Goal: Information Seeking & Learning: Check status

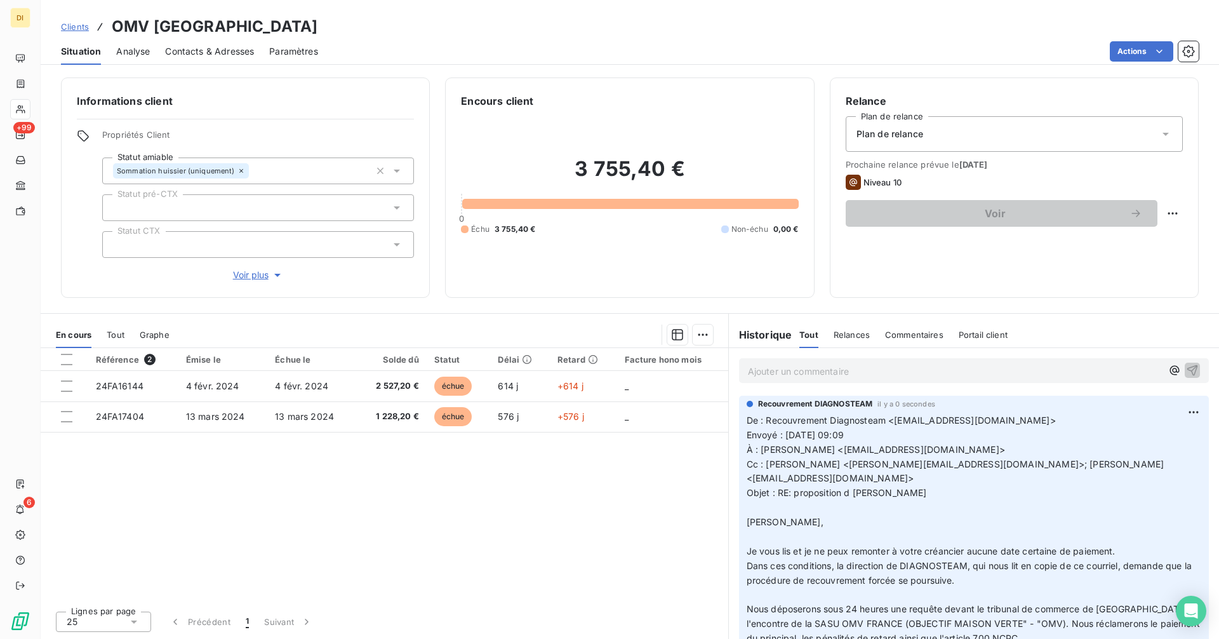
click at [75, 30] on span "Clients" at bounding box center [75, 27] width 28 height 10
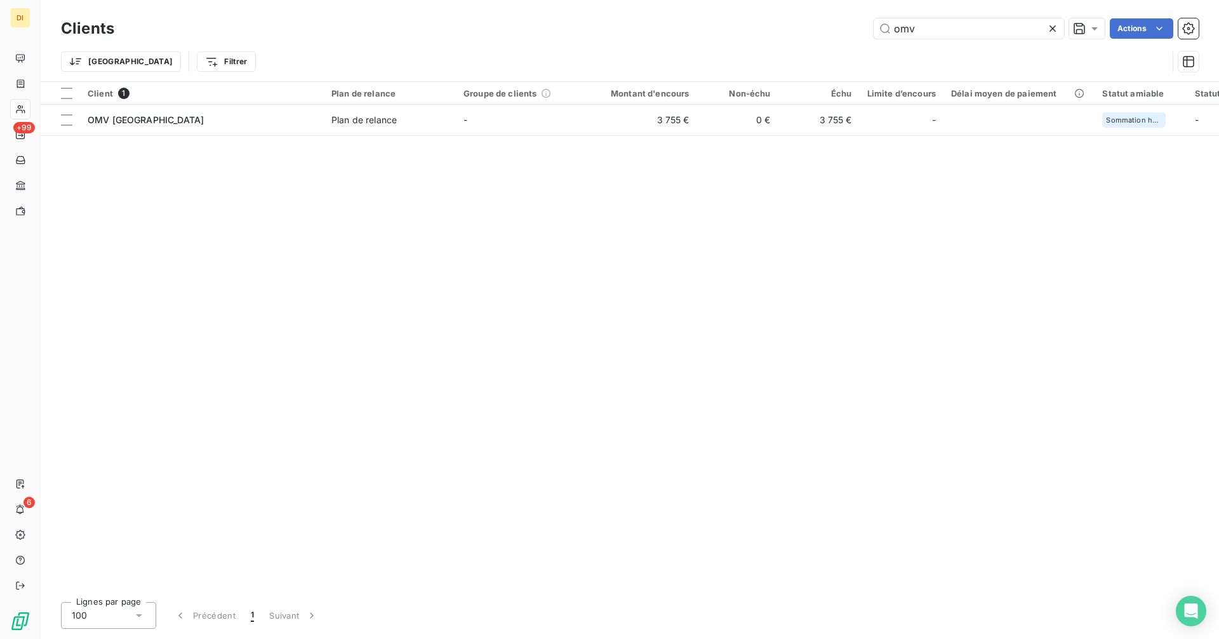
click at [1055, 27] on icon at bounding box center [1052, 28] width 13 height 13
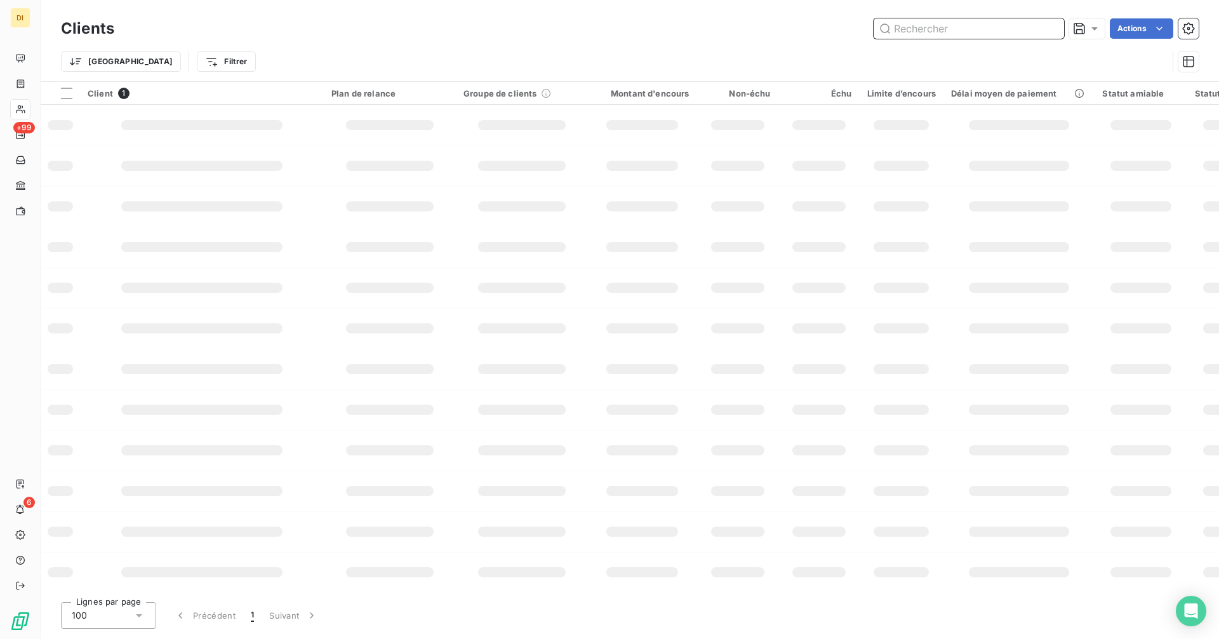
click at [1005, 30] on input "text" at bounding box center [968, 28] width 190 height 20
paste input "SAS HABITAT ECO DEVELOPPEMENT"
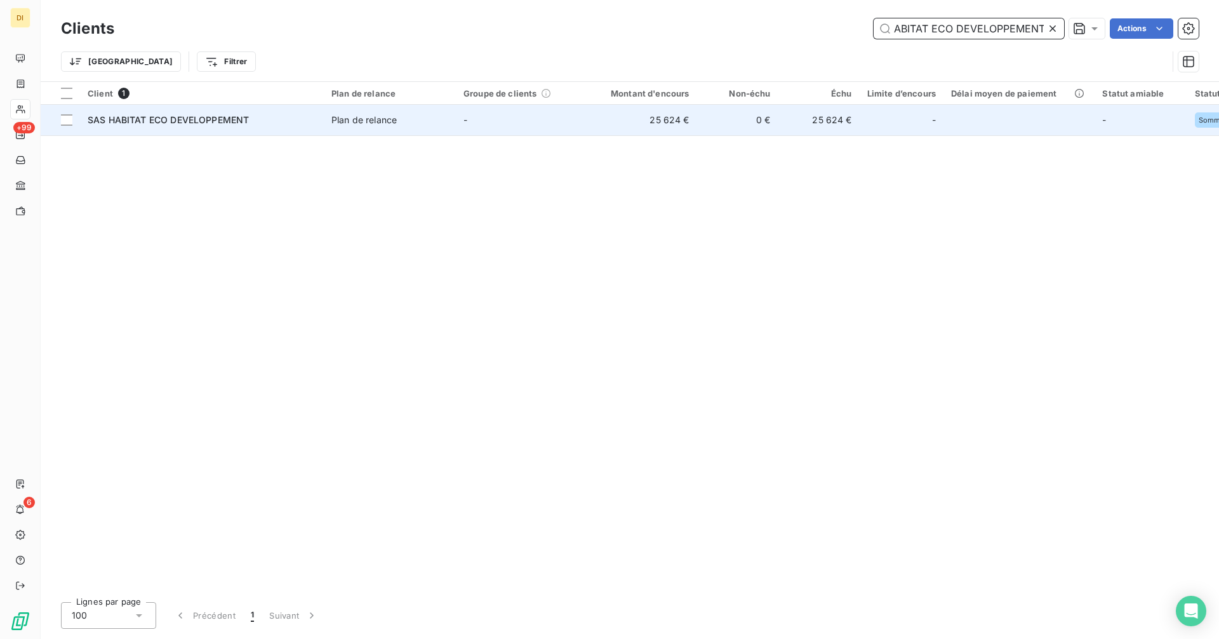
type input "SAS HABITAT ECO DEVELOPPEMENT"
click at [608, 119] on td "25 624 €" at bounding box center [642, 120] width 109 height 30
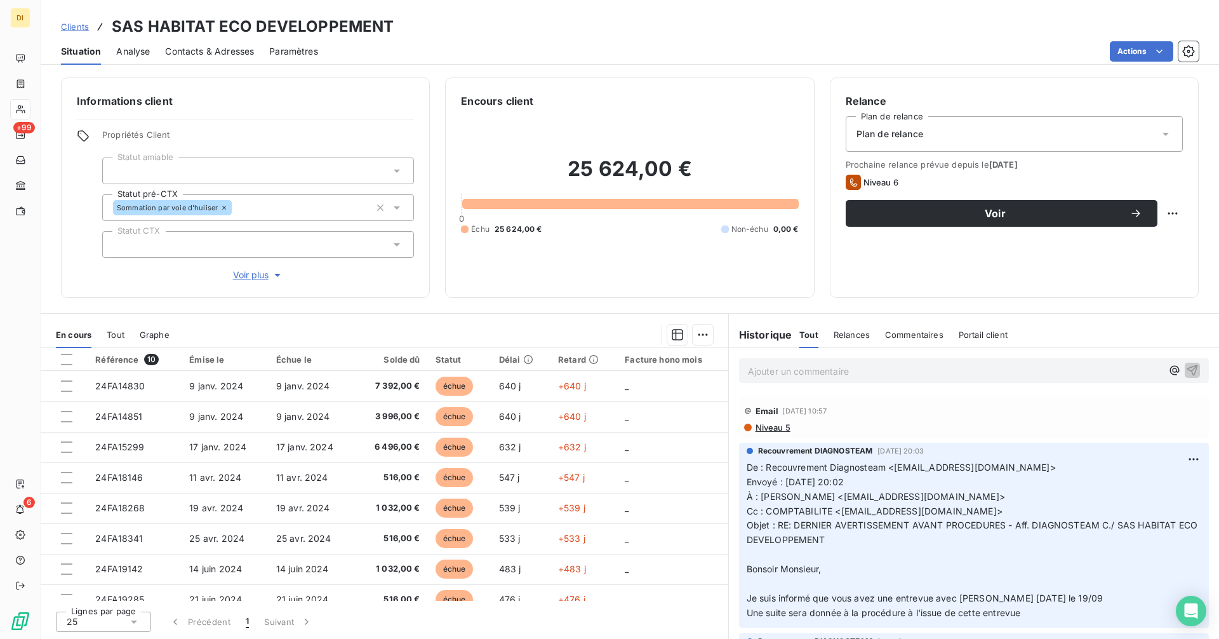
click at [75, 29] on span "Clients" at bounding box center [75, 27] width 28 height 10
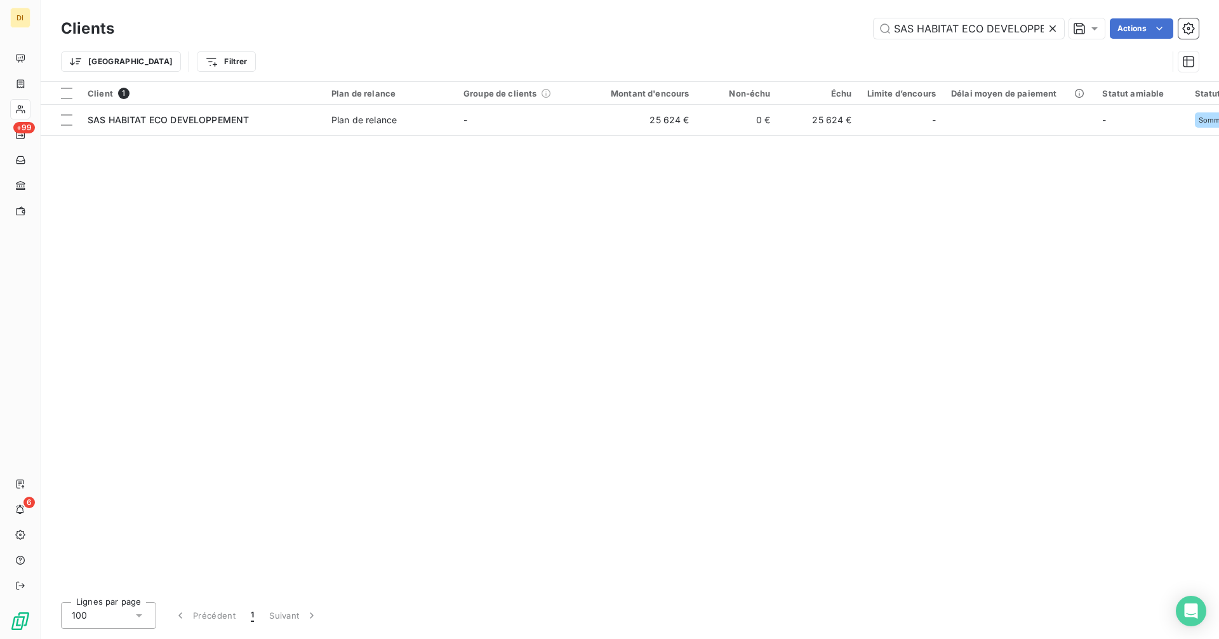
click at [1054, 30] on icon at bounding box center [1052, 28] width 6 height 6
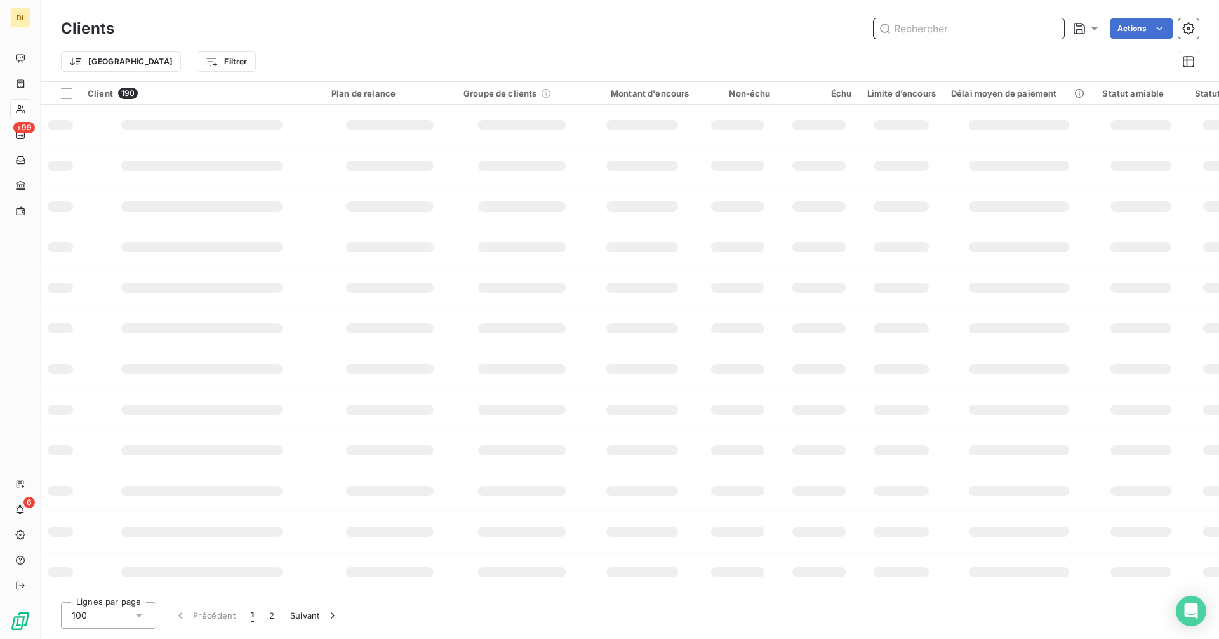
click at [993, 27] on input "text" at bounding box center [968, 28] width 190 height 20
paste input "GROUPE DIRECT ARTISANS"
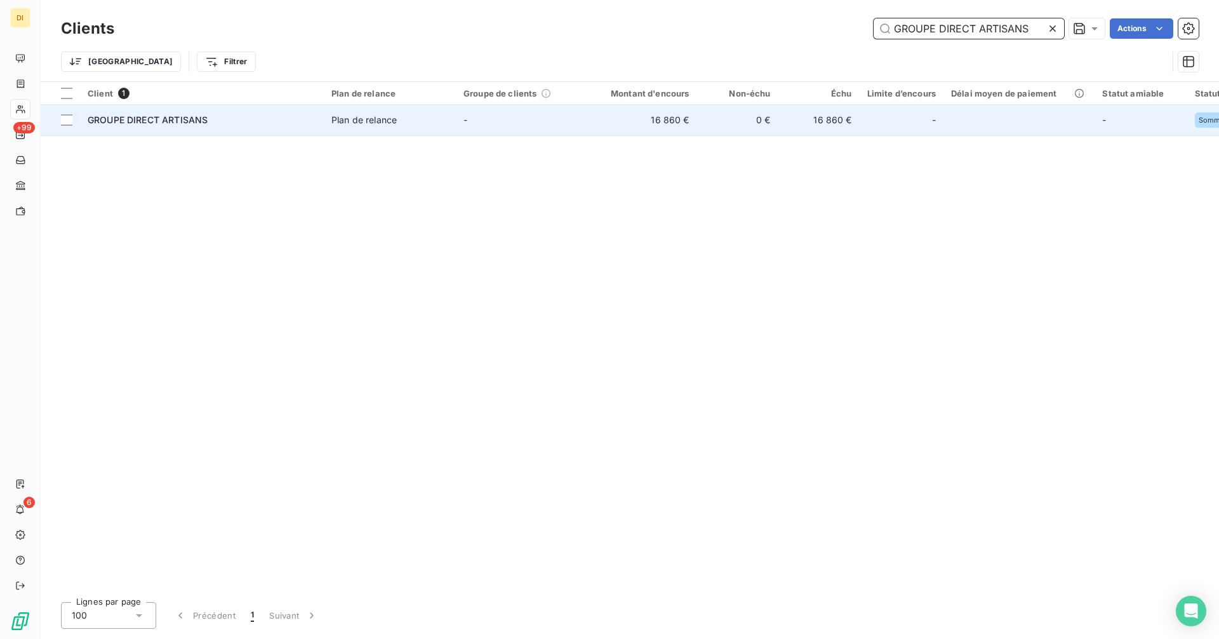
type input "GROUPE DIRECT ARTISANS"
click at [362, 131] on td "Plan de relance" at bounding box center [390, 120] width 132 height 30
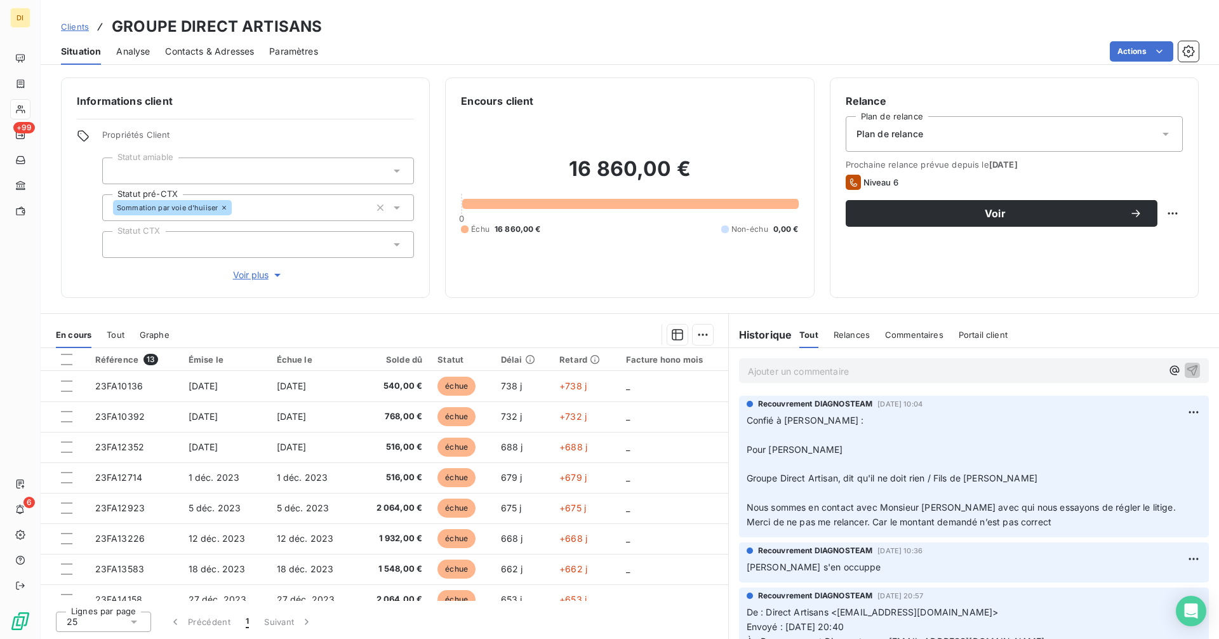
click at [62, 25] on span "Clients" at bounding box center [75, 27] width 28 height 10
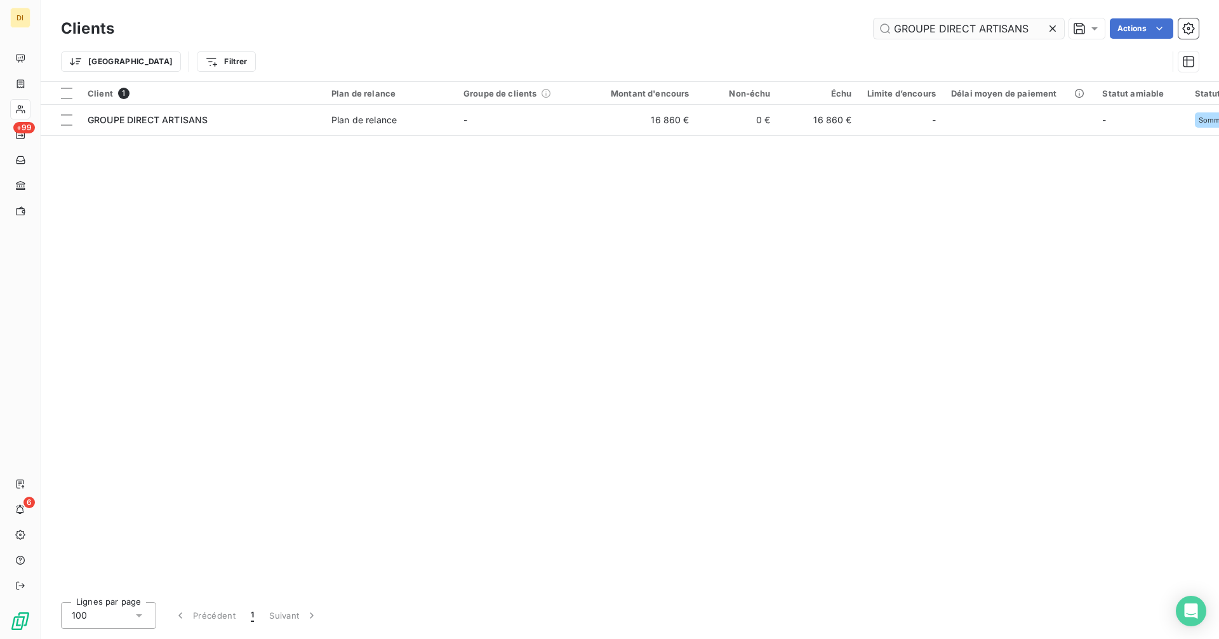
click at [1054, 28] on icon at bounding box center [1052, 28] width 13 height 13
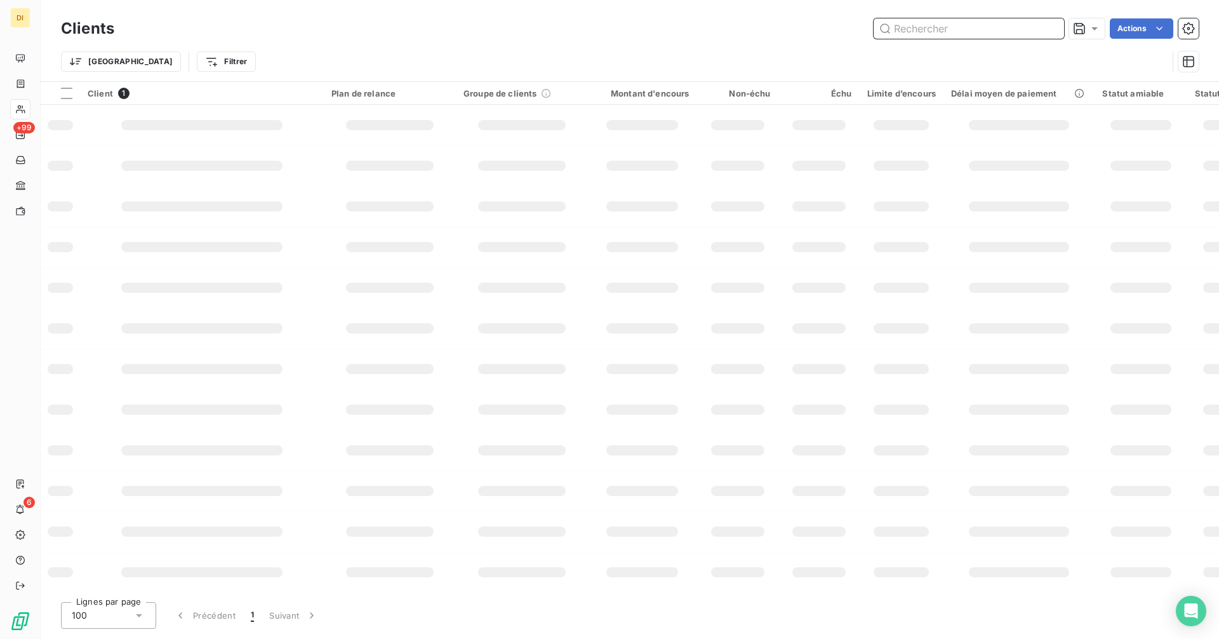
click at [1004, 29] on input "text" at bounding box center [968, 28] width 190 height 20
paste input "CRUST CONNECT"
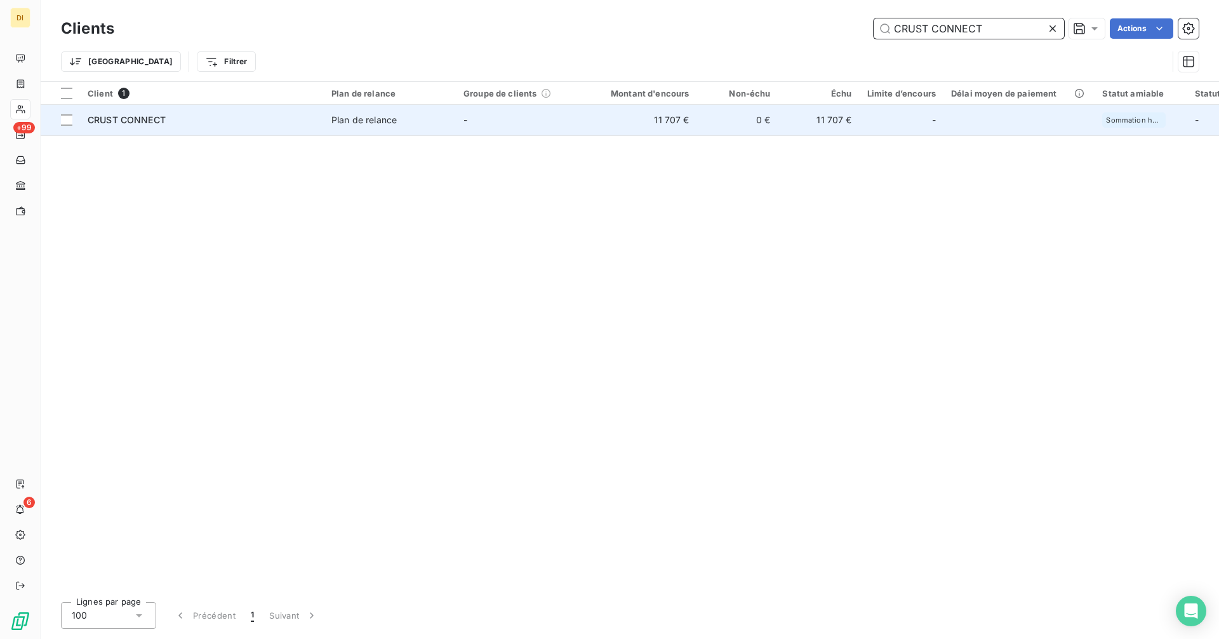
type input "CRUST CONNECT"
click at [713, 121] on td "0 €" at bounding box center [737, 120] width 81 height 30
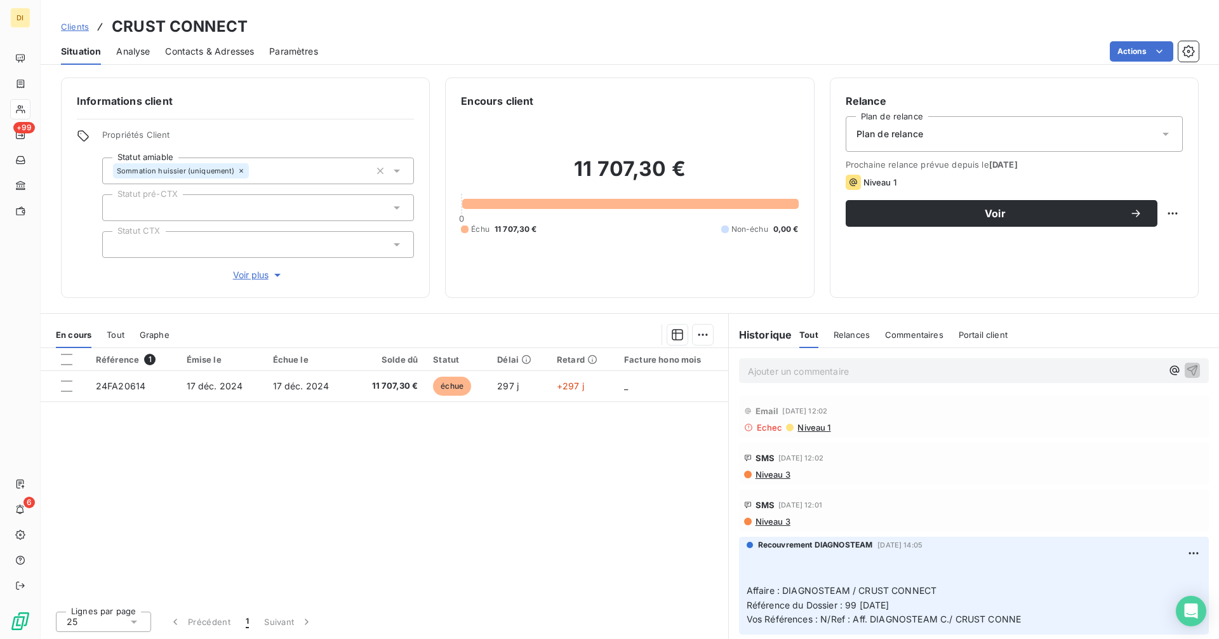
click at [186, 48] on span "Contacts & Adresses" at bounding box center [209, 51] width 89 height 13
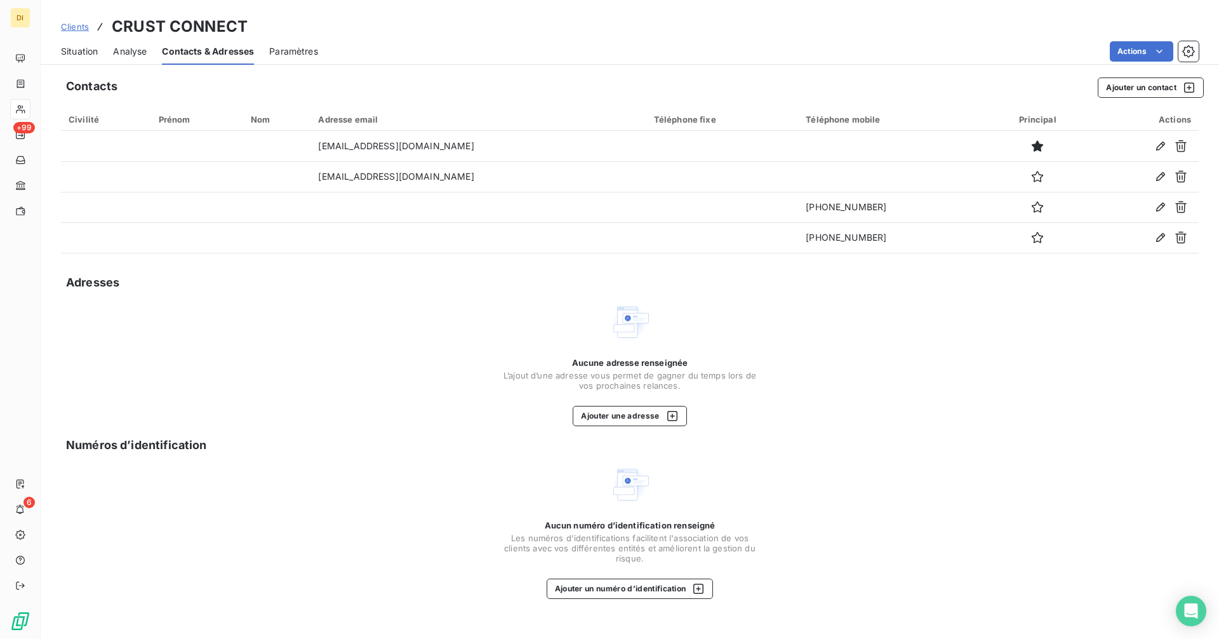
click at [69, 28] on span "Clients" at bounding box center [75, 27] width 28 height 10
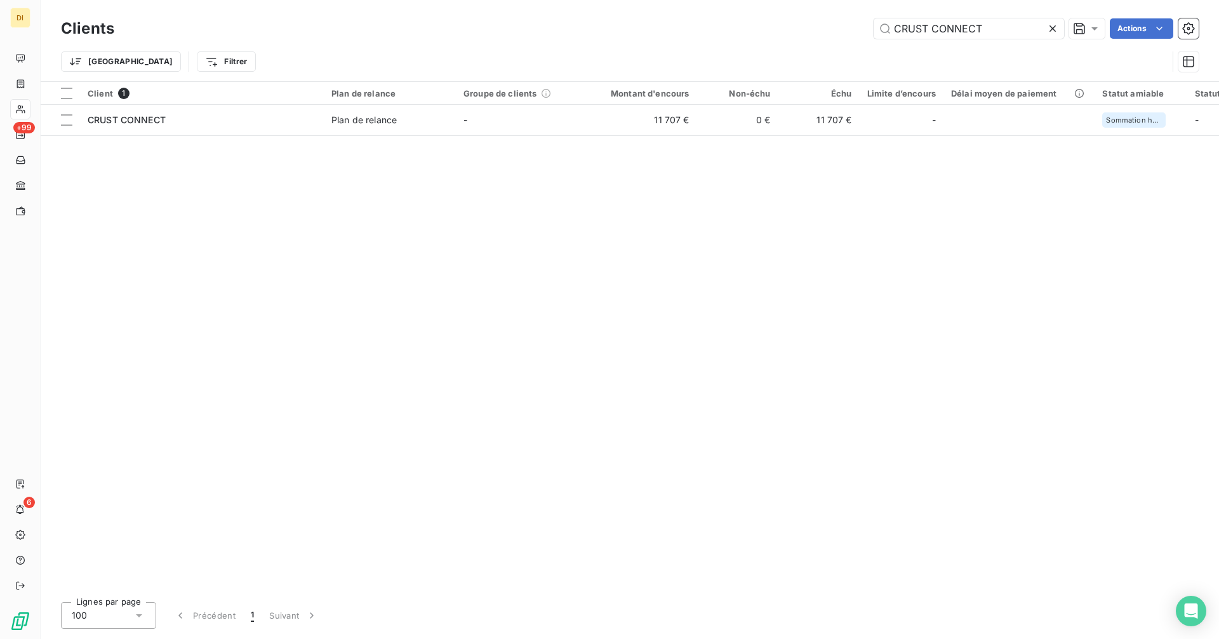
click at [1050, 27] on icon at bounding box center [1052, 28] width 6 height 6
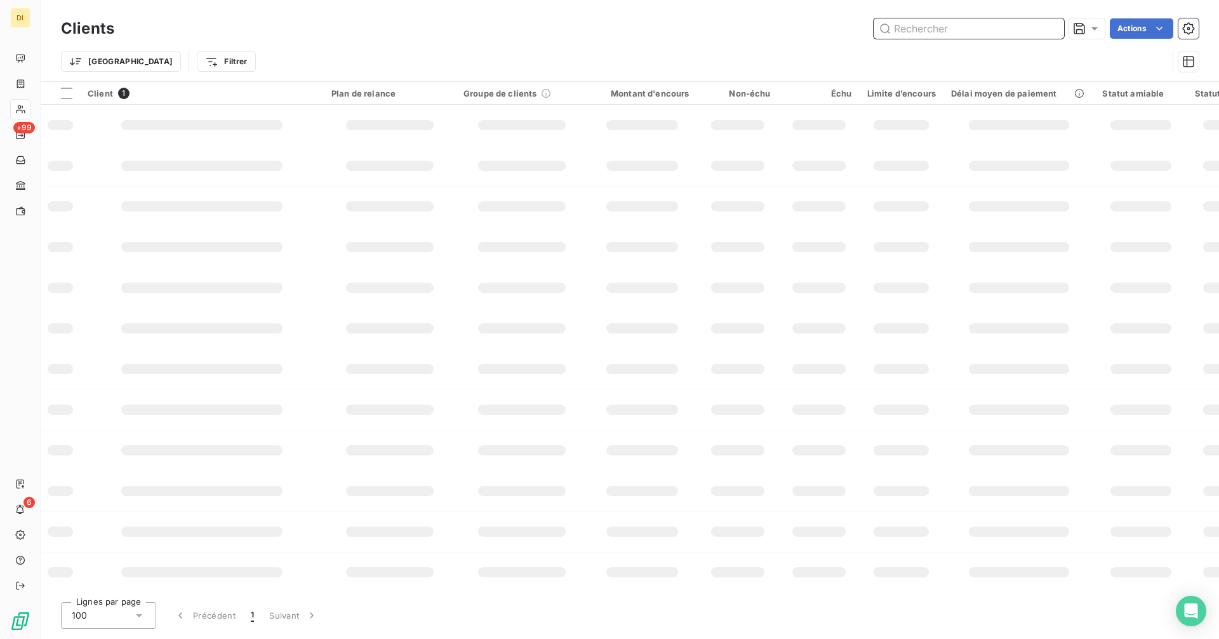
click at [974, 31] on input "text" at bounding box center [968, 28] width 190 height 20
paste input "BTE (LA MAISON D'ALESIA)"
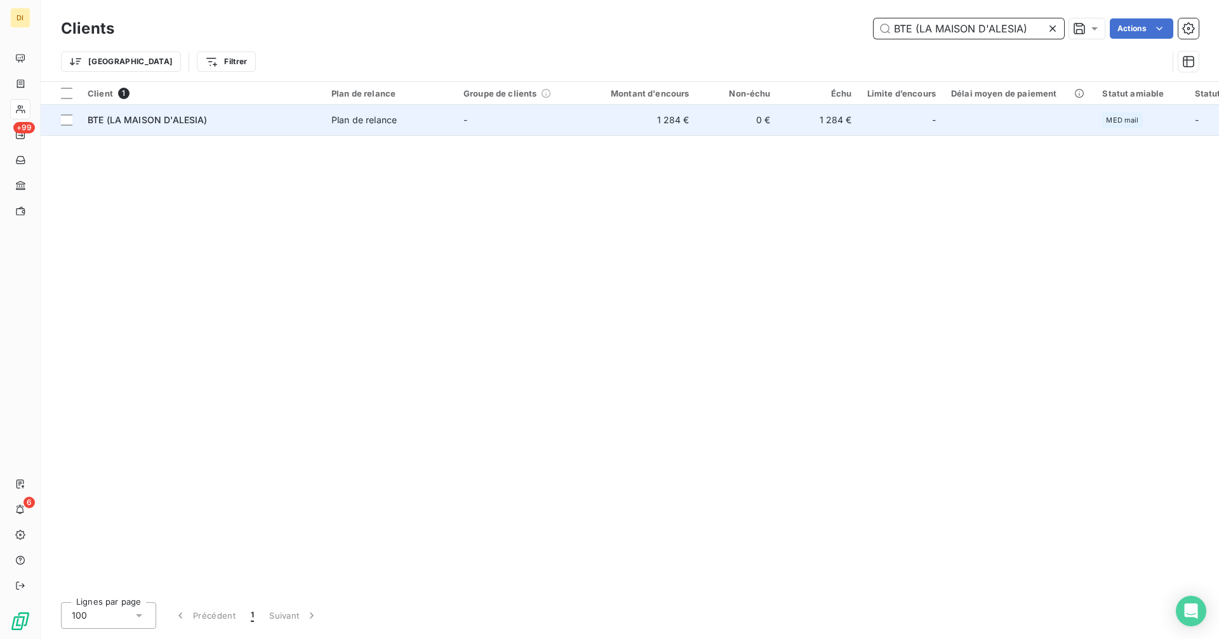
type input "BTE (LA MAISON D'ALESIA)"
click at [641, 128] on td "1 284 €" at bounding box center [642, 120] width 109 height 30
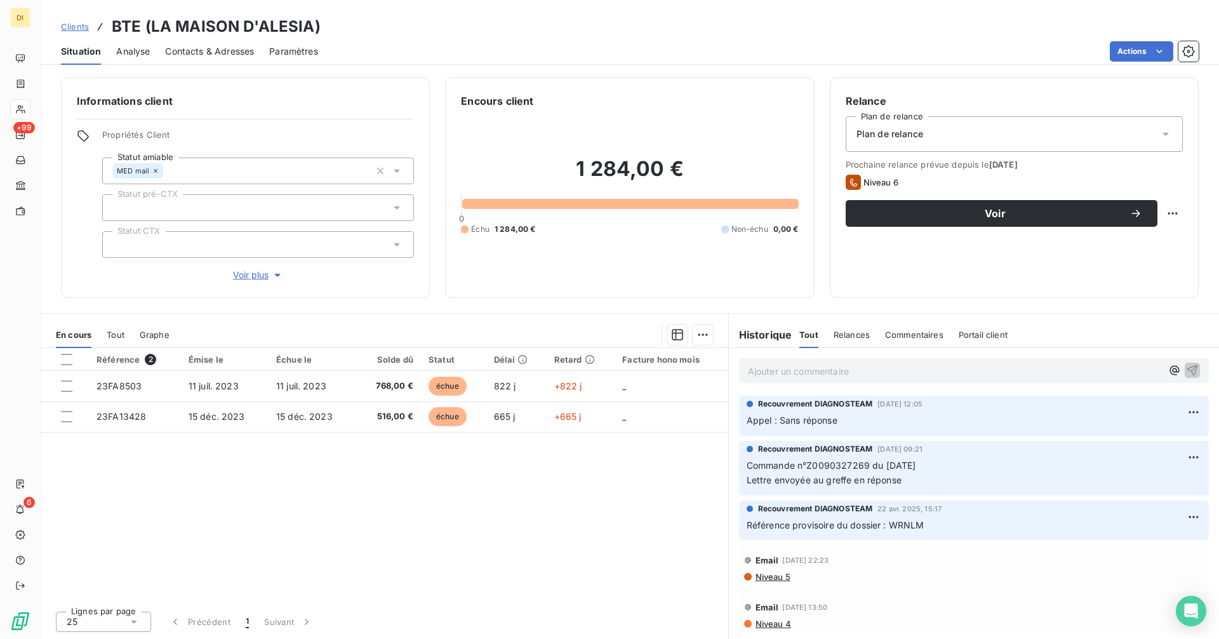
click at [229, 60] on div "Contacts & Adresses" at bounding box center [209, 51] width 89 height 27
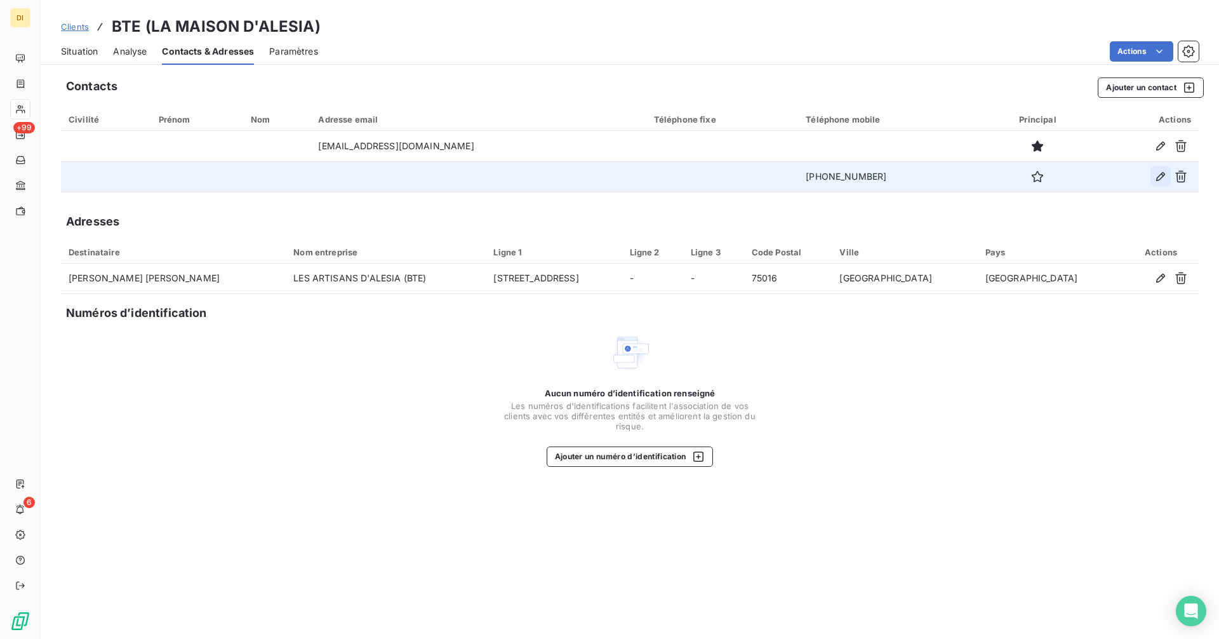
click at [1159, 175] on icon "button" at bounding box center [1160, 176] width 13 height 13
type input "[PHONE_NUMBER]"
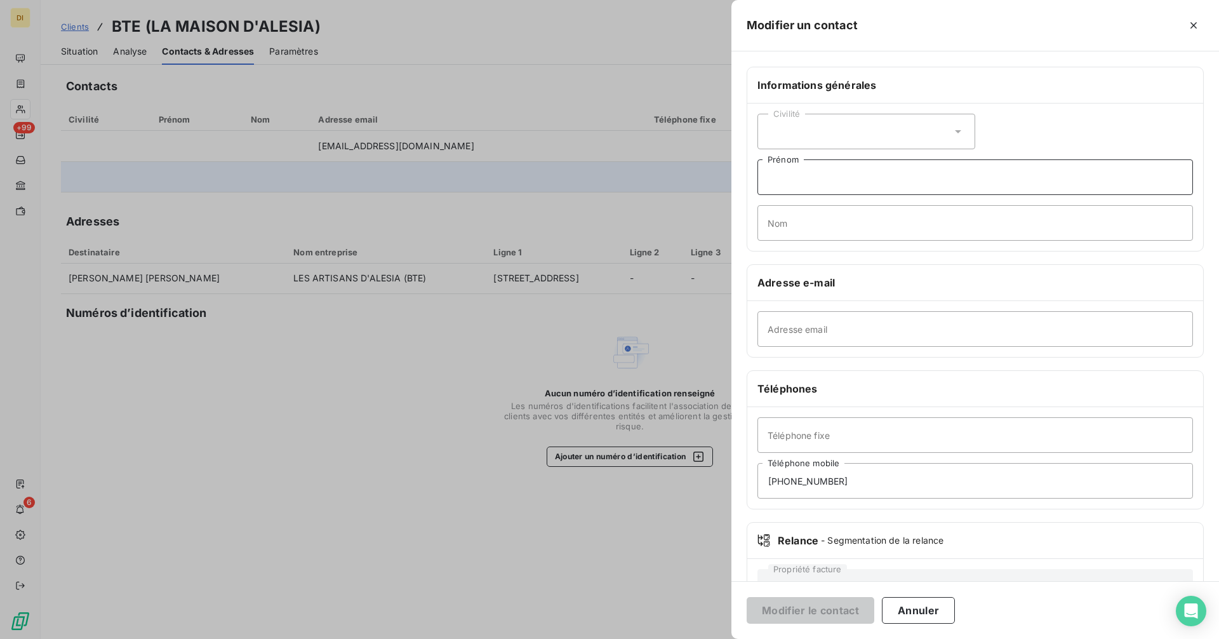
click at [790, 180] on input "Prénom" at bounding box center [974, 177] width 435 height 36
type input "Miro"
click at [835, 615] on button "Modifier le contact" at bounding box center [810, 610] width 128 height 27
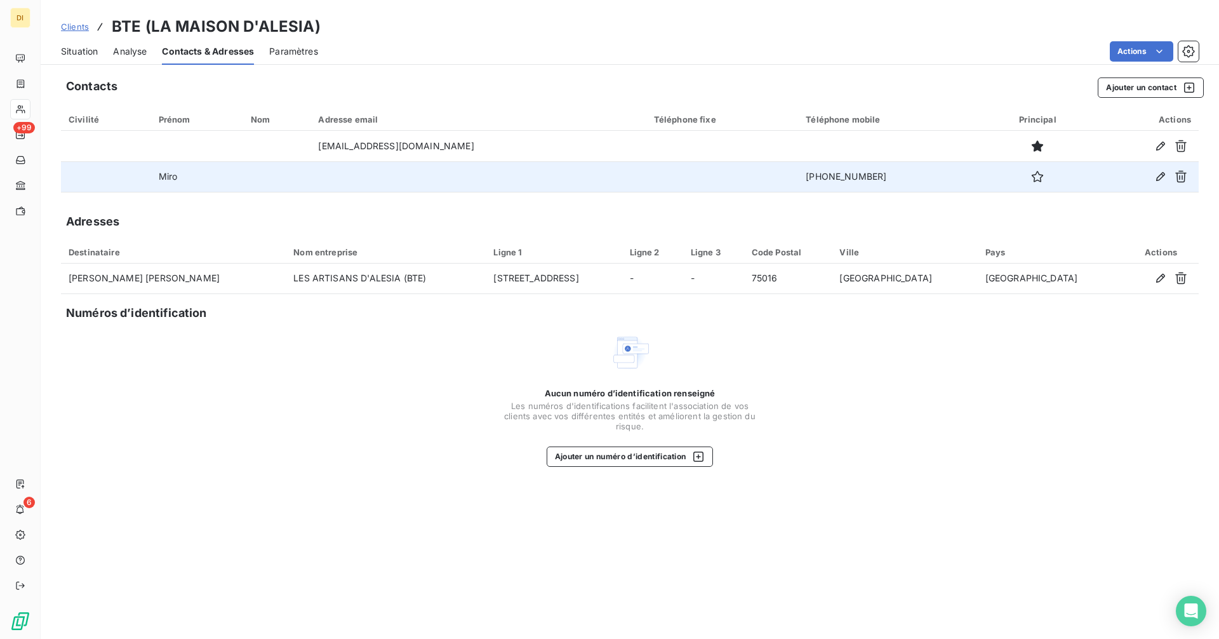
click at [76, 27] on span "Clients" at bounding box center [75, 27] width 28 height 10
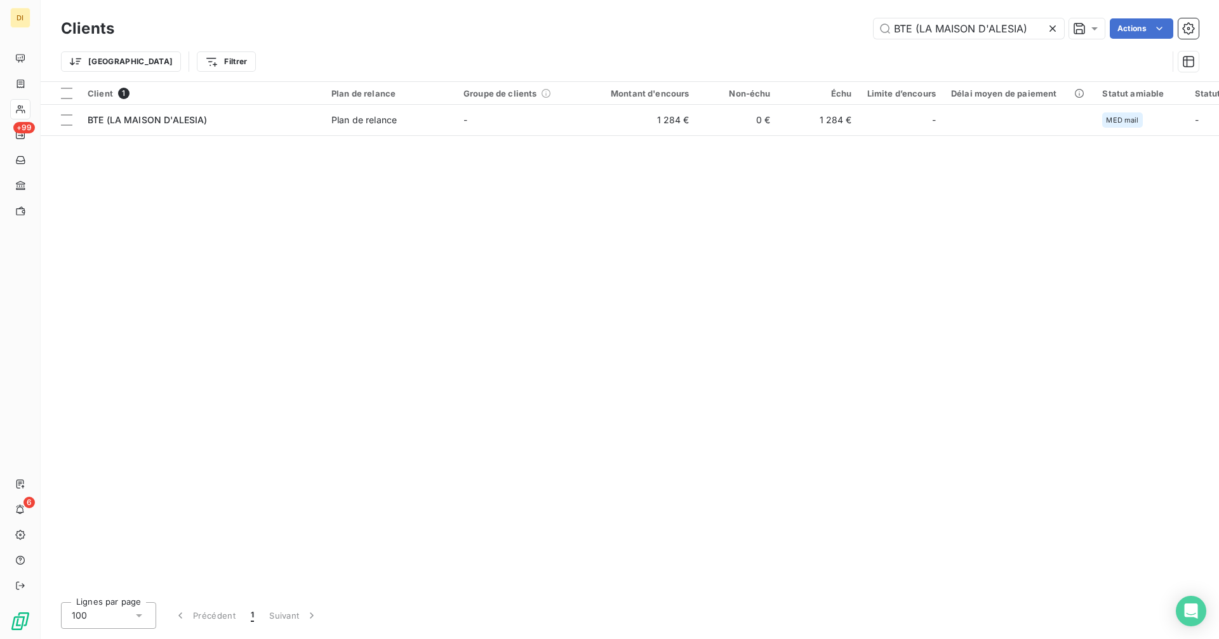
click at [1052, 31] on icon at bounding box center [1052, 28] width 13 height 13
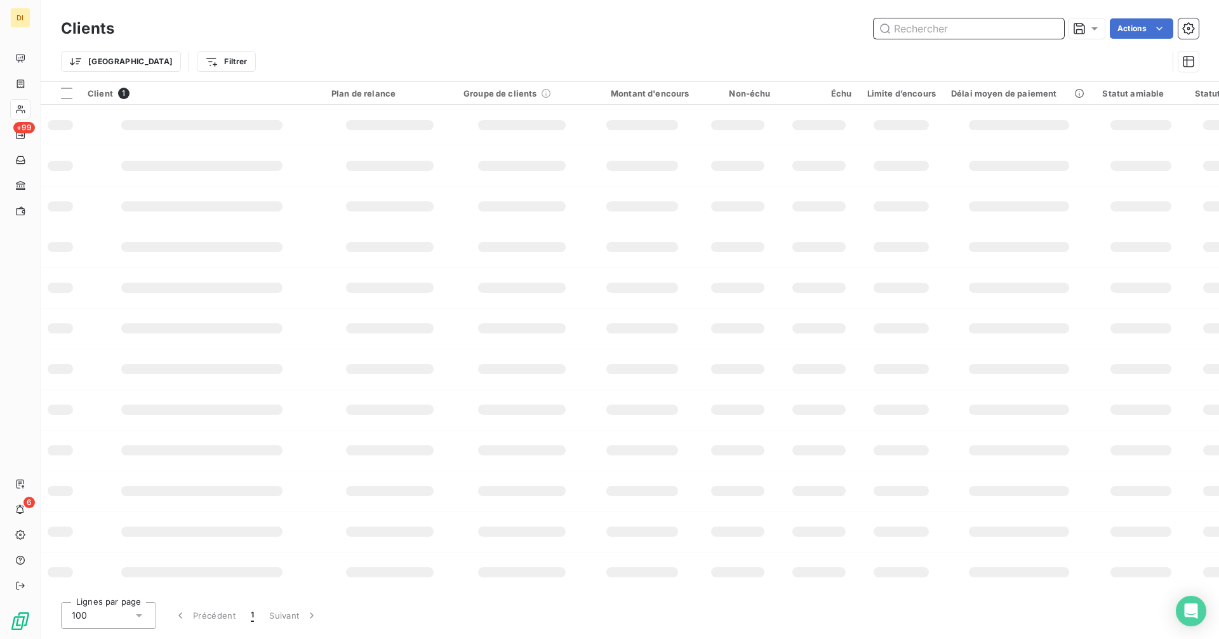
click at [1009, 30] on input "text" at bounding box center [968, 28] width 190 height 20
paste input "GROUPE ENERGIES"
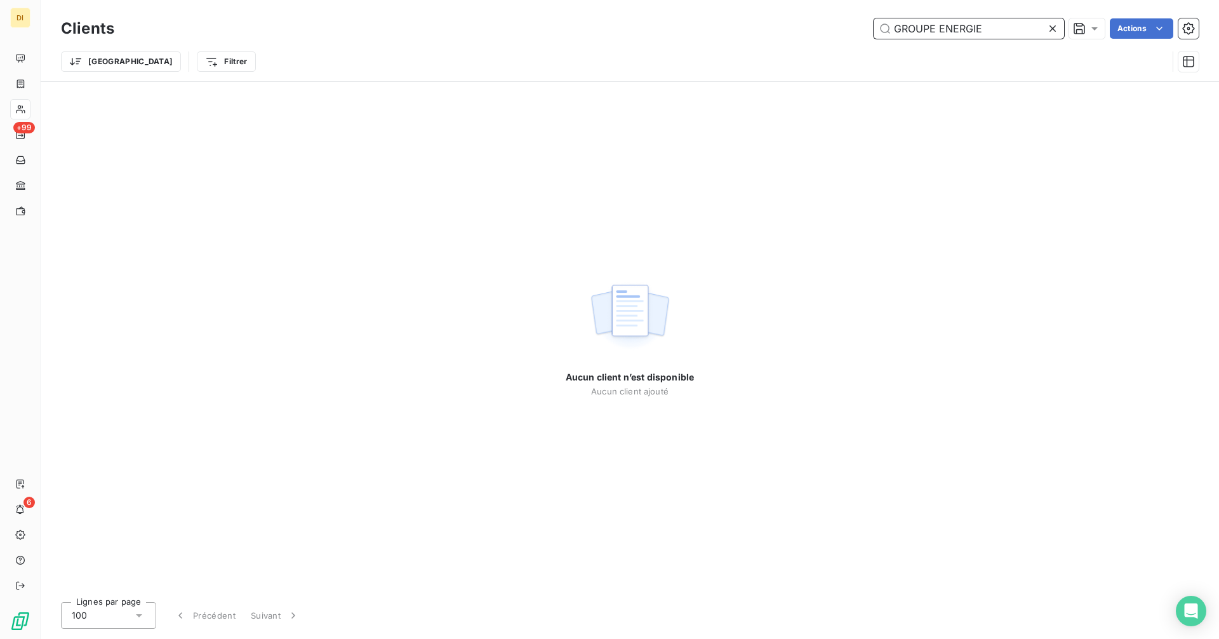
click at [936, 31] on input "GROUPE ENERGIE" at bounding box center [968, 28] width 190 height 20
click at [1017, 28] on input "GROUPE ENERGIE" at bounding box center [968, 28] width 190 height 20
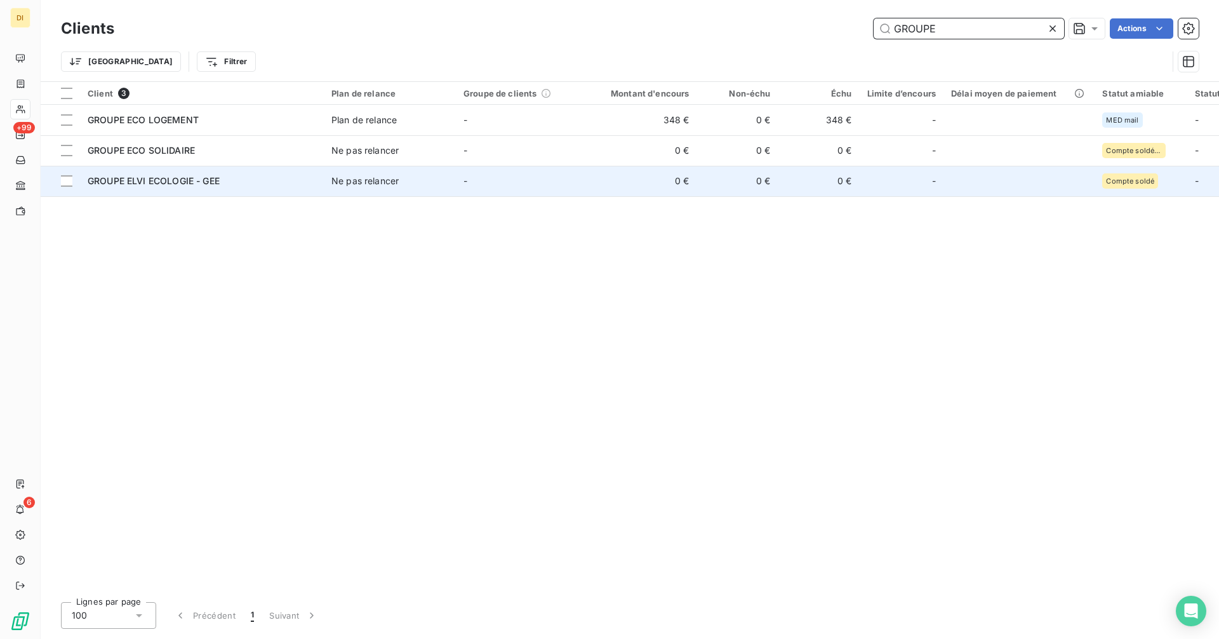
type input "GROUPE"
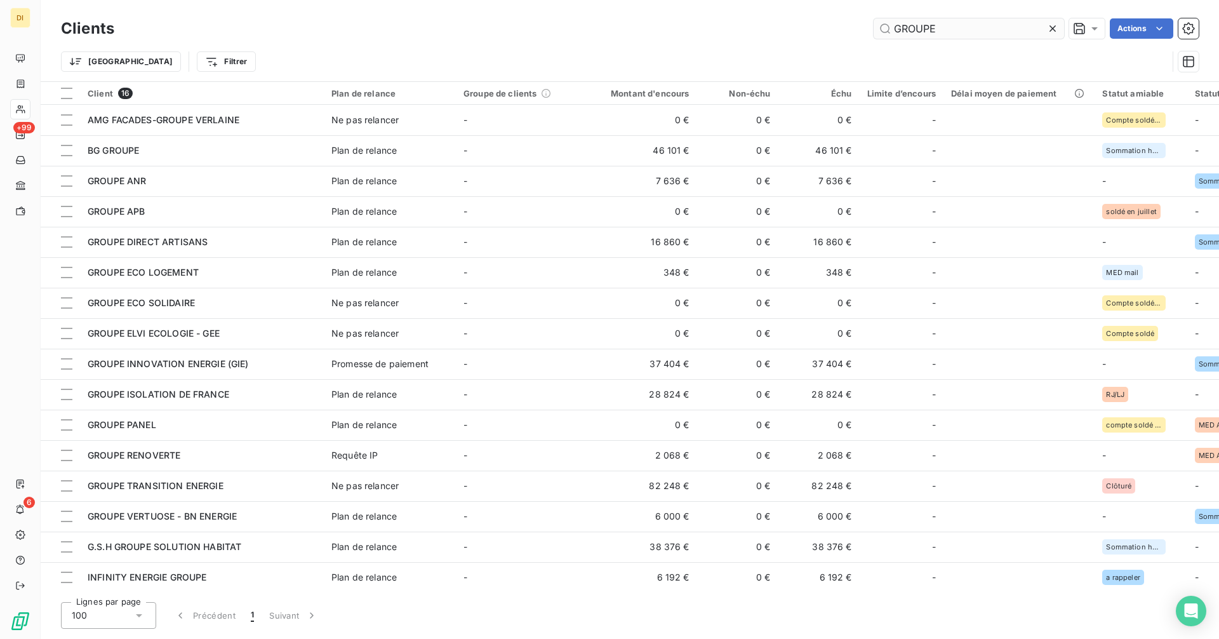
drag, startPoint x: 1047, startPoint y: 30, endPoint x: 1028, endPoint y: 34, distance: 18.7
click at [1047, 31] on icon at bounding box center [1052, 28] width 13 height 13
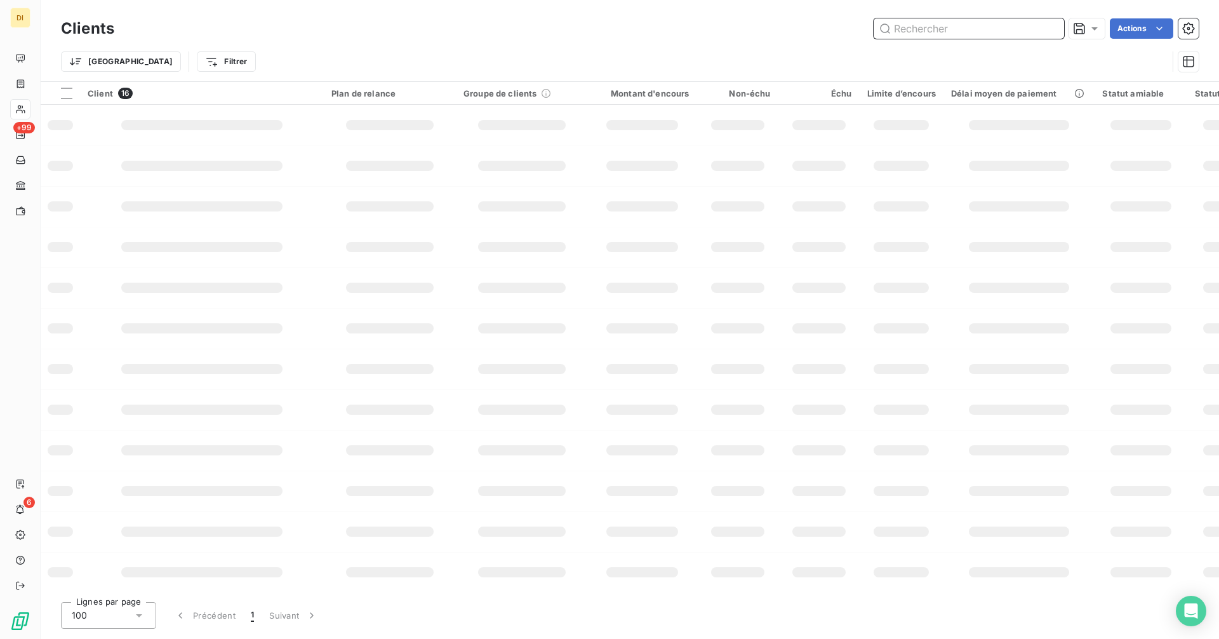
click at [991, 37] on input "text" at bounding box center [968, 28] width 190 height 20
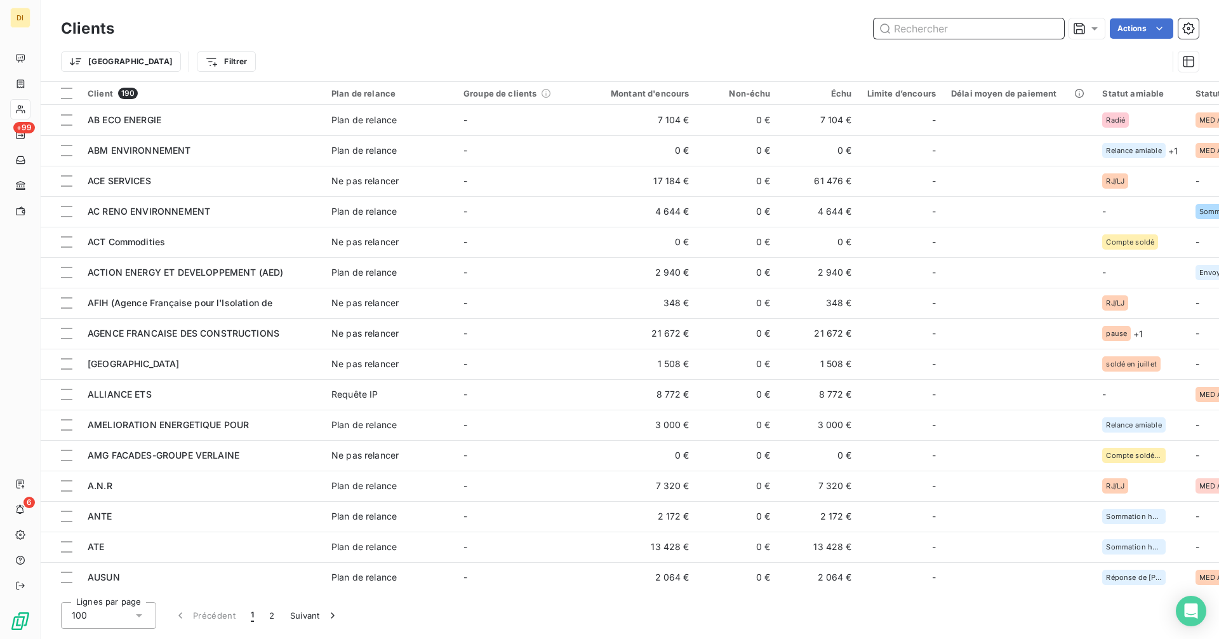
paste input "GROUPE ENERGIES"
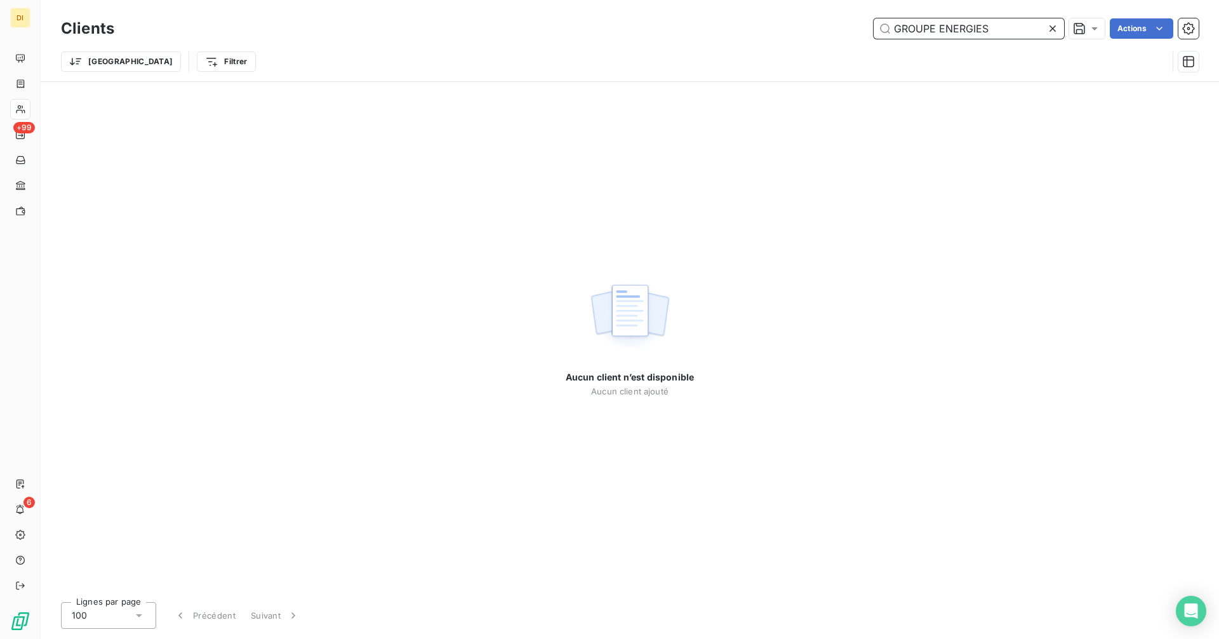
type input "GROUPE ENERGIES"
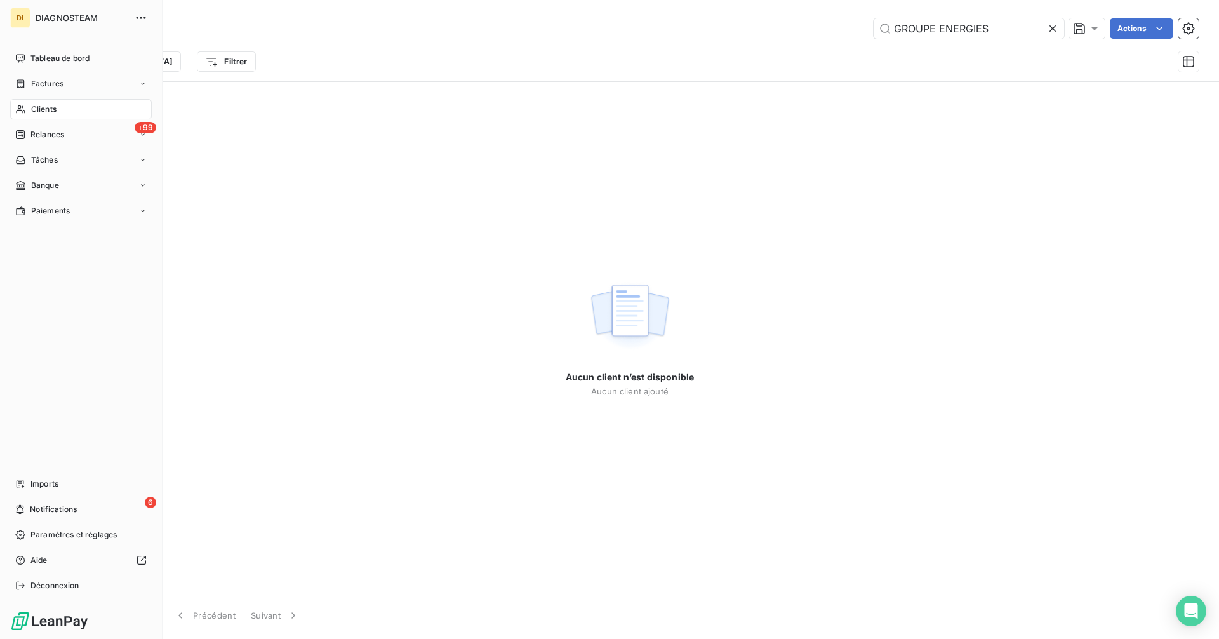
click at [34, 110] on span "Clients" at bounding box center [43, 108] width 25 height 11
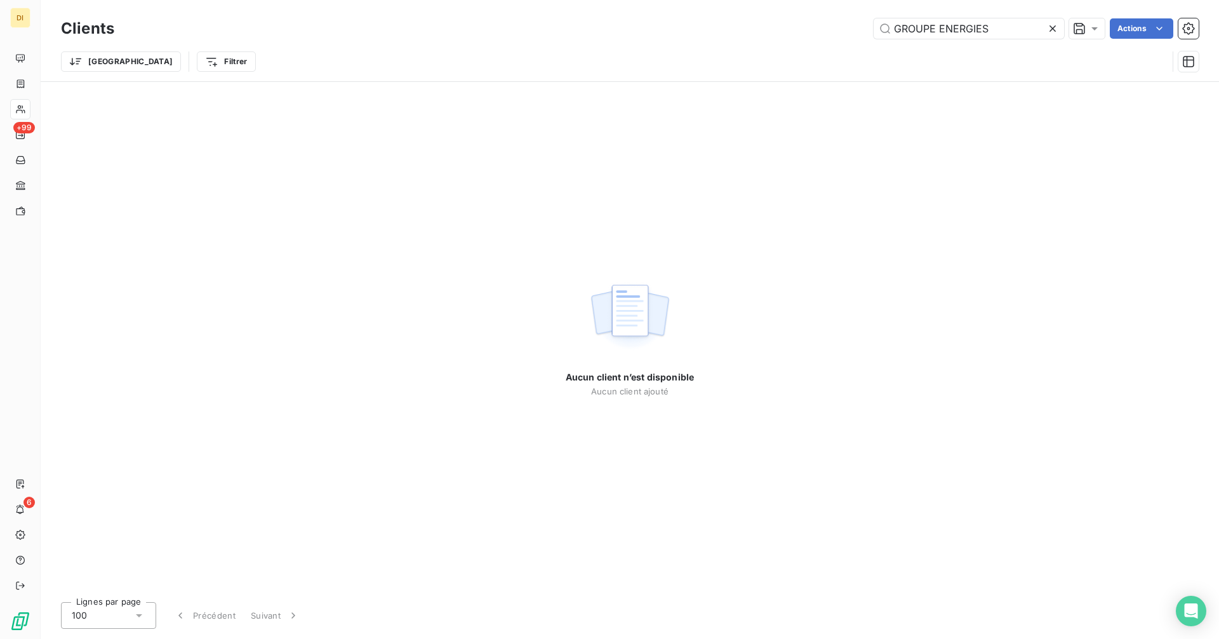
click at [1051, 29] on icon at bounding box center [1052, 28] width 13 height 13
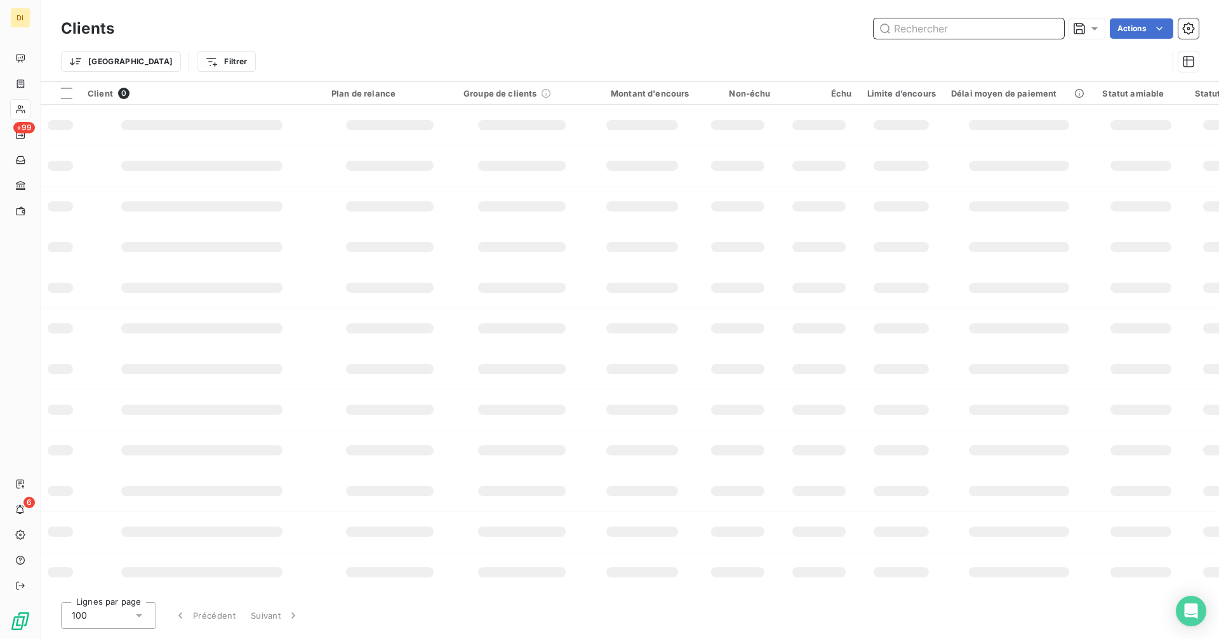
click at [1001, 29] on input "text" at bounding box center [968, 28] width 190 height 20
paste input "COP' SOLUTIONS"
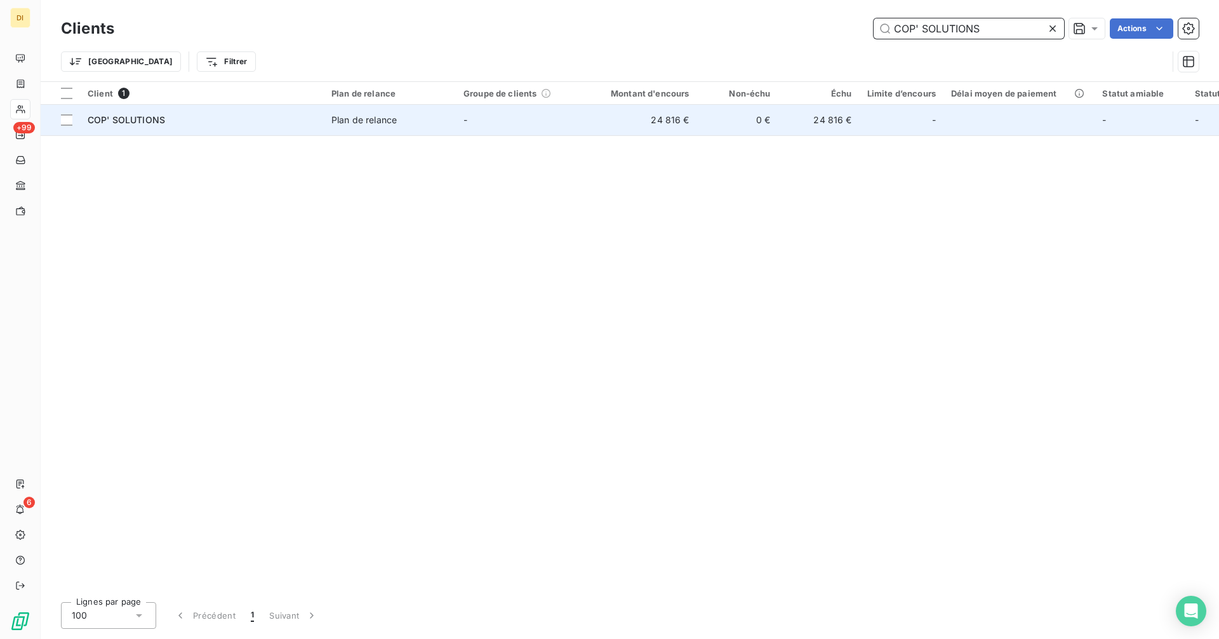
type input "COP' SOLUTIONS"
click at [435, 119] on span "Plan de relance" at bounding box center [389, 120] width 117 height 13
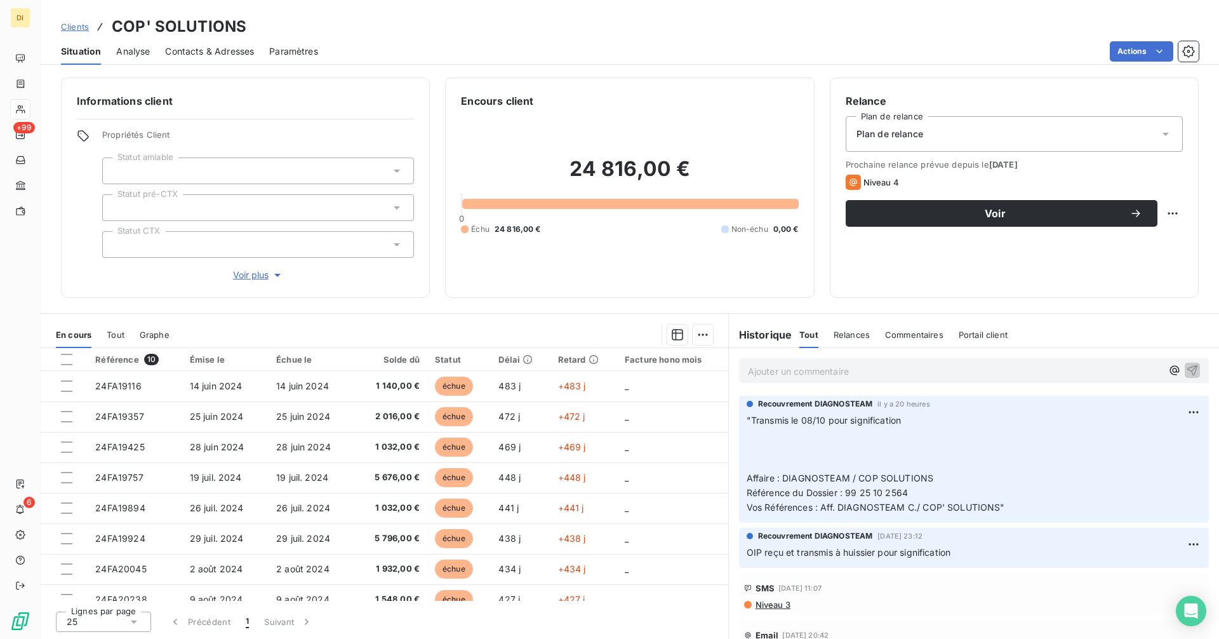
click at [827, 376] on p "Ajouter un commentaire ﻿" at bounding box center [955, 371] width 414 height 16
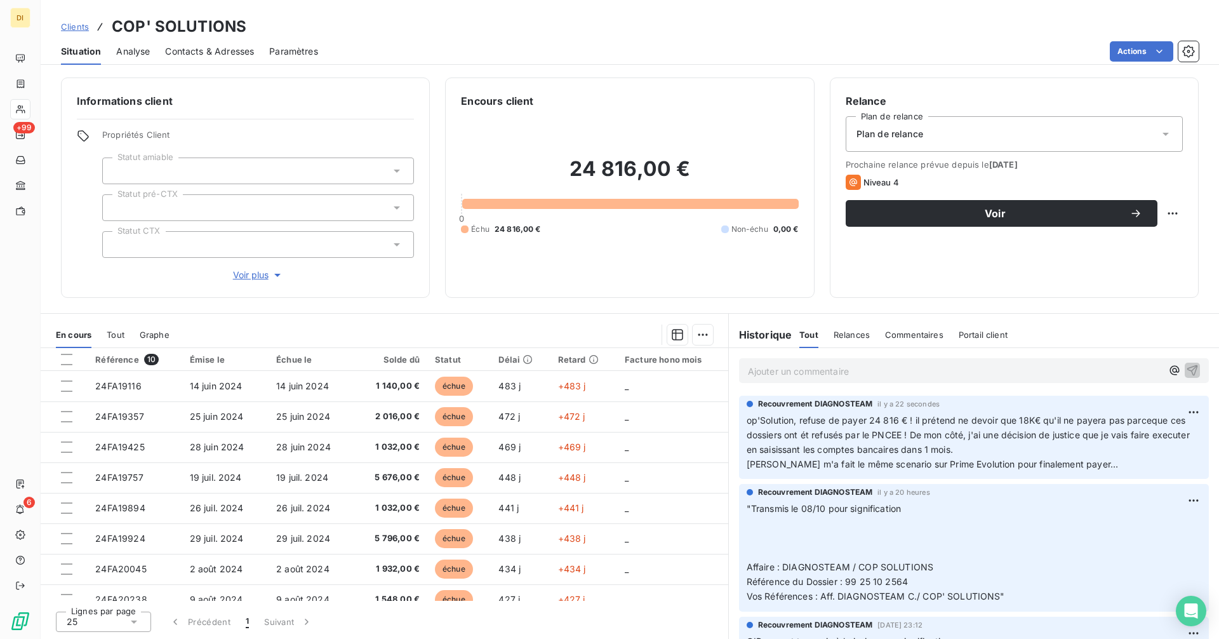
click at [892, 462] on span "[PERSON_NAME] m'a fait le même scenario sur Prime Evolution pour finalement pay…" at bounding box center [931, 463] width 371 height 11
click at [1187, 414] on html "DI +99 6 Clients COP' SOLUTIONS Situation Analyse Contacts & Adresses Paramètre…" at bounding box center [609, 319] width 1219 height 639
click at [1146, 439] on div "Editer" at bounding box center [1153, 440] width 71 height 20
click at [749, 421] on span "op'Solution, refuse de payer 24 816 € ! il prétend ne devoir que 18K€ qu'il ne …" at bounding box center [966, 434] width 441 height 40
click at [746, 421] on span "op'Solution, refuse de payer 24 816 € ! il prétend ne devoir que 18K€ qu'il ne …" at bounding box center [966, 434] width 441 height 40
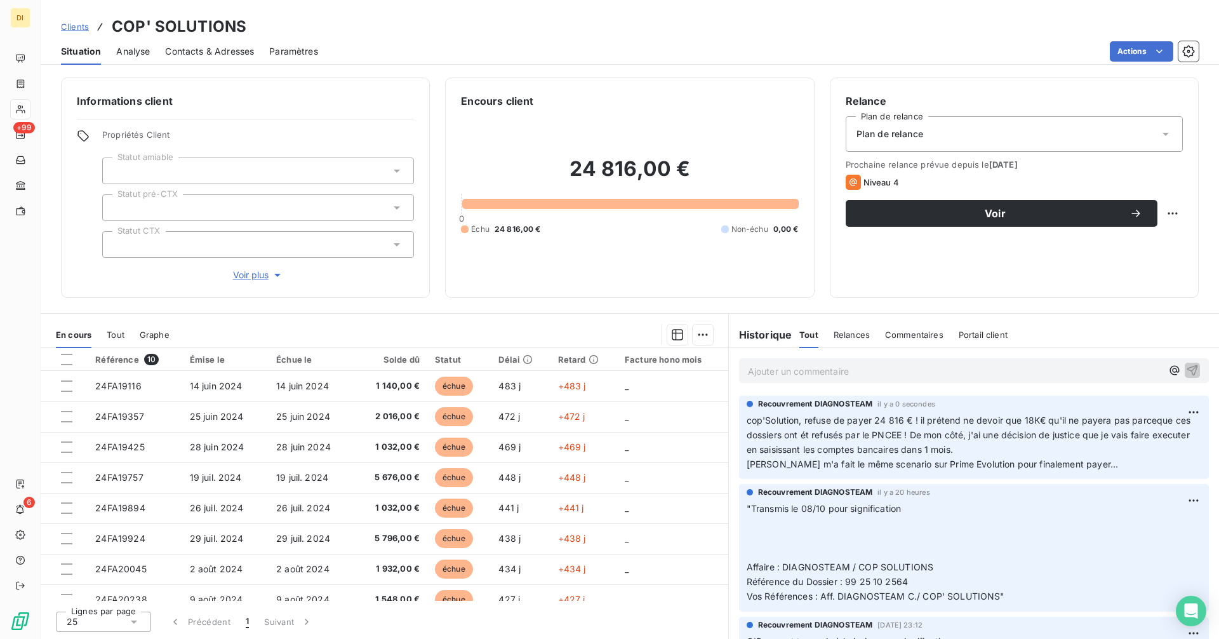
click at [76, 32] on link "Clients" at bounding box center [75, 26] width 28 height 13
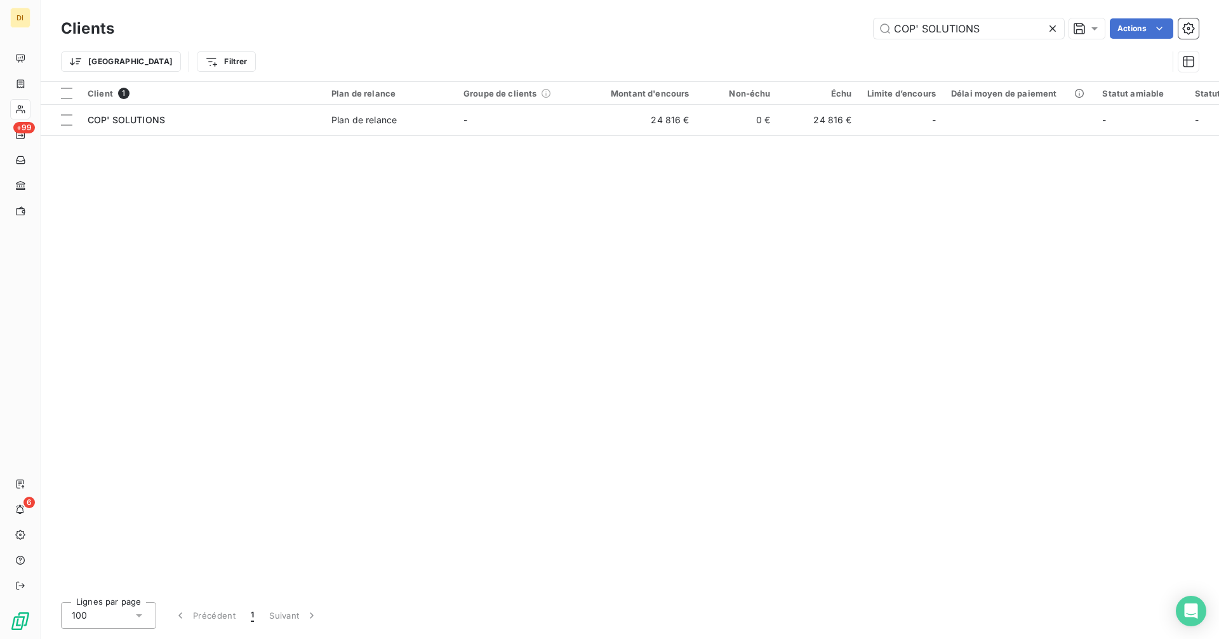
click at [1050, 30] on icon at bounding box center [1052, 28] width 6 height 6
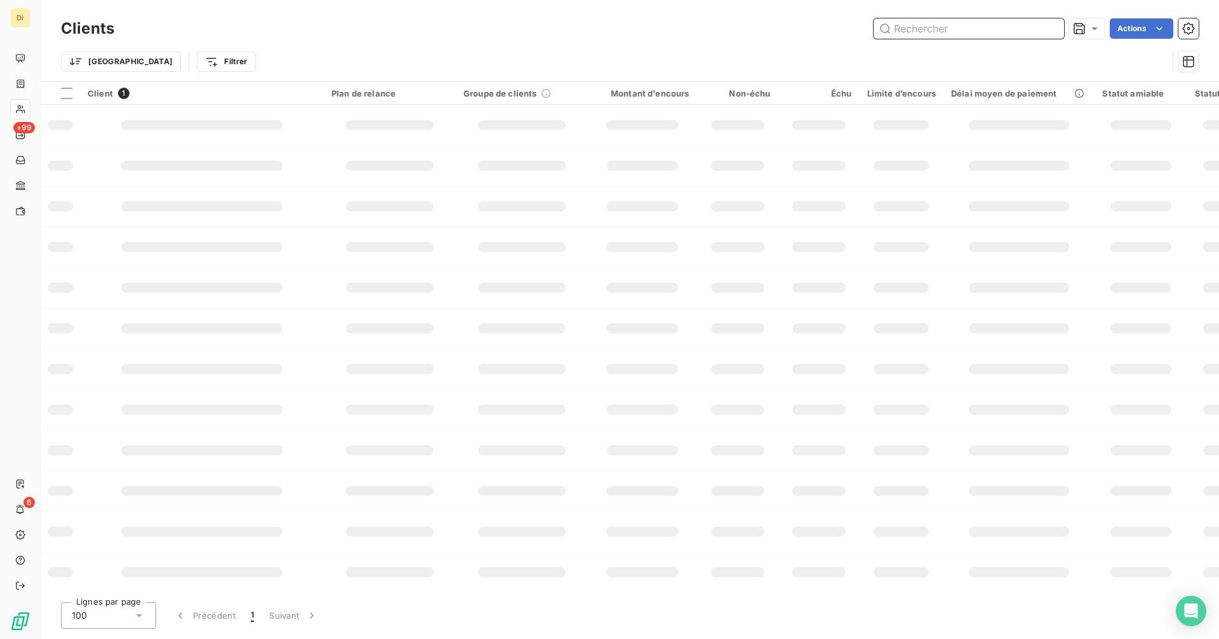
click at [1000, 30] on input "text" at bounding box center [968, 28] width 190 height 20
paste input "ISOCOP"
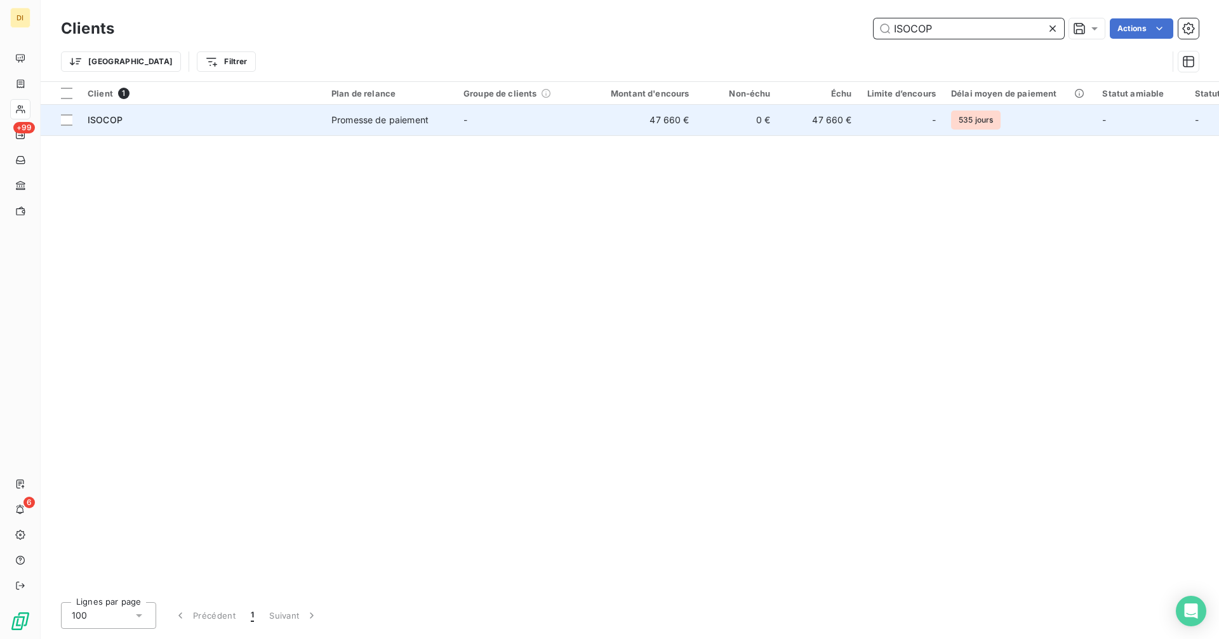
type input "ISOCOP"
click at [597, 123] on td "47 660 €" at bounding box center [642, 120] width 109 height 30
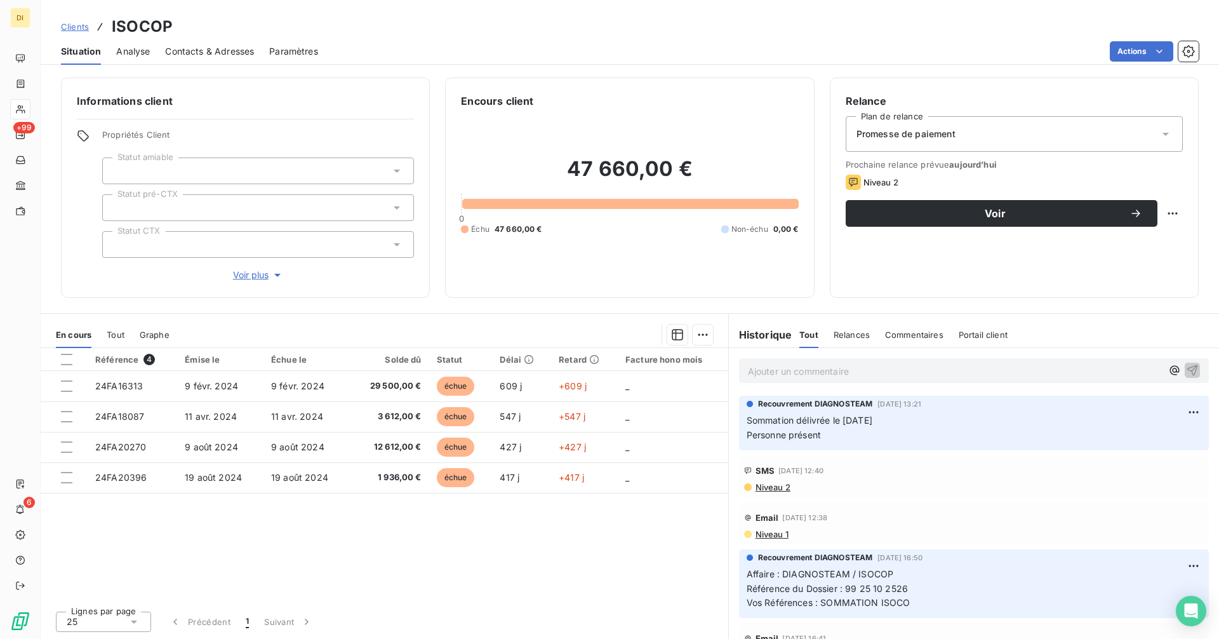
click at [83, 30] on span "Clients" at bounding box center [75, 27] width 28 height 10
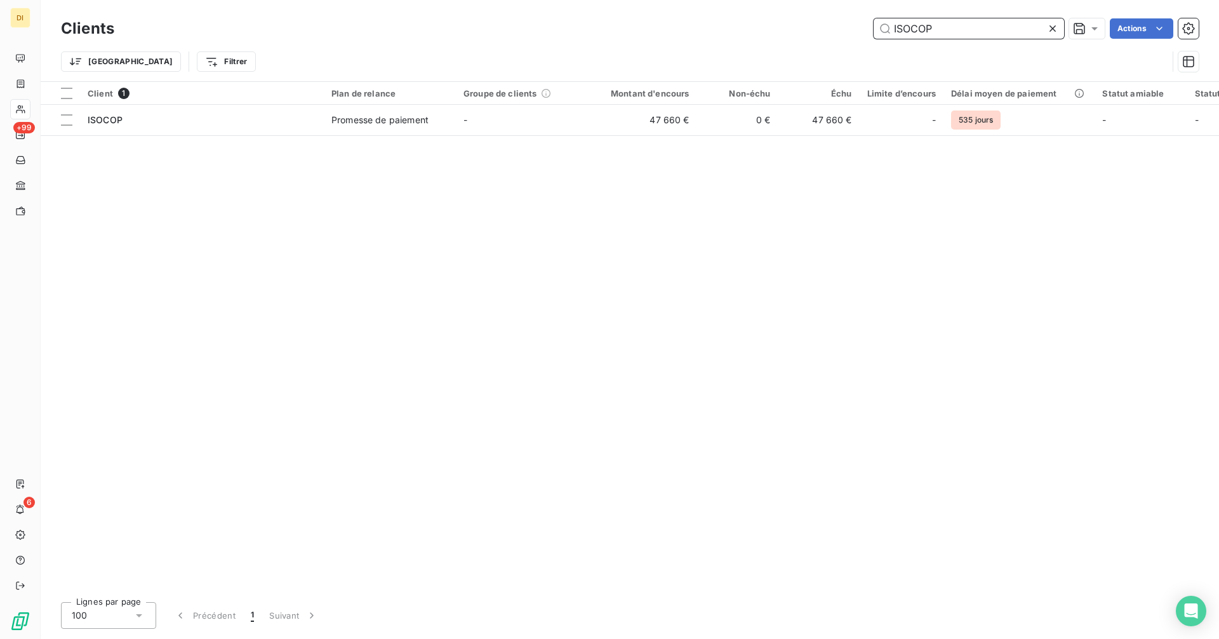
click at [955, 26] on input "ISOCOP" at bounding box center [968, 28] width 190 height 20
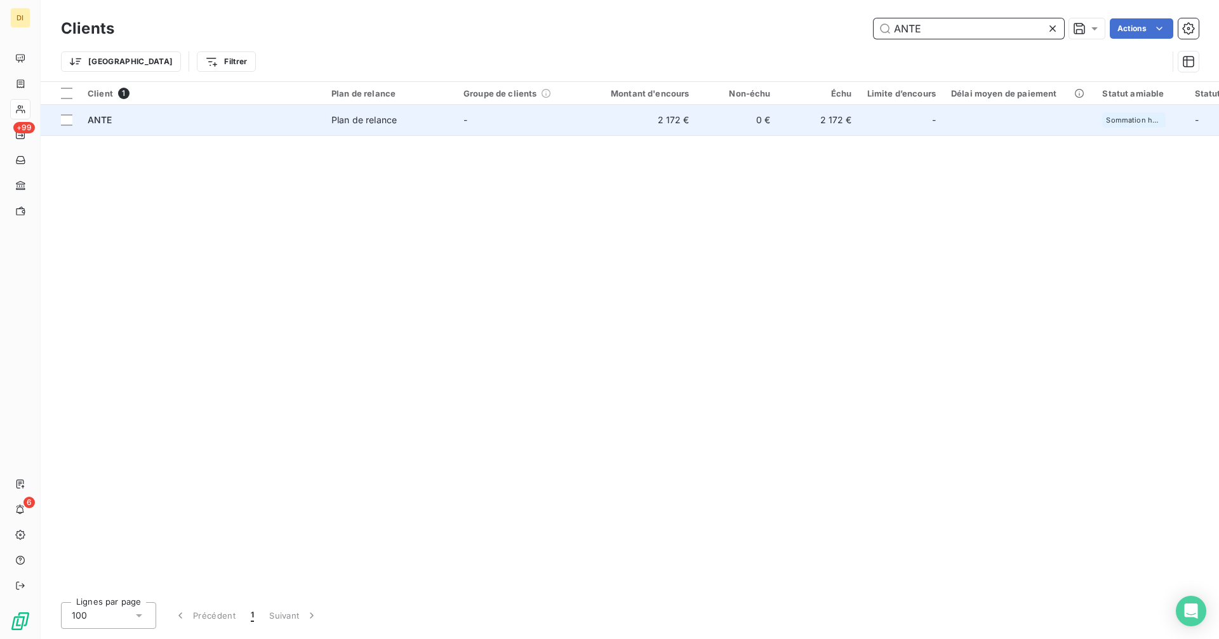
type input "ANTE"
click at [496, 123] on td "-" at bounding box center [522, 120] width 132 height 30
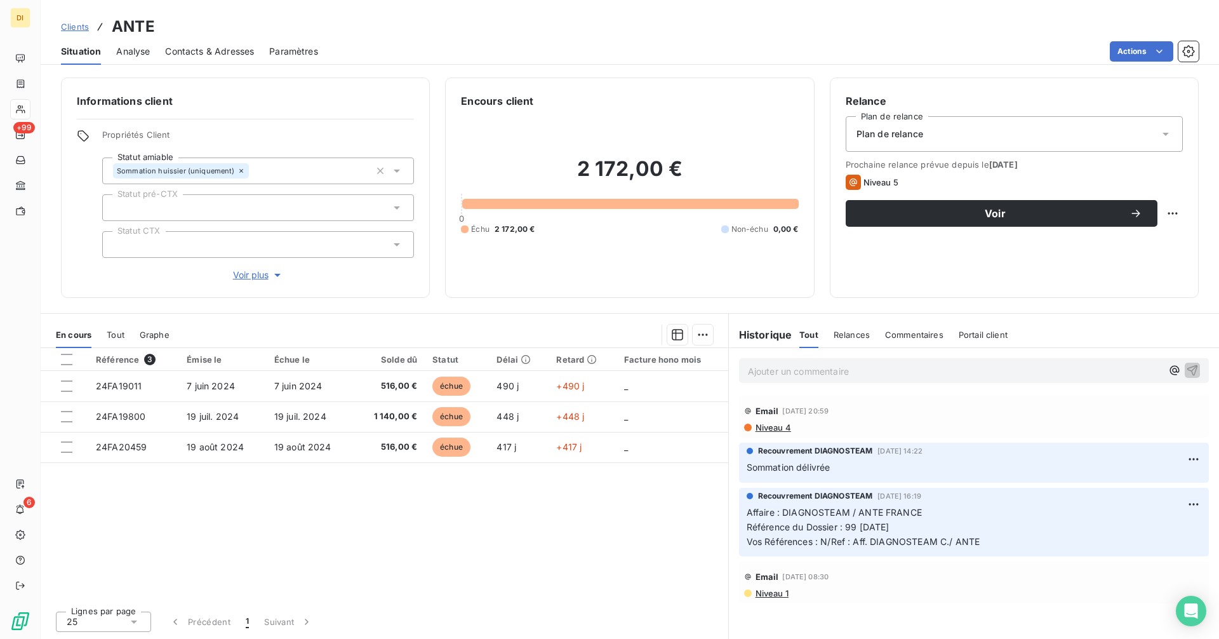
click at [218, 55] on span "Contacts & Adresses" at bounding box center [209, 51] width 89 height 13
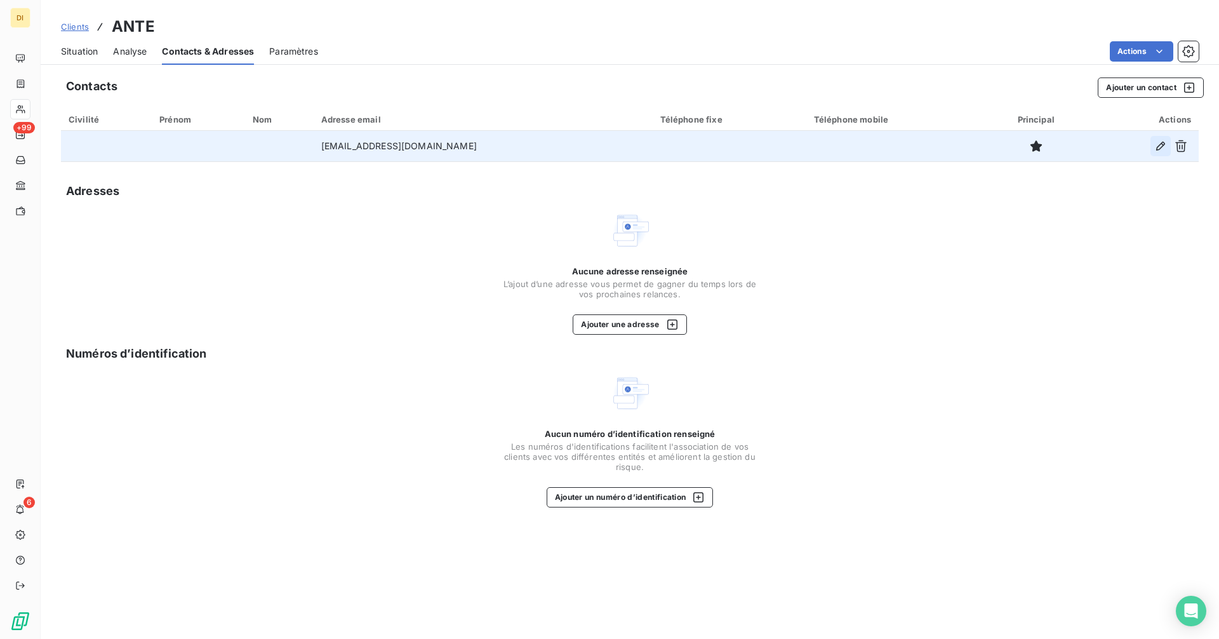
click at [1158, 143] on icon "button" at bounding box center [1160, 146] width 13 height 13
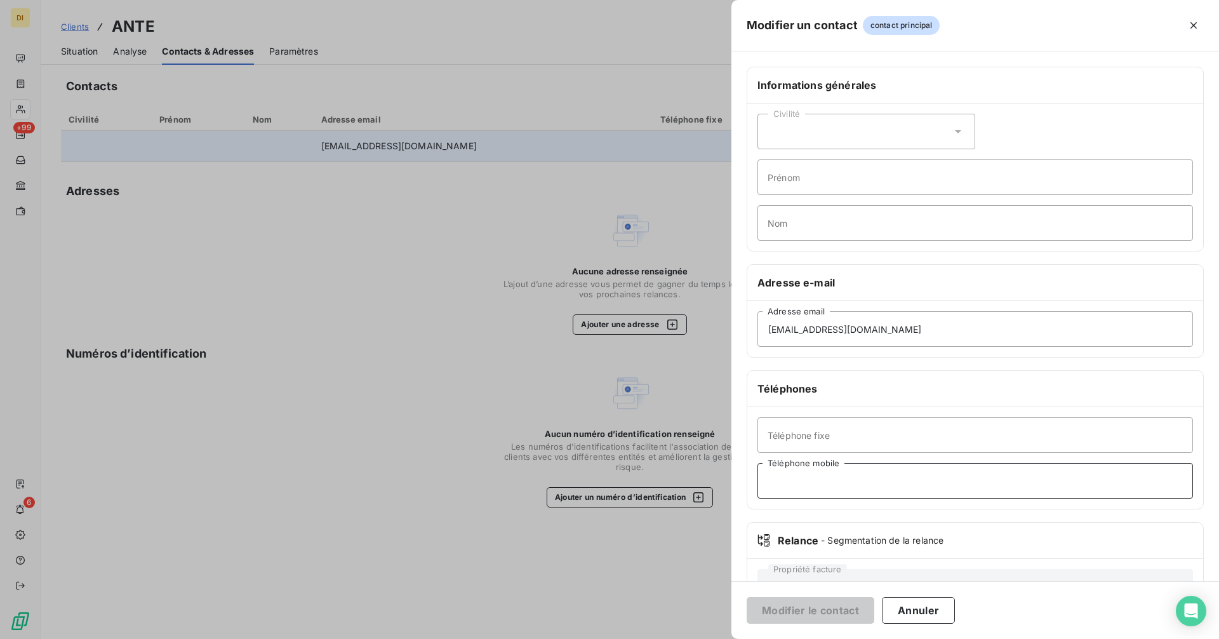
click at [823, 485] on input "Téléphone mobile" at bounding box center [974, 481] width 435 height 36
paste input "[PHONE_NUMBER]"
type input "[PHONE_NUMBER]"
click at [826, 614] on button "Modifier le contact" at bounding box center [810, 610] width 128 height 27
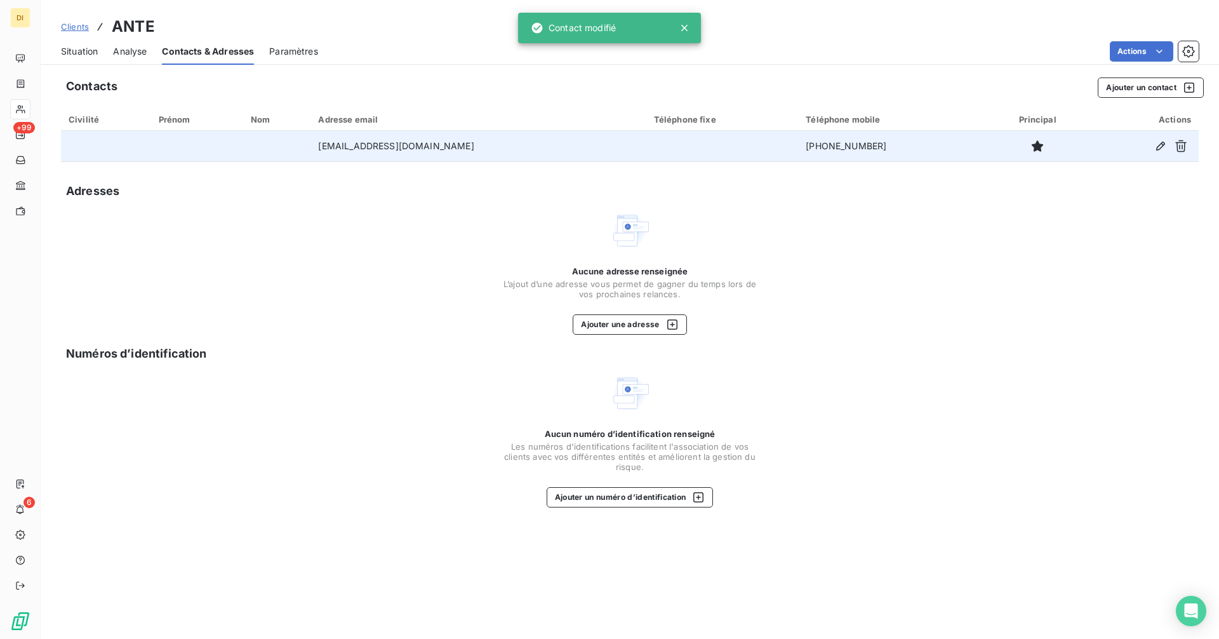
click at [61, 26] on span "Clients" at bounding box center [75, 27] width 28 height 10
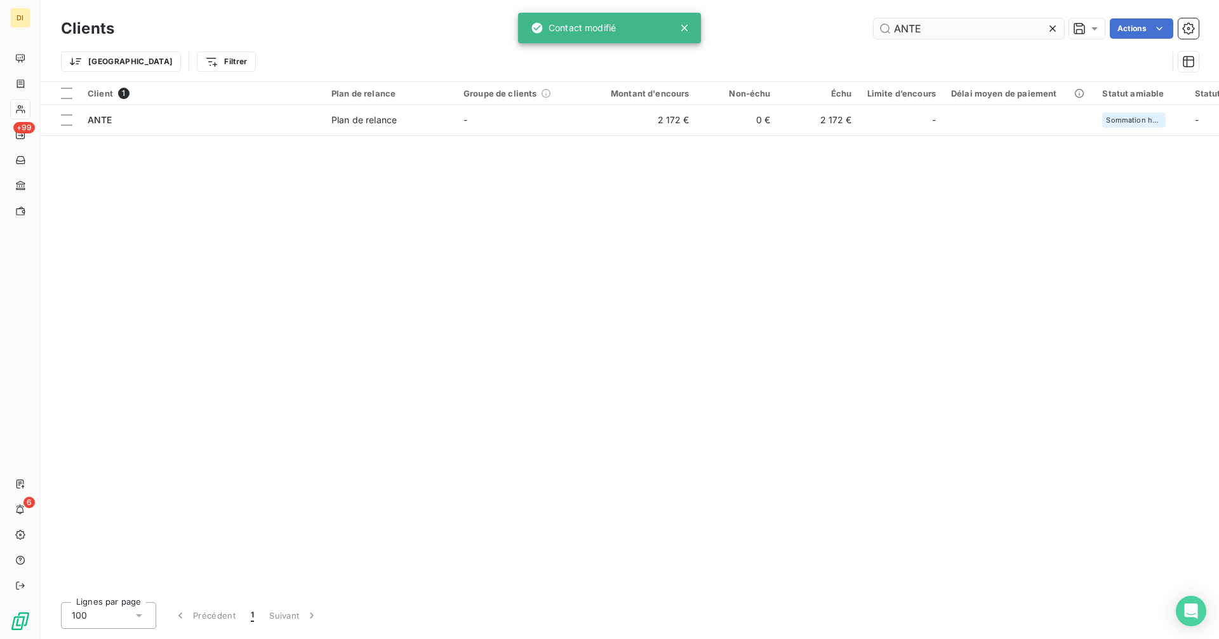
click at [951, 27] on input "ANTE" at bounding box center [968, 28] width 190 height 20
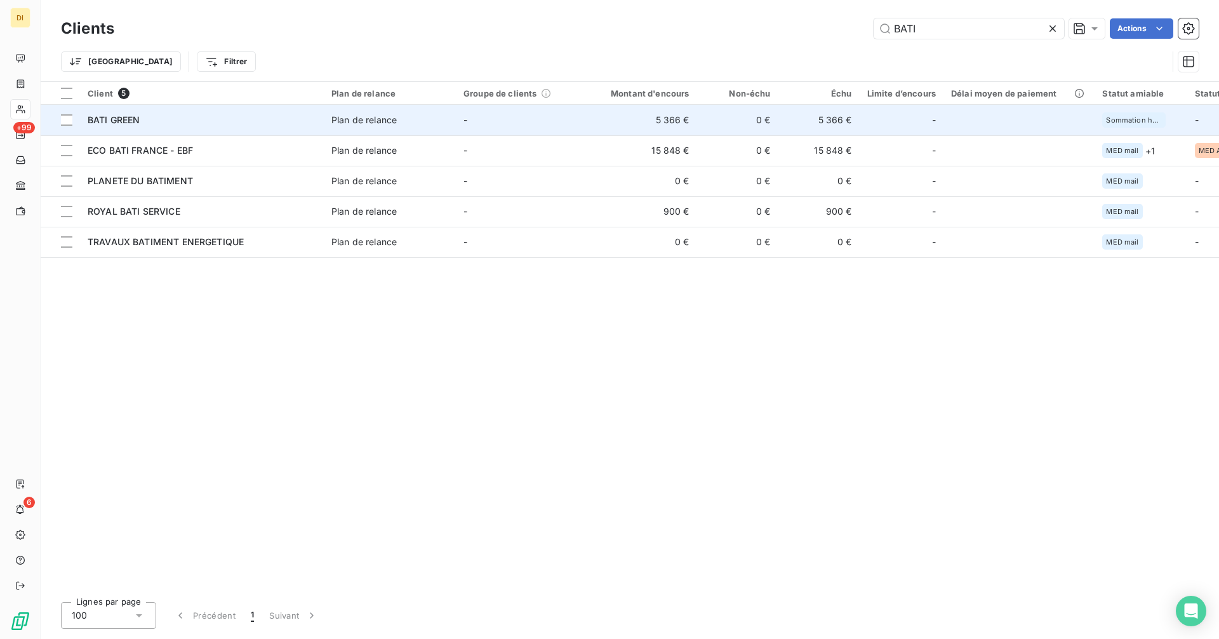
type input "BATI"
click at [463, 122] on td "-" at bounding box center [522, 120] width 132 height 30
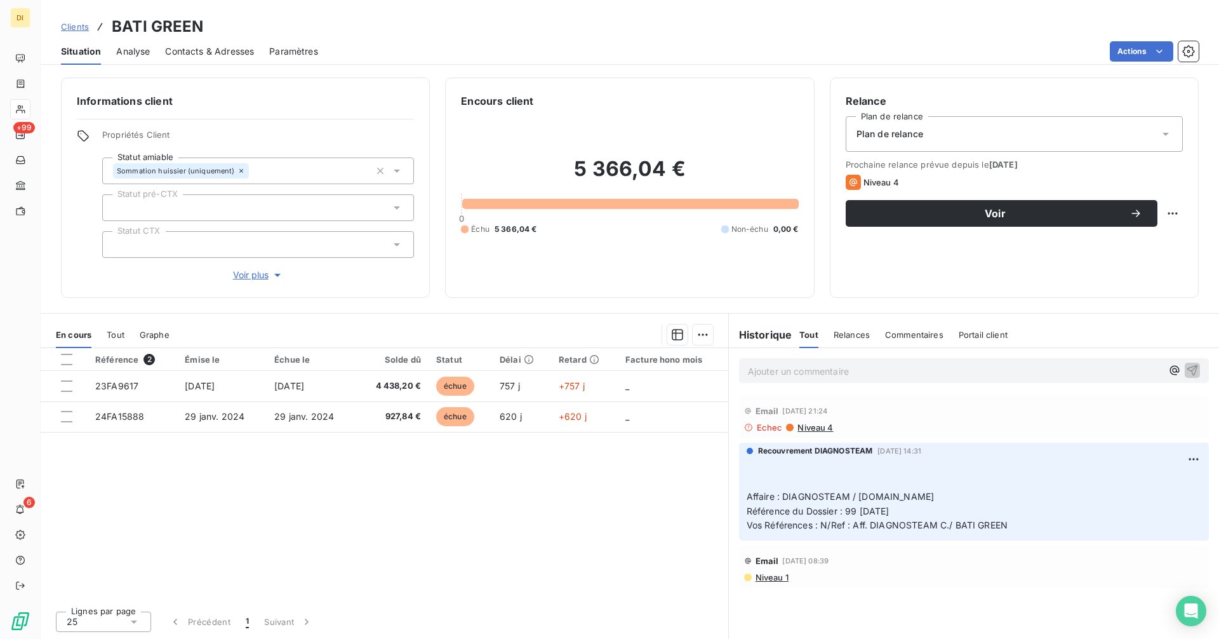
click at [214, 56] on span "Contacts & Adresses" at bounding box center [209, 51] width 89 height 13
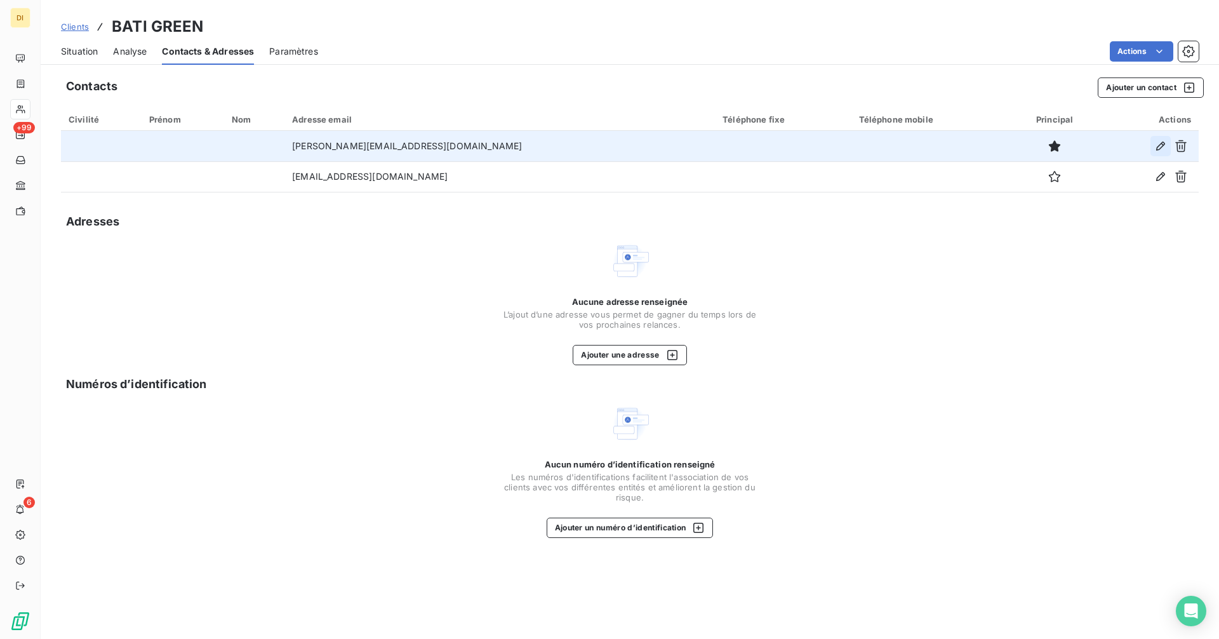
click at [1162, 146] on icon "button" at bounding box center [1160, 146] width 9 height 9
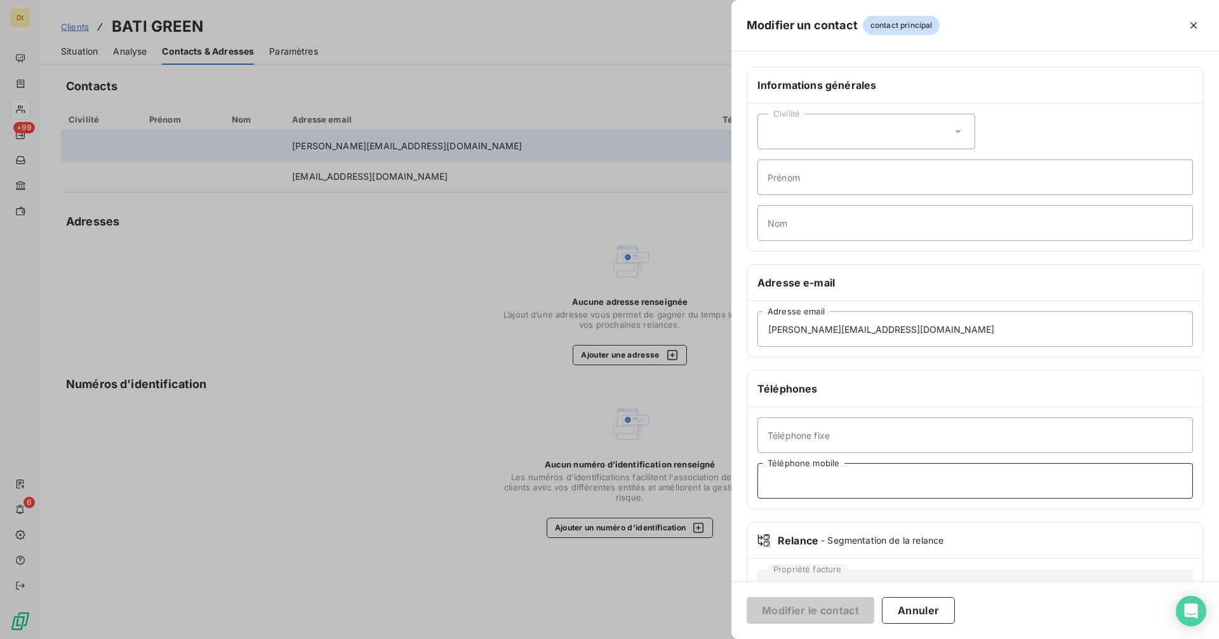
click at [846, 489] on input "Téléphone mobile" at bounding box center [974, 481] width 435 height 36
paste input "[PHONE_NUMBER]"
type input "[PHONE_NUMBER]"
click at [853, 609] on button "Modifier le contact" at bounding box center [810, 610] width 128 height 27
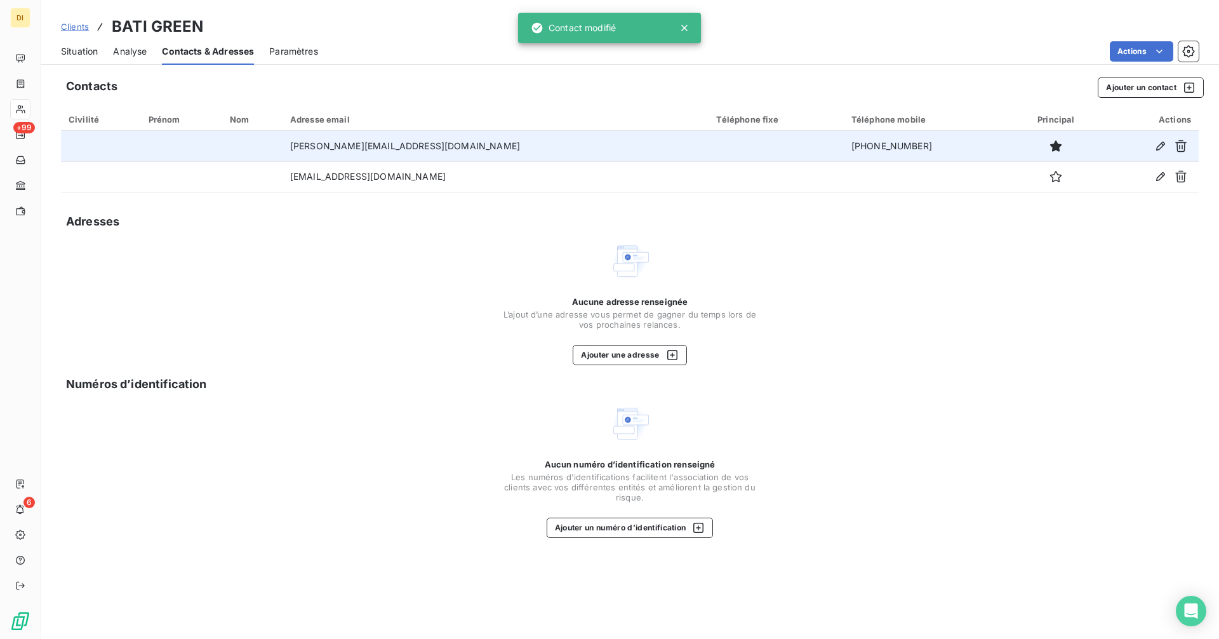
click at [72, 28] on span "Clients" at bounding box center [75, 27] width 28 height 10
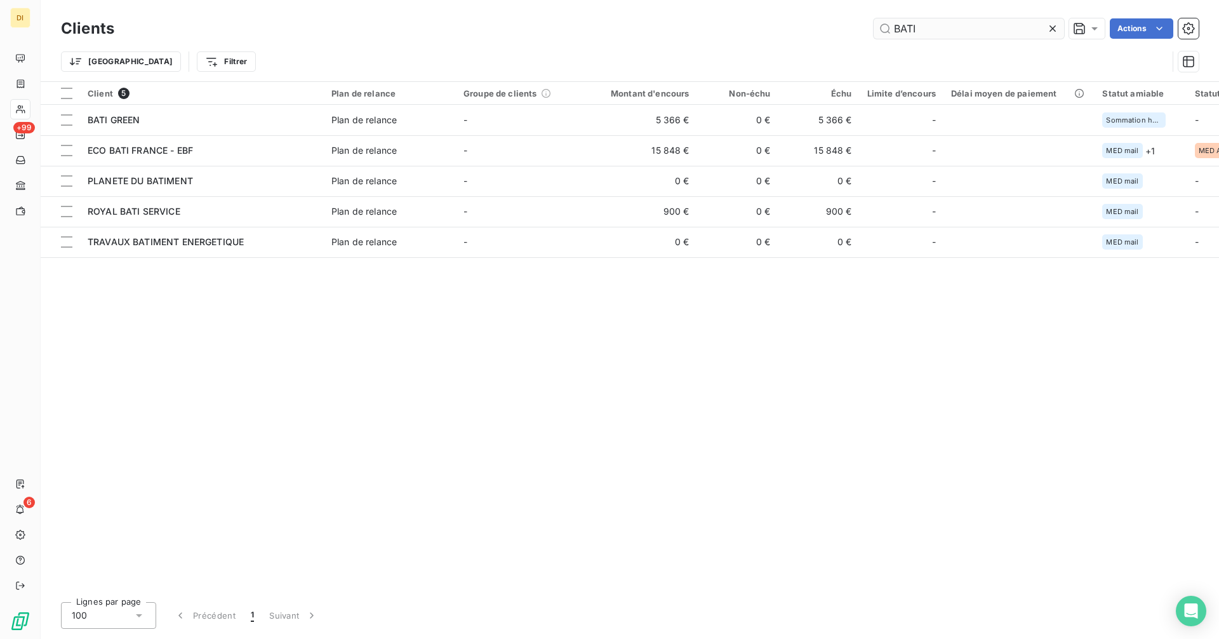
click at [940, 25] on input "BATI" at bounding box center [968, 28] width 190 height 20
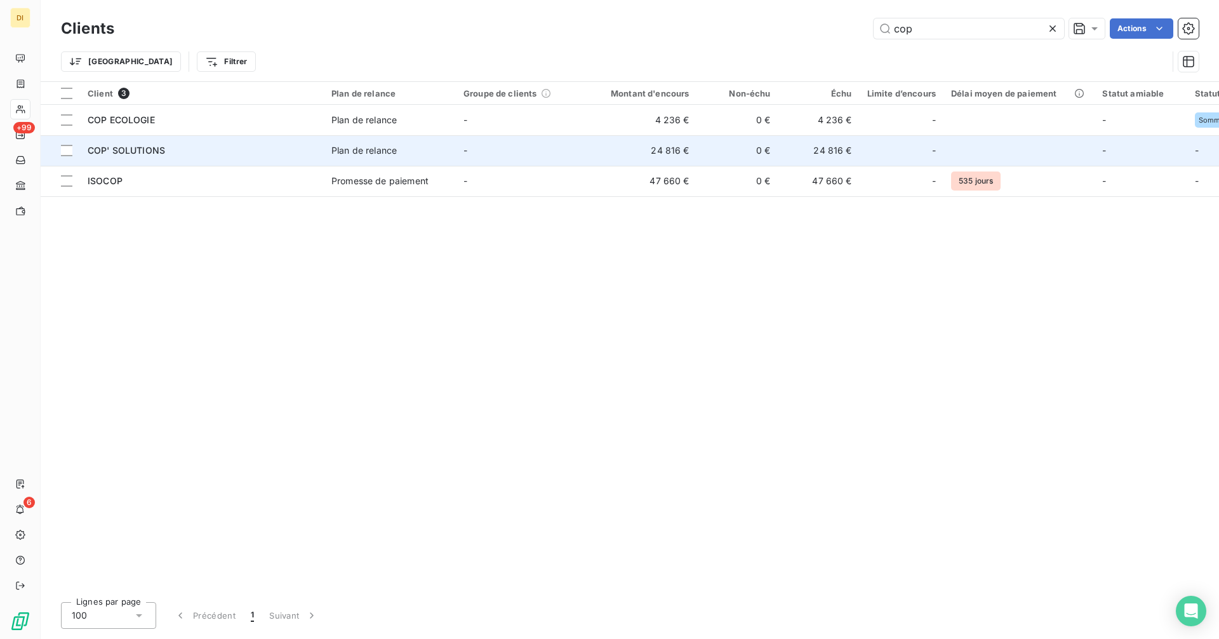
type input "cop"
click at [686, 142] on td "24 816 €" at bounding box center [642, 150] width 109 height 30
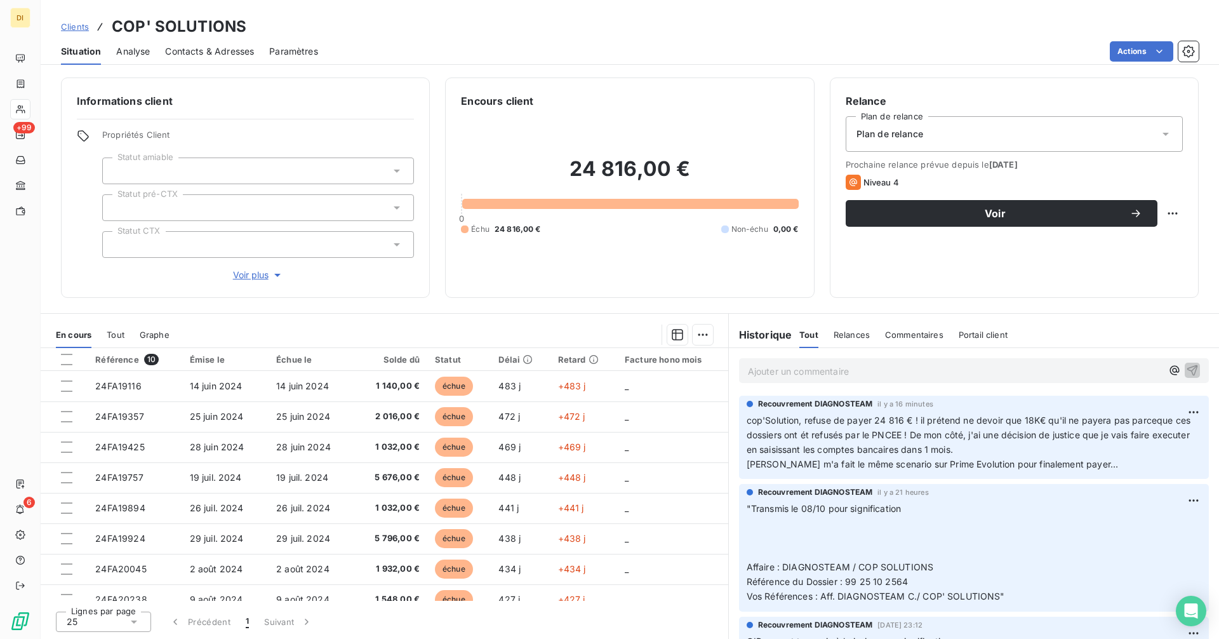
click at [832, 371] on p "Ajouter un commentaire ﻿" at bounding box center [955, 371] width 414 height 16
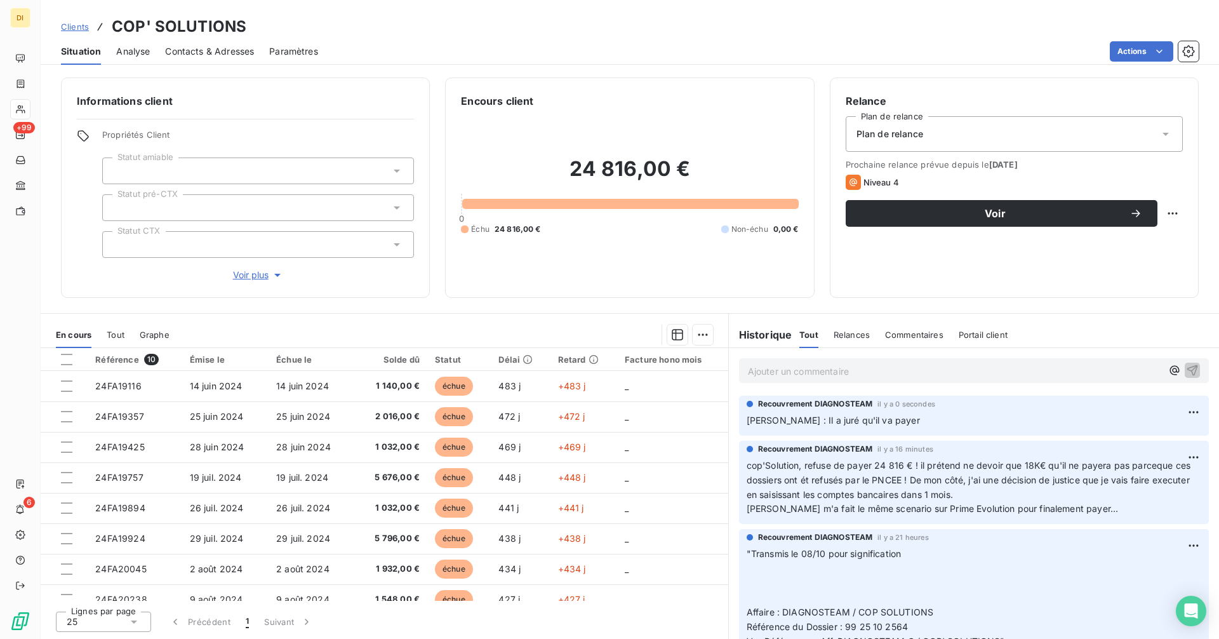
click at [64, 32] on link "Clients" at bounding box center [75, 26] width 28 height 13
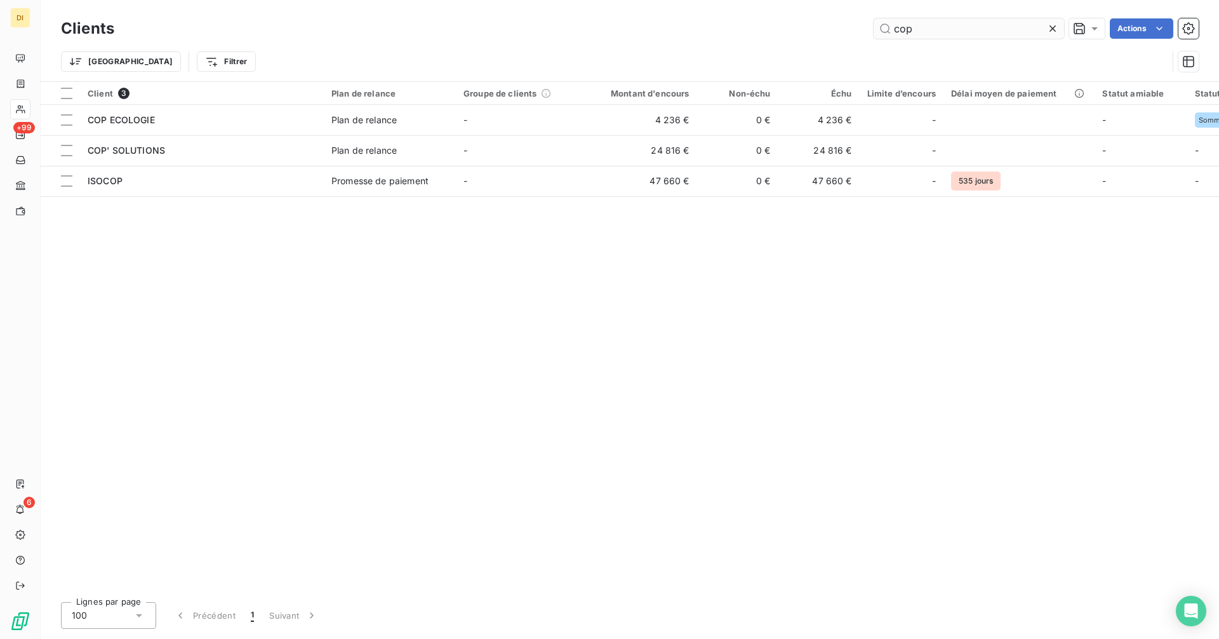
click at [935, 36] on input "cop" at bounding box center [968, 28] width 190 height 20
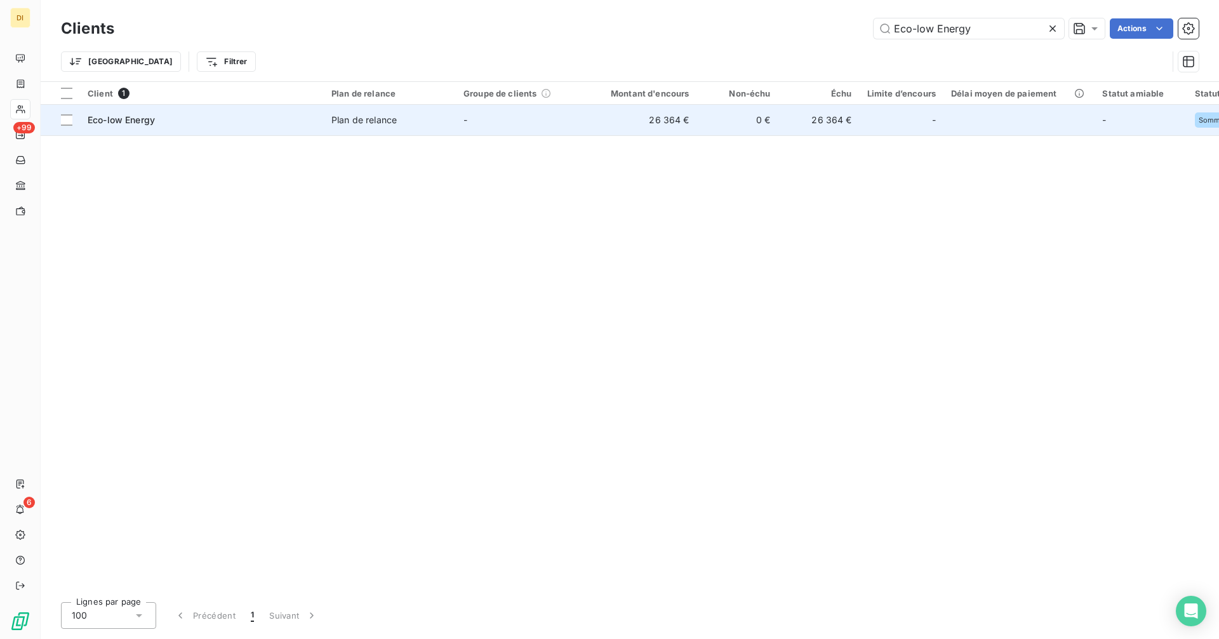
type input "Eco-low Energy"
click at [353, 116] on div "Plan de relance" at bounding box center [363, 120] width 65 height 13
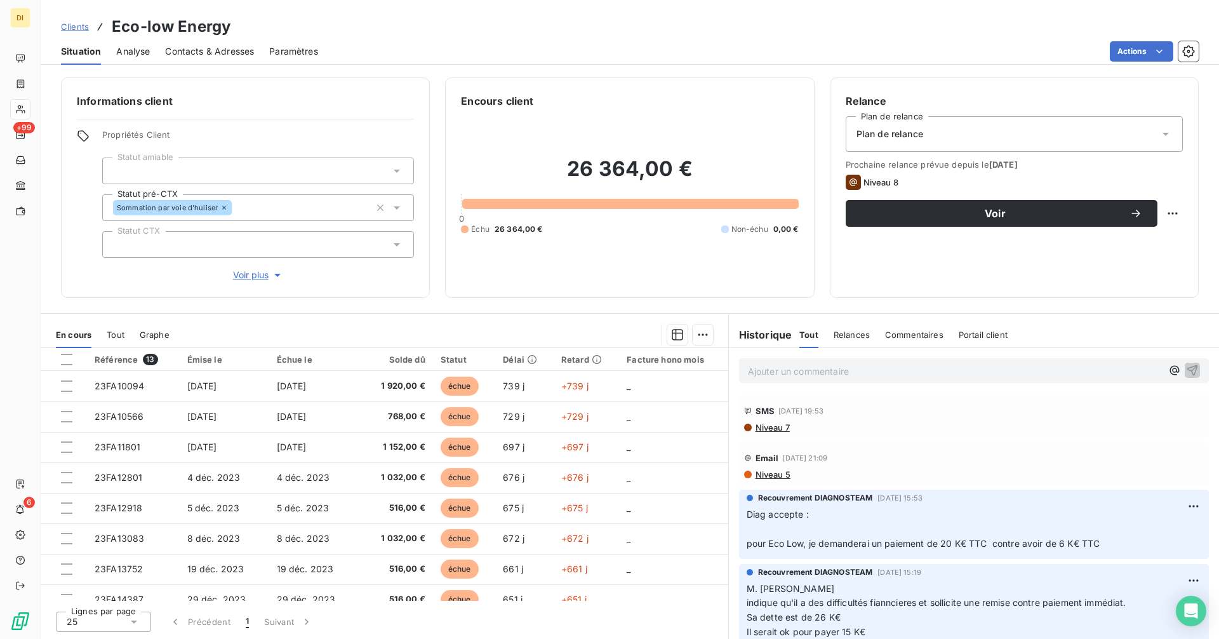
click at [877, 381] on div "Ajouter un commentaire ﻿" at bounding box center [974, 370] width 470 height 25
click at [875, 374] on p "Ajouter un commentaire ﻿" at bounding box center [955, 371] width 414 height 16
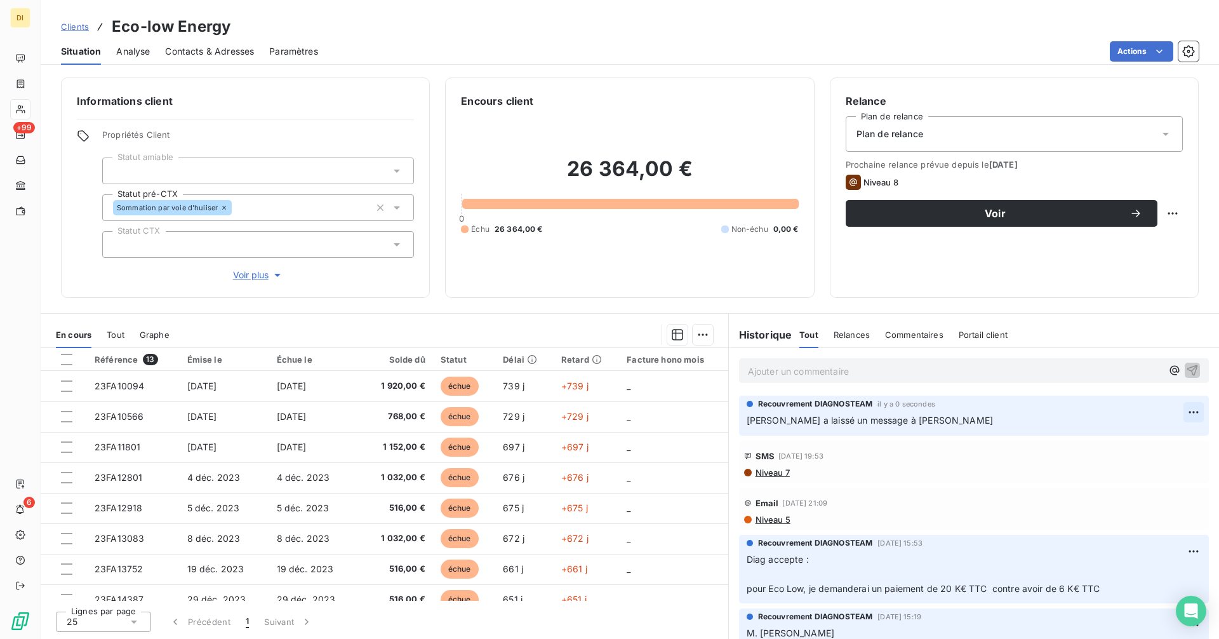
click at [1189, 410] on html "DI +99 6 Clients Eco-low Energy Situation Analyse Contacts & Adresses Paramètre…" at bounding box center [609, 319] width 1219 height 639
click at [1141, 439] on div "Editer" at bounding box center [1153, 440] width 71 height 20
click at [874, 428] on p "[PERSON_NAME] a laissé un message à [PERSON_NAME] : Eco-low Energy" at bounding box center [964, 420] width 437 height 15
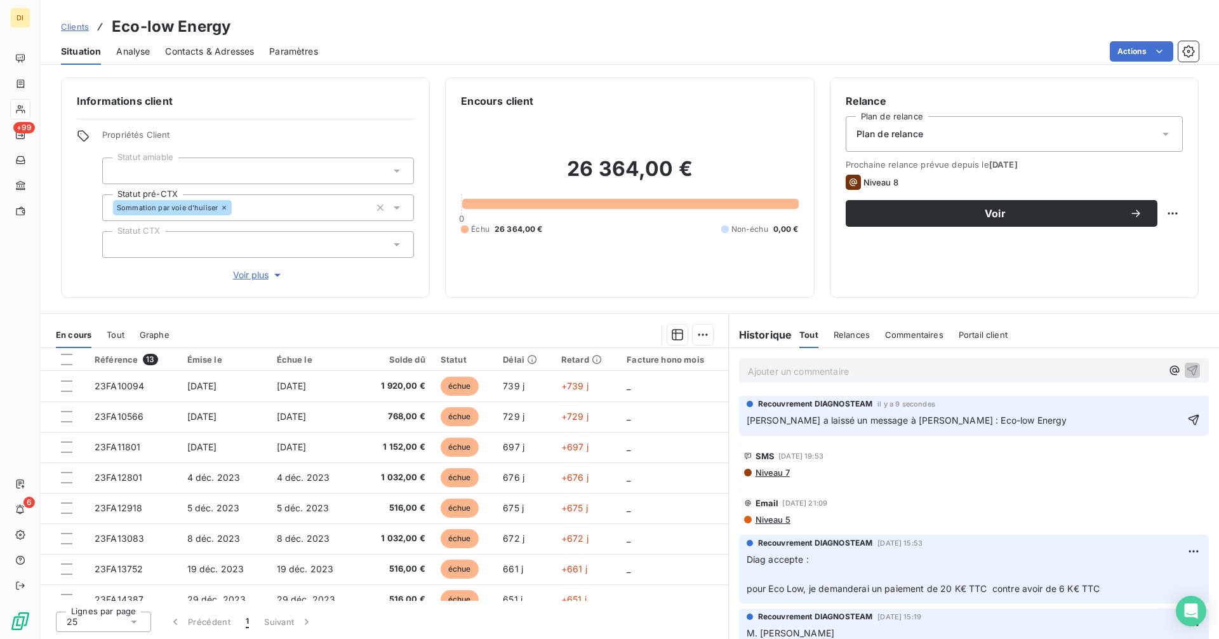
click at [859, 428] on p "[PERSON_NAME] a laissé un message à [PERSON_NAME] : Eco-low Energy" at bounding box center [964, 420] width 437 height 15
drag, startPoint x: 790, startPoint y: 436, endPoint x: 904, endPoint y: 436, distance: 113.6
click at [904, 428] on p "[PERSON_NAME] a laissé un message à [PERSON_NAME] : Eco-low Energy" at bounding box center [964, 420] width 437 height 15
drag, startPoint x: 866, startPoint y: 433, endPoint x: 790, endPoint y: 431, distance: 76.2
click at [790, 428] on p "[PERSON_NAME] a laissé un message à [PERSON_NAME] : Eco-low Energy" at bounding box center [964, 420] width 437 height 15
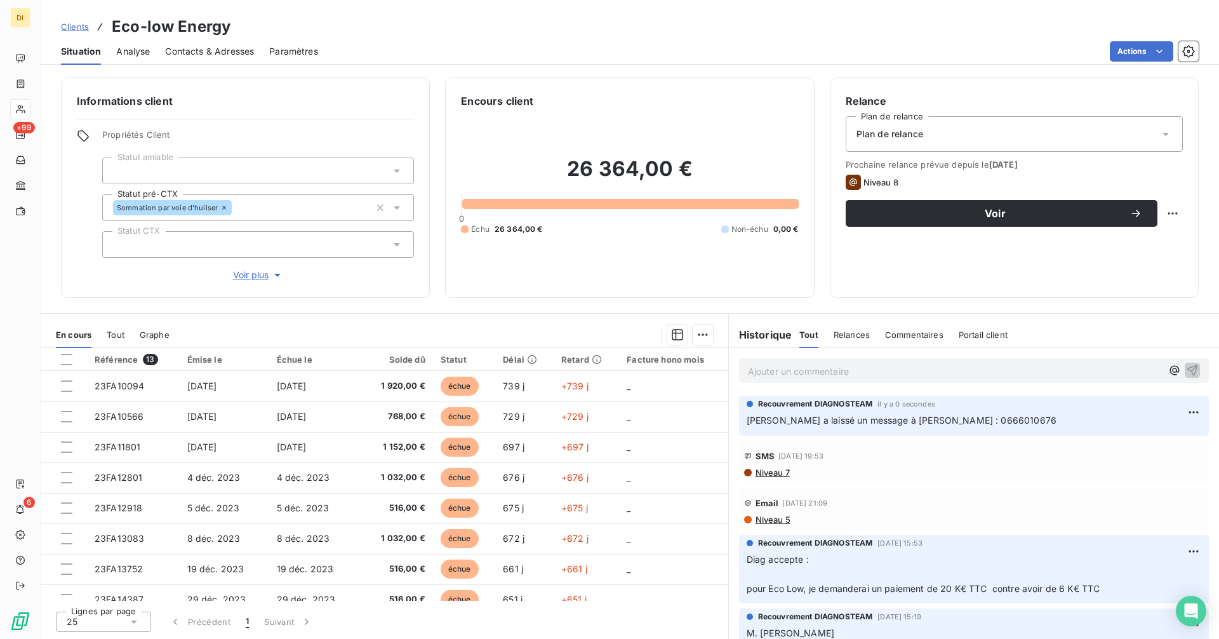
drag, startPoint x: 72, startPoint y: 29, endPoint x: 115, endPoint y: 30, distance: 42.5
click at [72, 29] on span "Clients" at bounding box center [75, 27] width 28 height 10
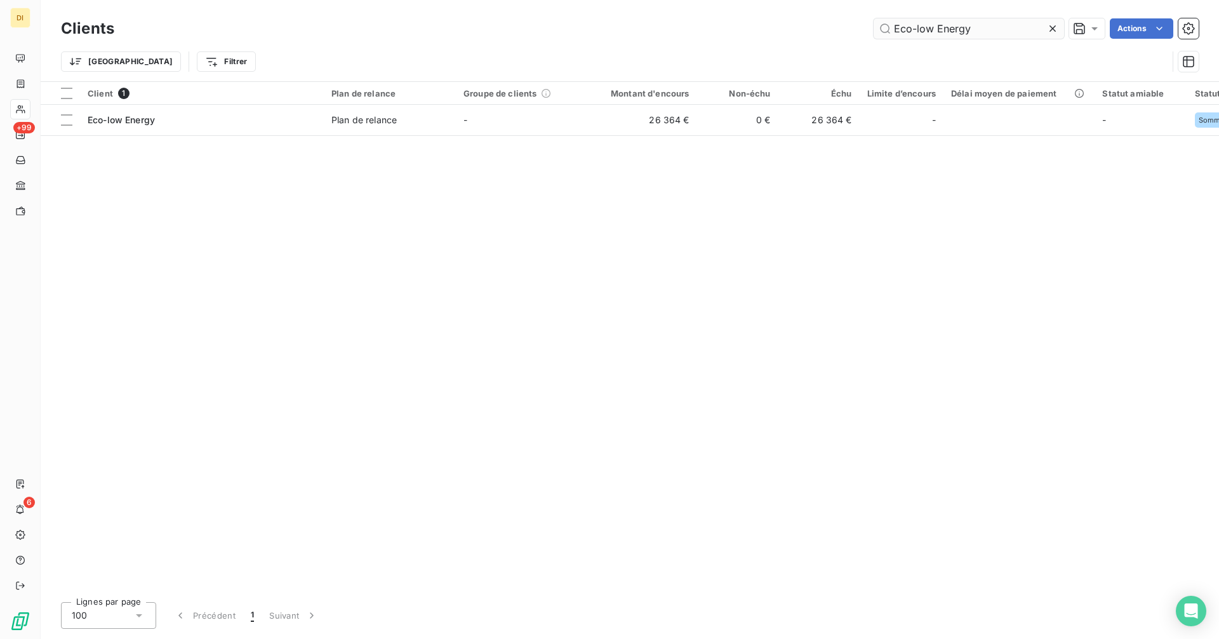
click at [995, 27] on input "Eco-low Energy" at bounding box center [968, 28] width 190 height 20
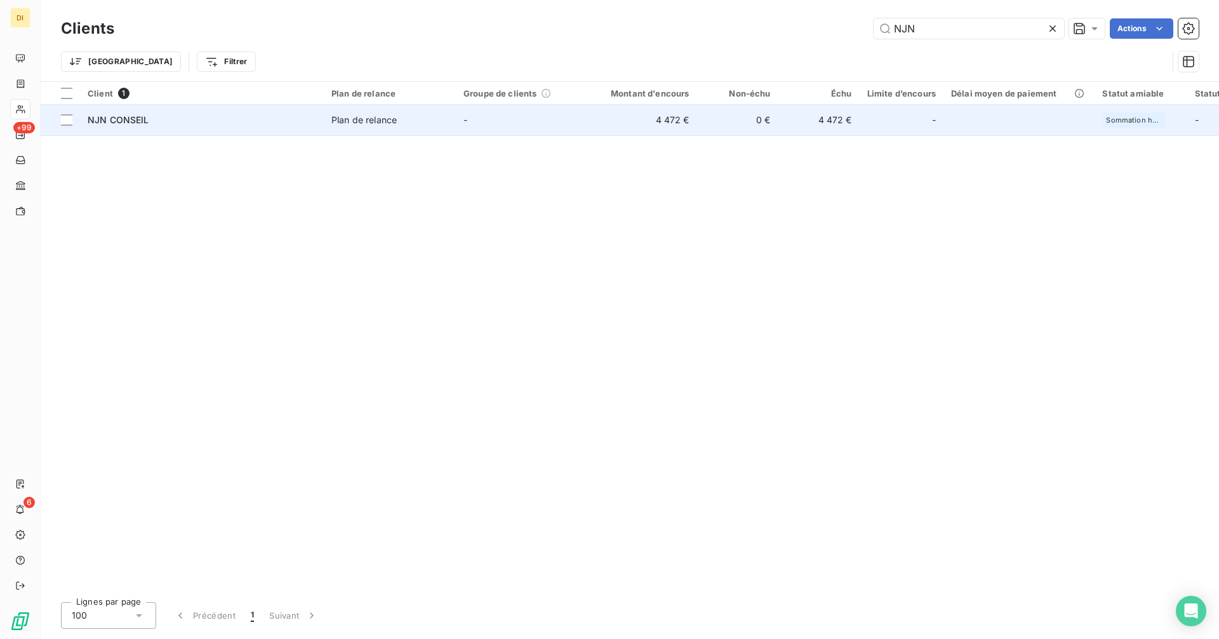
type input "NJN"
click at [774, 124] on td "0 €" at bounding box center [737, 120] width 81 height 30
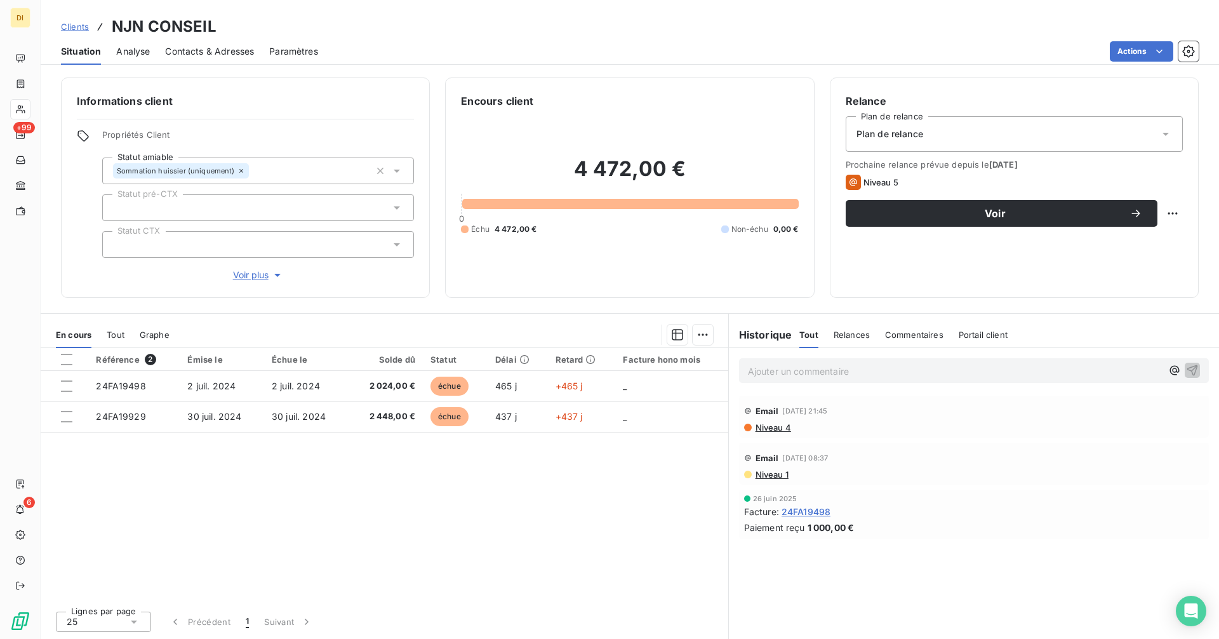
click at [220, 51] on span "Contacts & Adresses" at bounding box center [209, 51] width 89 height 13
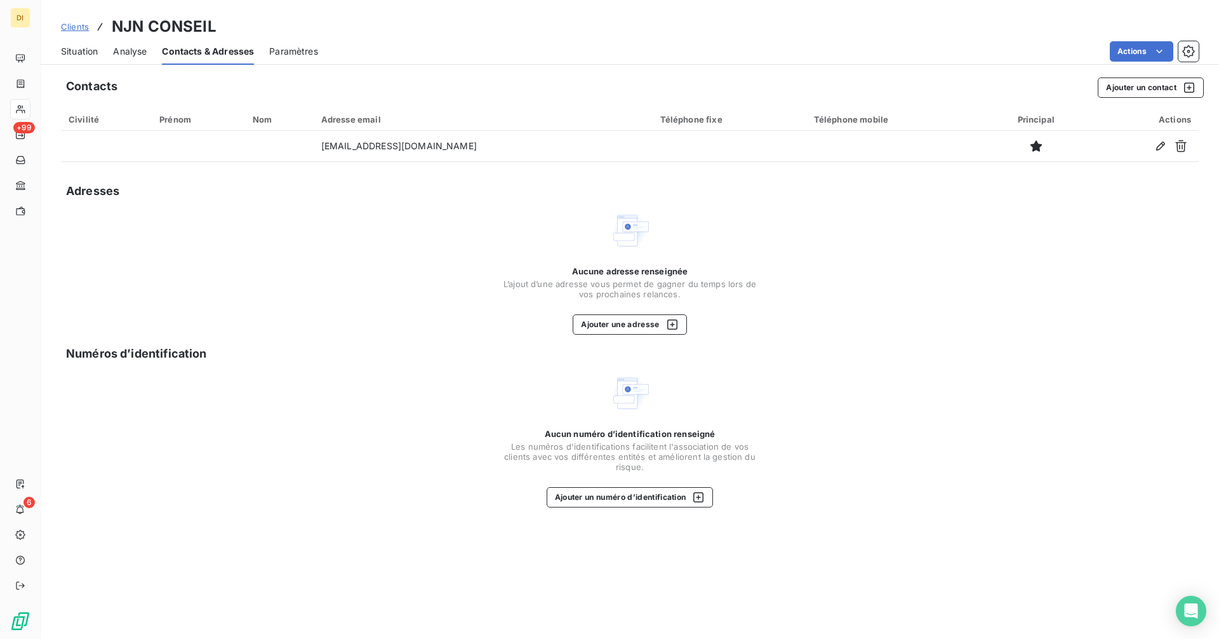
click at [83, 29] on span "Clients" at bounding box center [75, 27] width 28 height 10
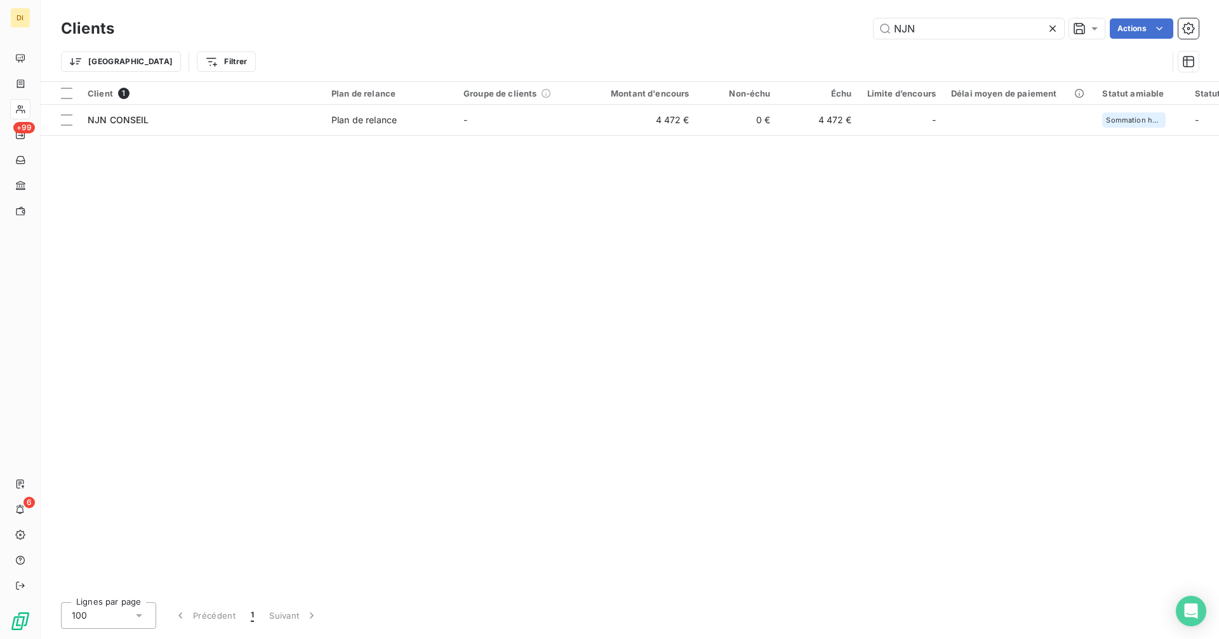
click at [1052, 29] on icon at bounding box center [1052, 28] width 6 height 6
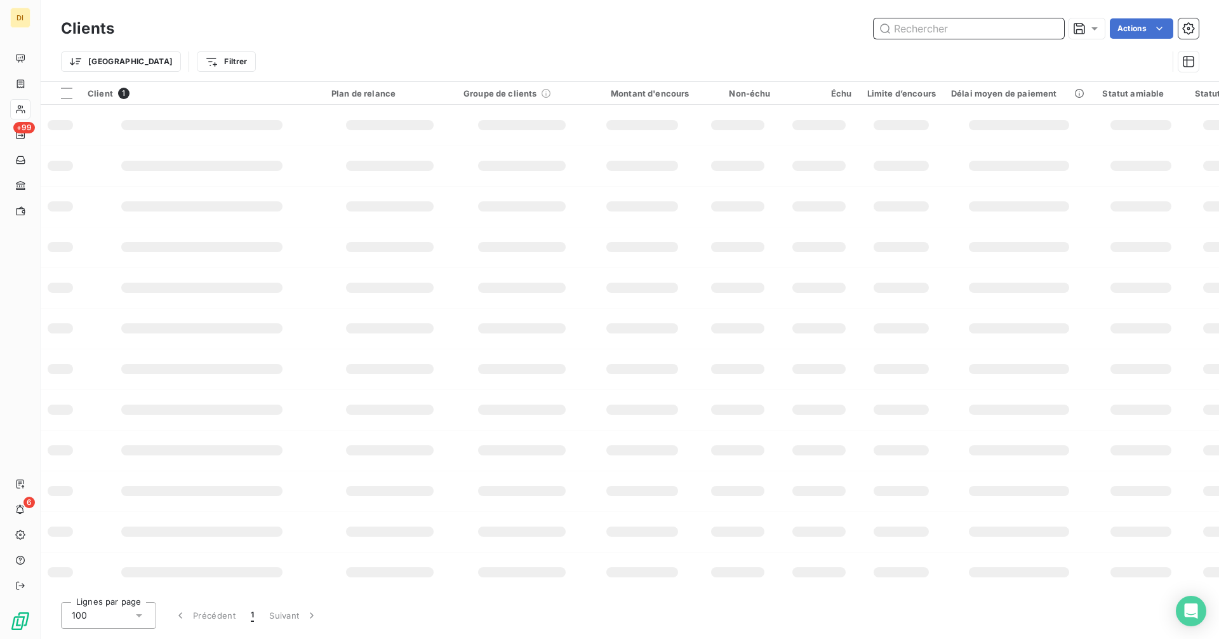
click at [977, 31] on input "text" at bounding box center [968, 28] width 190 height 20
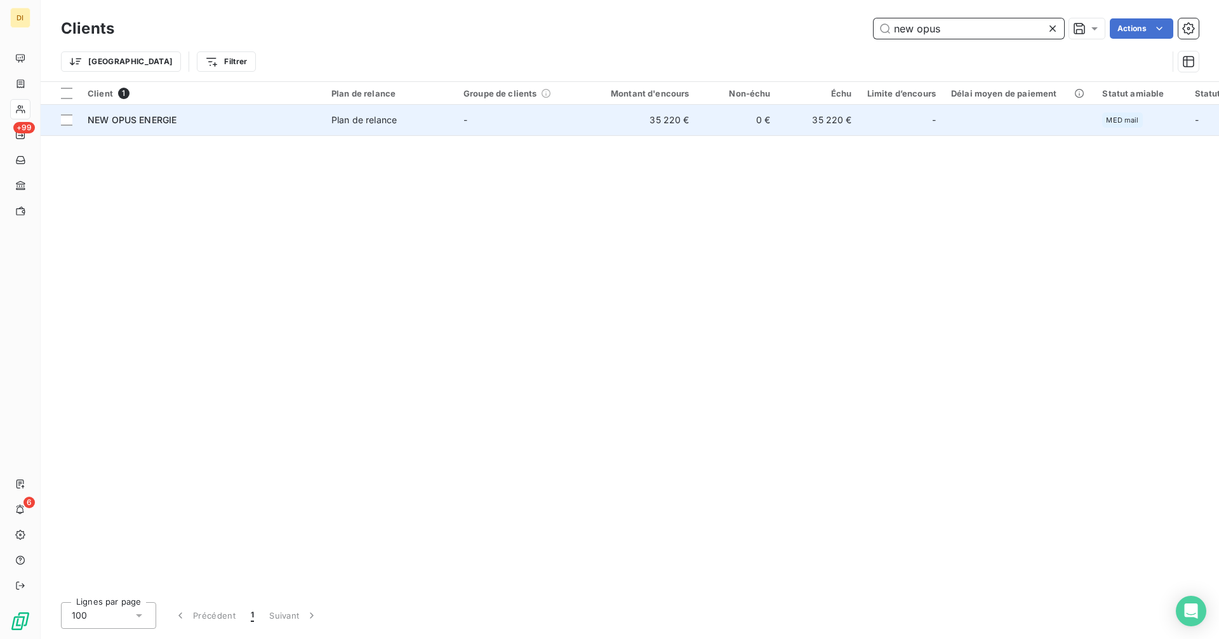
type input "new opus"
click at [593, 119] on td "35 220 €" at bounding box center [642, 120] width 109 height 30
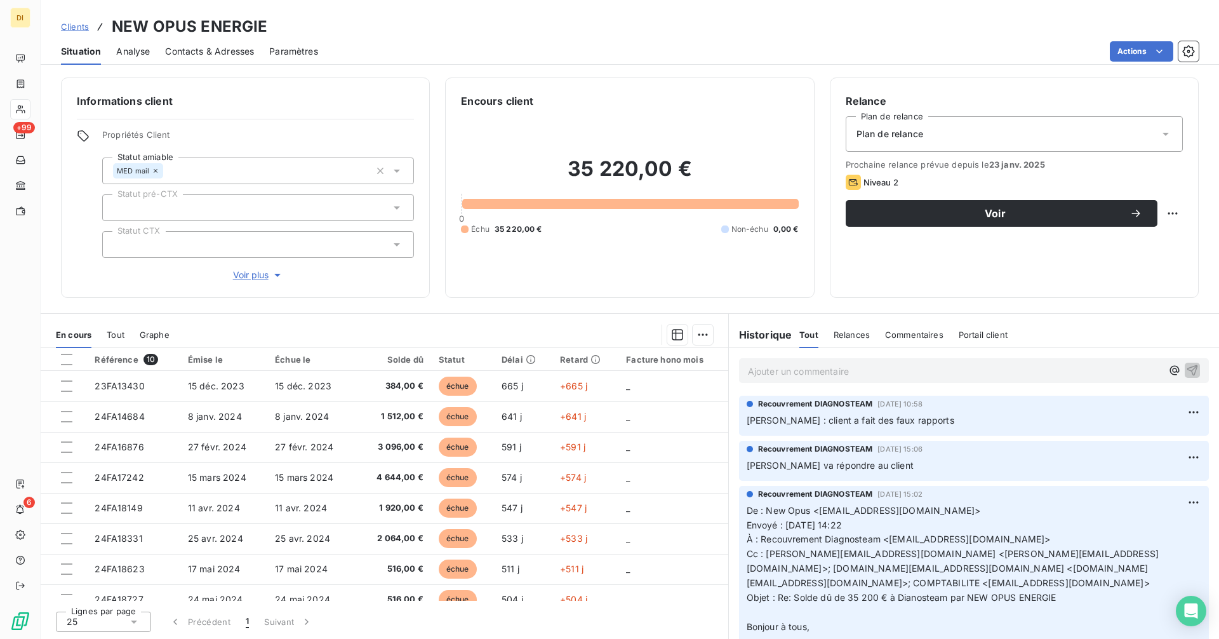
click at [776, 422] on span "[PERSON_NAME] : client a fait des faux rapports" at bounding box center [850, 419] width 208 height 11
drag, startPoint x: 791, startPoint y: 423, endPoint x: 917, endPoint y: 426, distance: 126.3
click at [917, 426] on p "[PERSON_NAME] : client a fait des faux rapports" at bounding box center [973, 420] width 454 height 15
click at [76, 30] on span "Clients" at bounding box center [75, 27] width 28 height 10
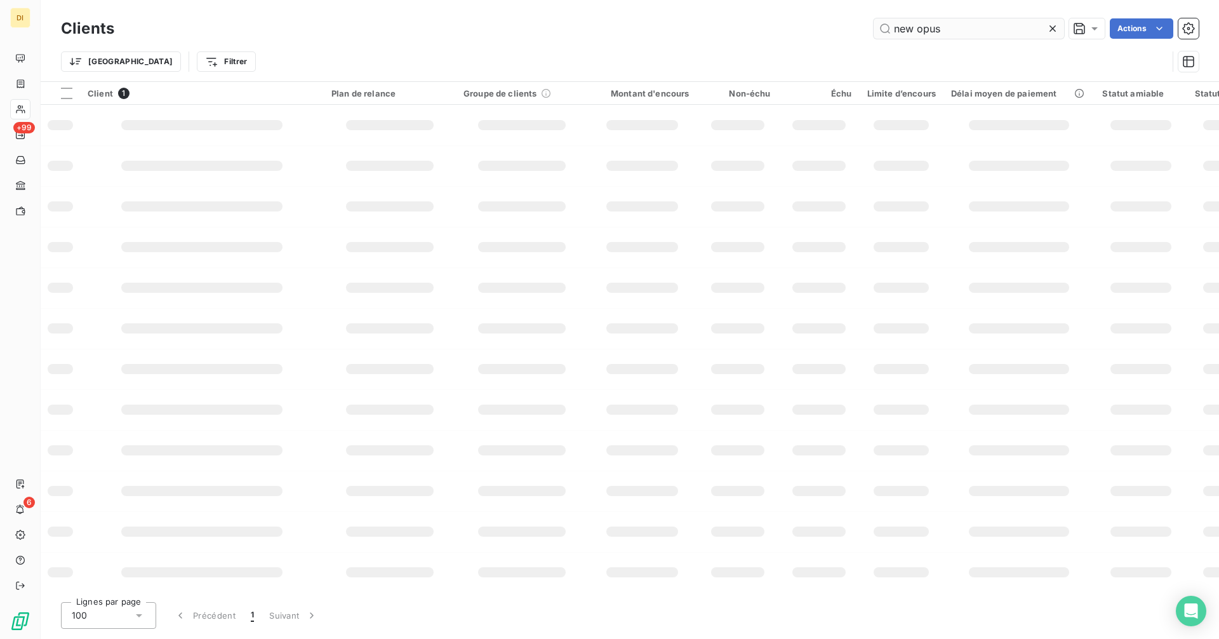
click at [949, 33] on input "new opus" at bounding box center [968, 28] width 190 height 20
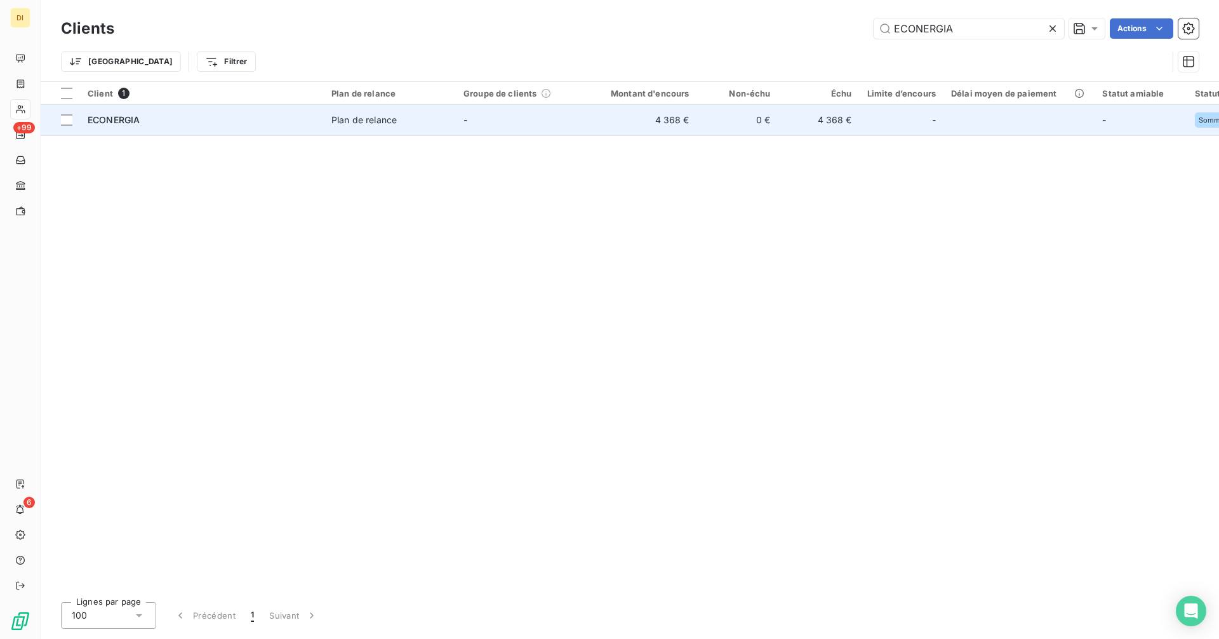
type input "ECONERGIA"
click at [475, 114] on td "-" at bounding box center [522, 120] width 132 height 30
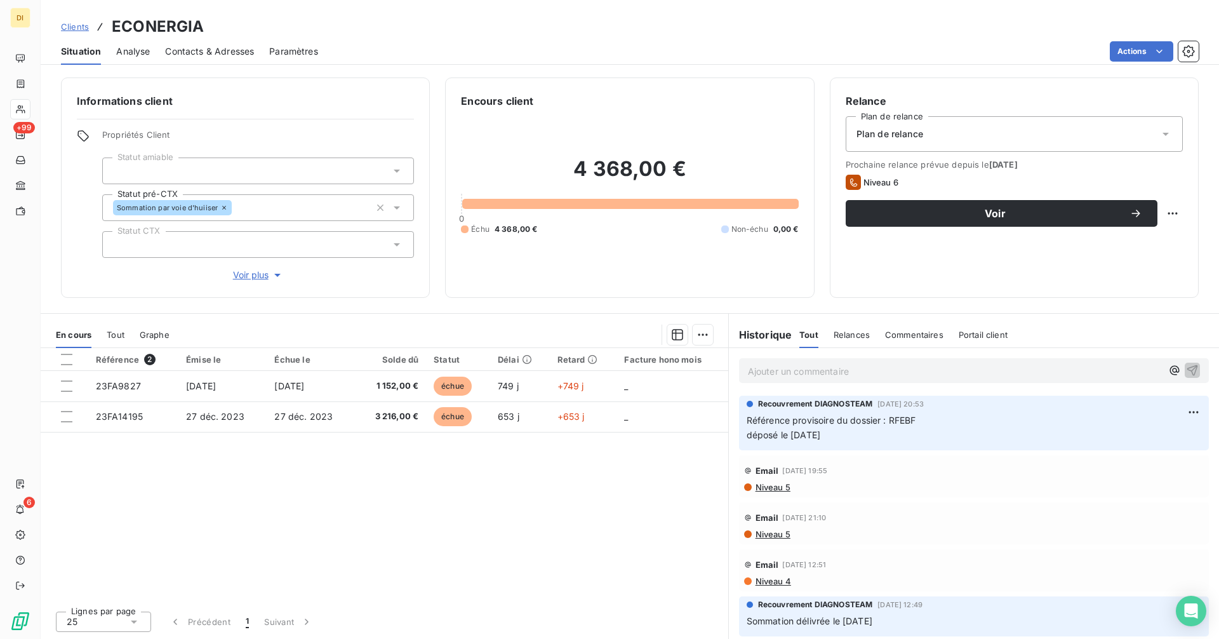
click at [206, 46] on span "Contacts & Adresses" at bounding box center [209, 51] width 89 height 13
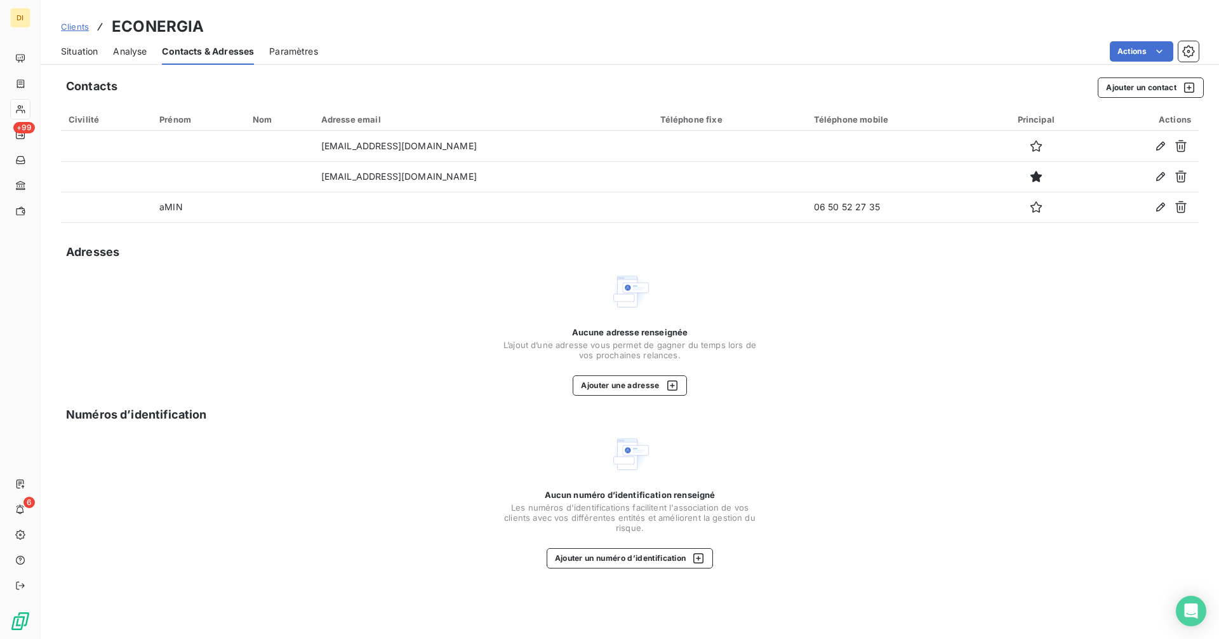
click at [79, 48] on span "Situation" at bounding box center [79, 51] width 37 height 13
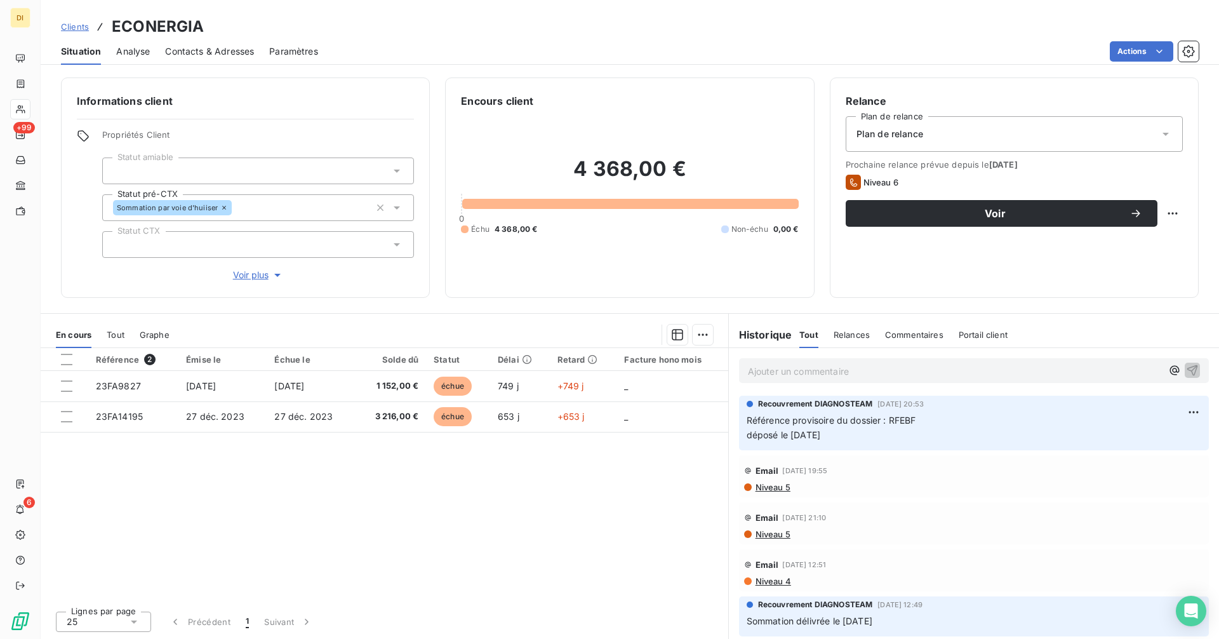
click at [181, 45] on span "Contacts & Adresses" at bounding box center [209, 51] width 89 height 13
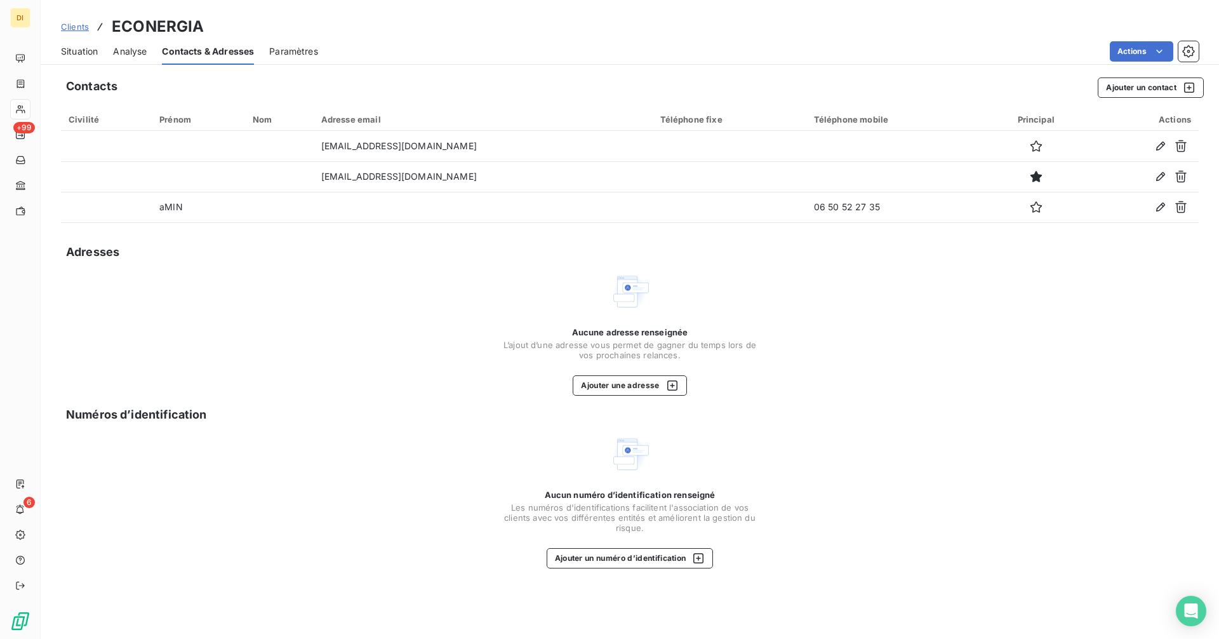
drag, startPoint x: 78, startPoint y: 46, endPoint x: 84, endPoint y: 51, distance: 8.1
click at [77, 46] on span "Situation" at bounding box center [79, 51] width 37 height 13
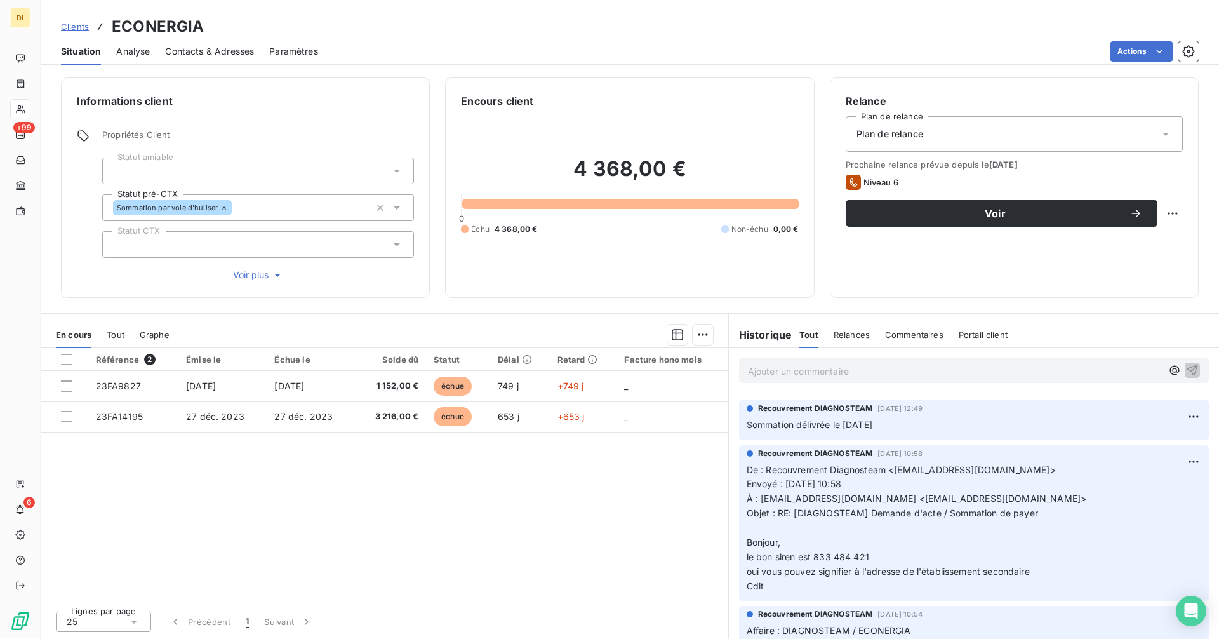
scroll to position [148, 0]
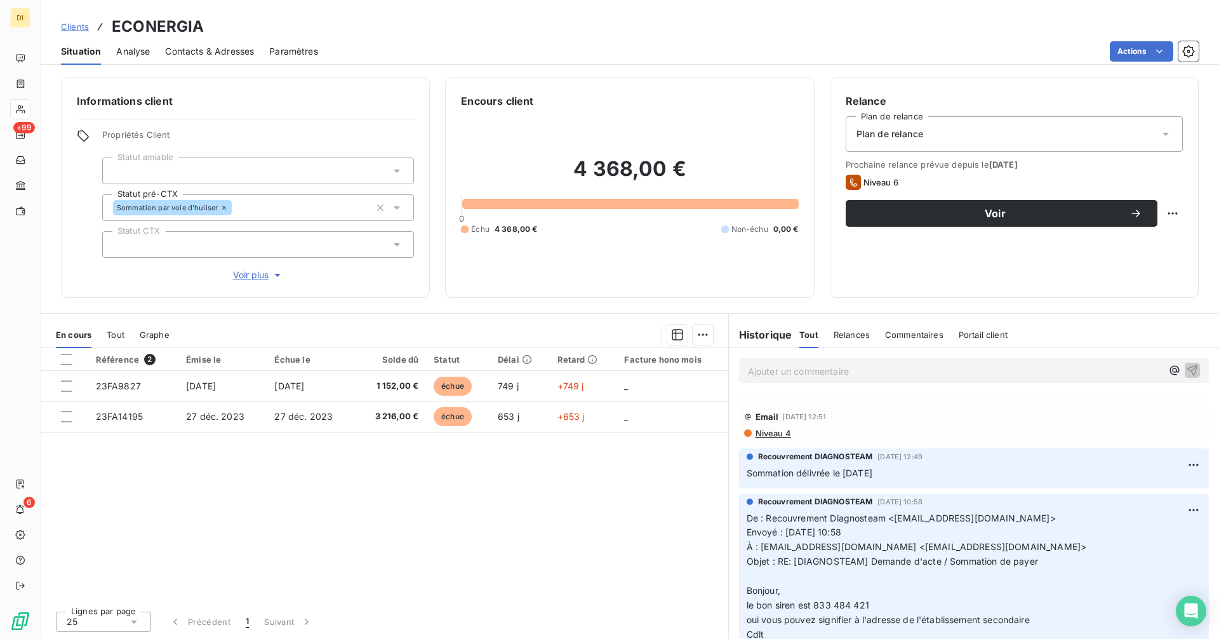
click at [76, 22] on span "Clients" at bounding box center [75, 27] width 28 height 10
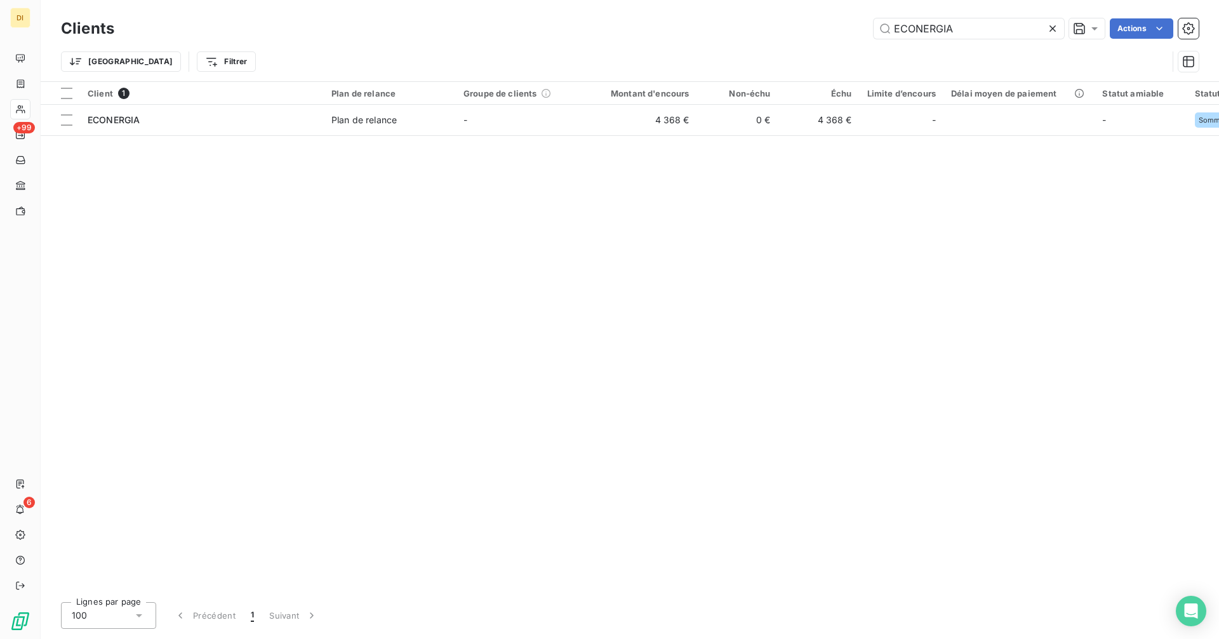
click at [1048, 30] on icon at bounding box center [1052, 28] width 13 height 13
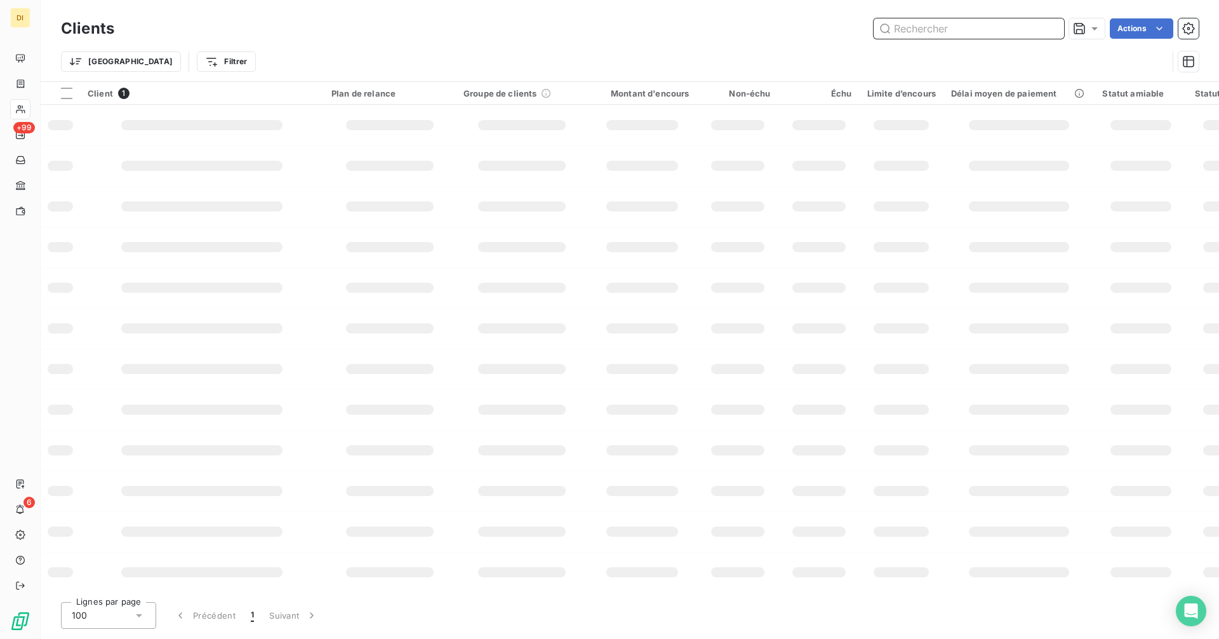
click at [1026, 30] on input "text" at bounding box center [968, 28] width 190 height 20
paste input "LA FRANCAISE DE L'ECOLOGIE"
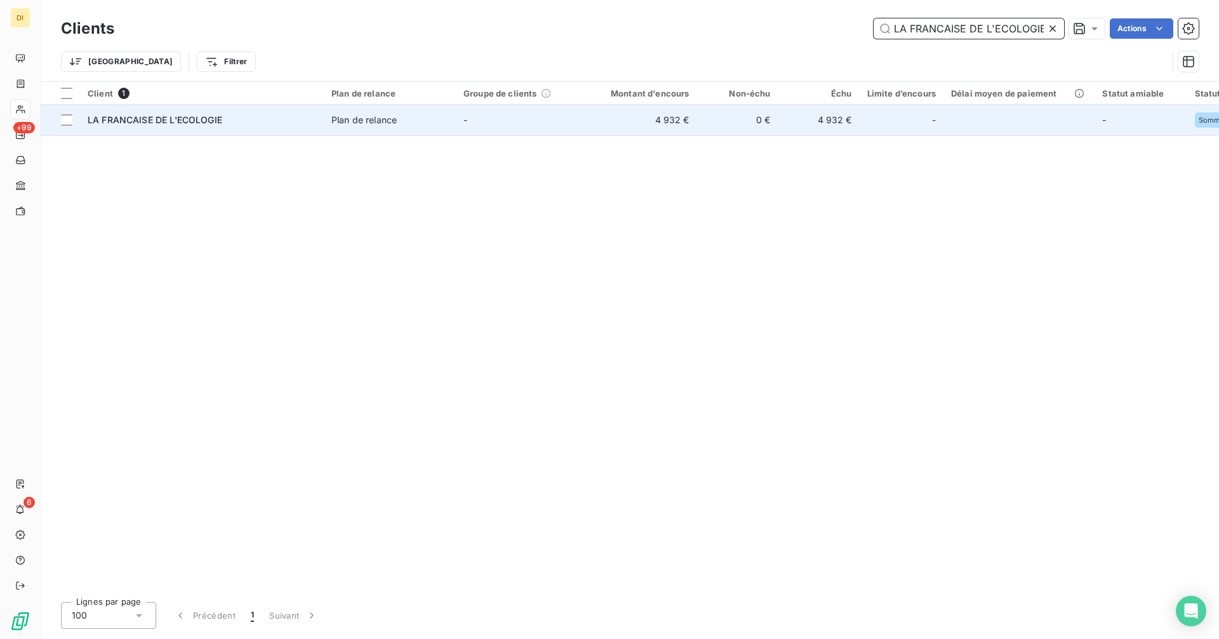
type input "LA FRANCAISE DE L'ECOLOGIE"
click at [484, 129] on td "-" at bounding box center [522, 120] width 132 height 30
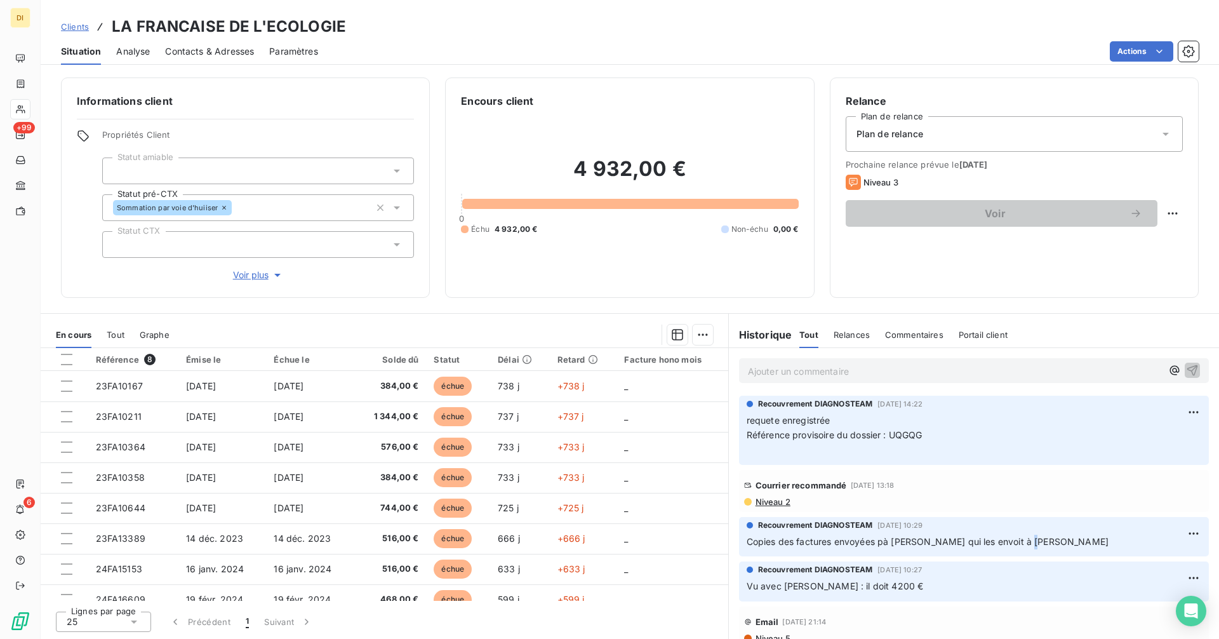
click at [1019, 541] on span "Copies des factures envoyées pà [PERSON_NAME] qui les envoit à [PERSON_NAME]" at bounding box center [927, 541] width 362 height 11
drag, startPoint x: 954, startPoint y: 545, endPoint x: 1045, endPoint y: 542, distance: 91.5
click at [1045, 542] on p "Copies des factures envoyées pà [PERSON_NAME] qui les envoit à [PERSON_NAME]" at bounding box center [973, 541] width 454 height 15
click at [65, 26] on span "Clients" at bounding box center [75, 27] width 28 height 10
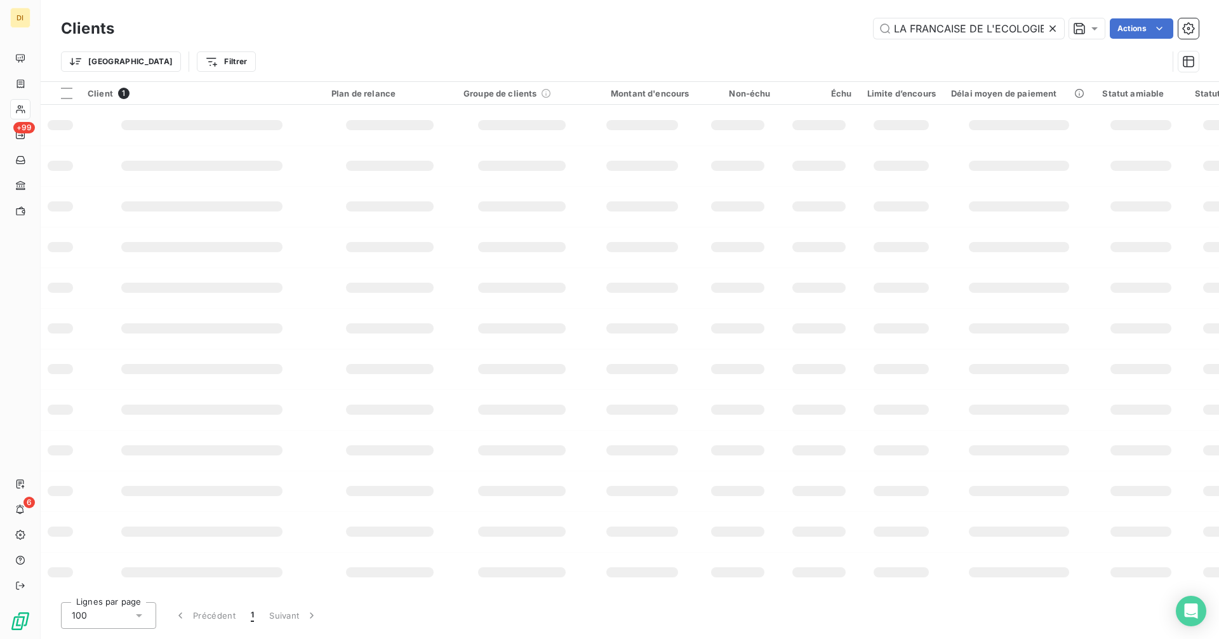
click at [1049, 32] on icon at bounding box center [1052, 28] width 13 height 13
click at [1013, 32] on input "text" at bounding box center [968, 28] width 190 height 20
paste input "UFEN ENERGY"
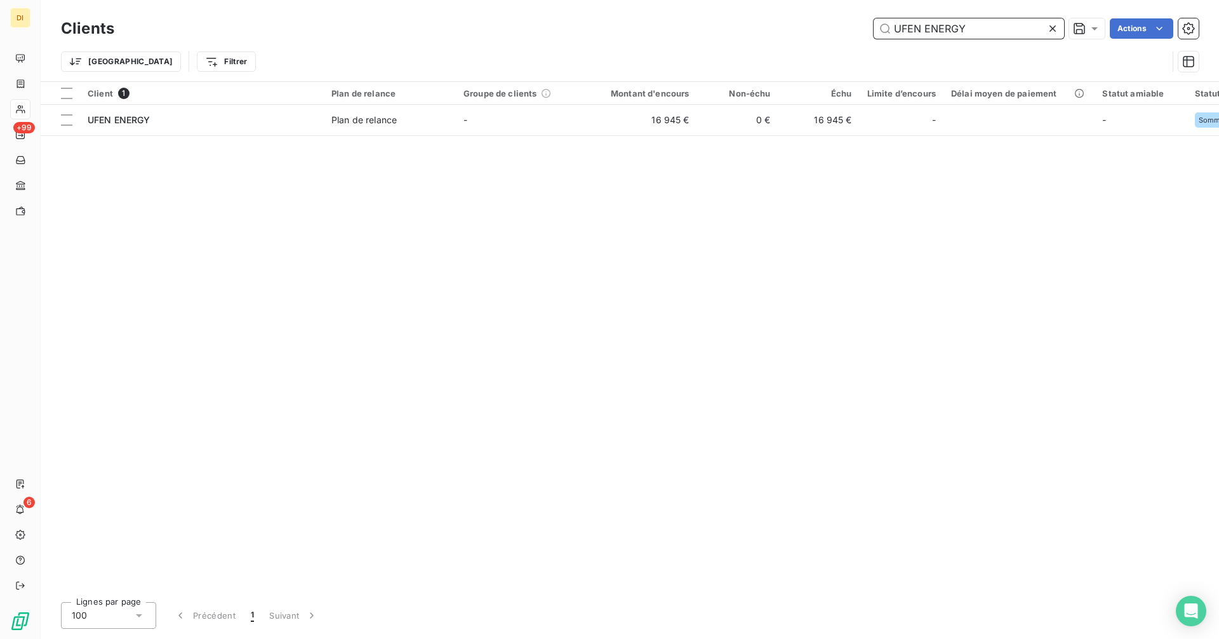
type input "UFEN ENERGY"
click at [1057, 31] on icon at bounding box center [1052, 28] width 13 height 13
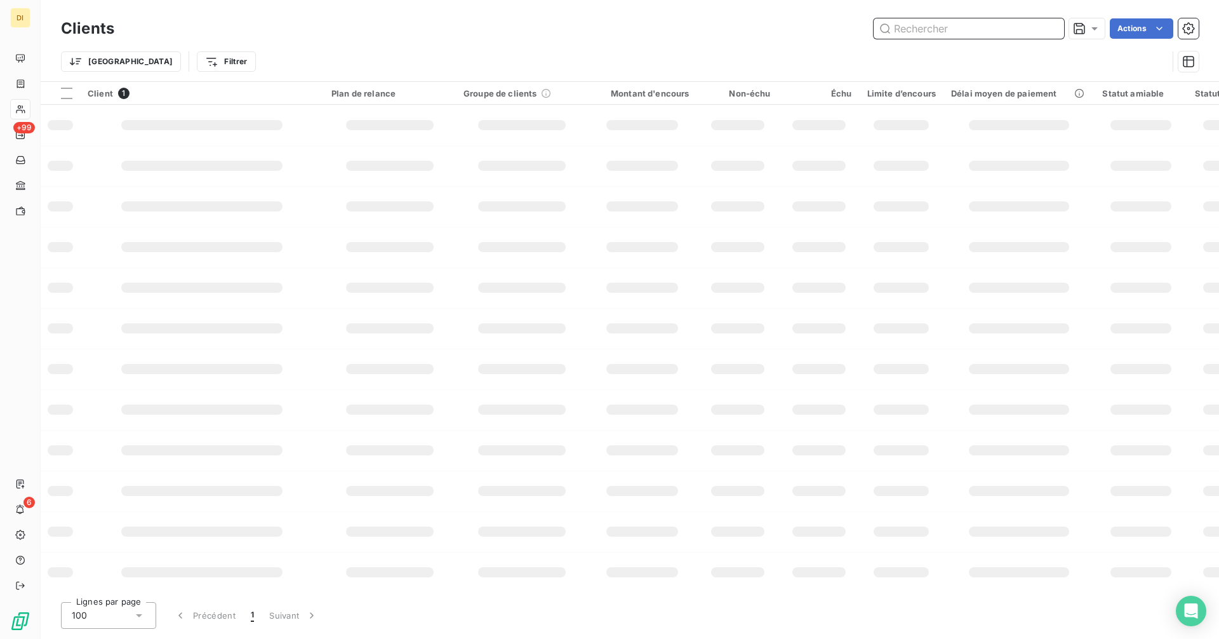
click at [1000, 34] on input "text" at bounding box center [968, 28] width 190 height 20
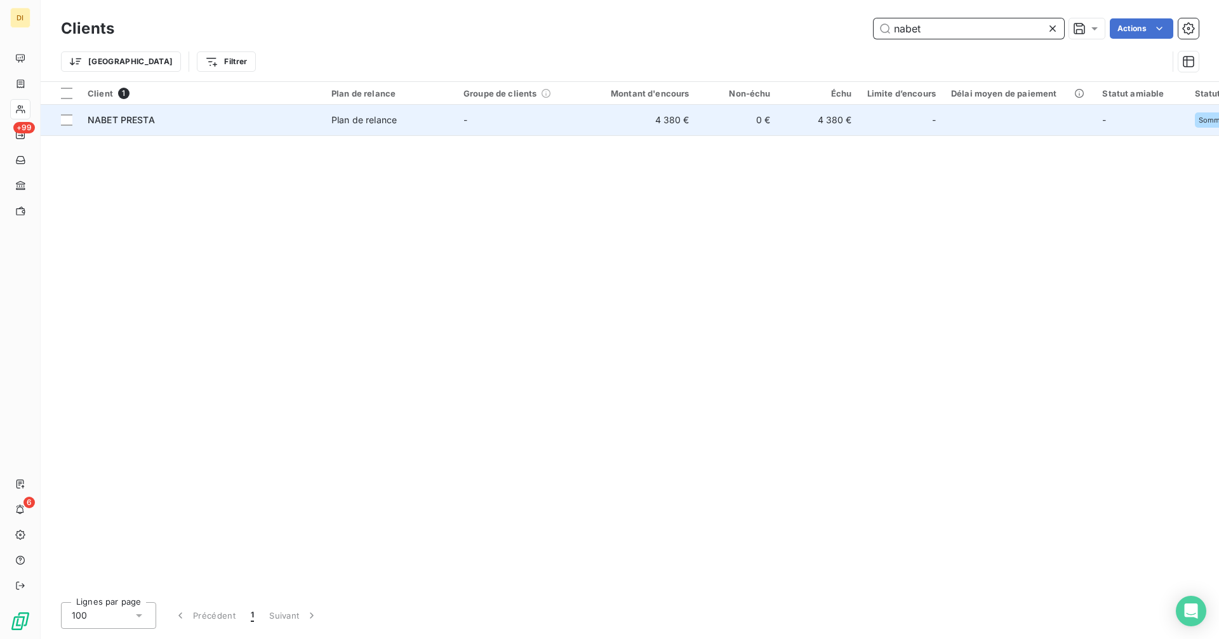
type input "nabet"
click at [500, 122] on td "-" at bounding box center [522, 120] width 132 height 30
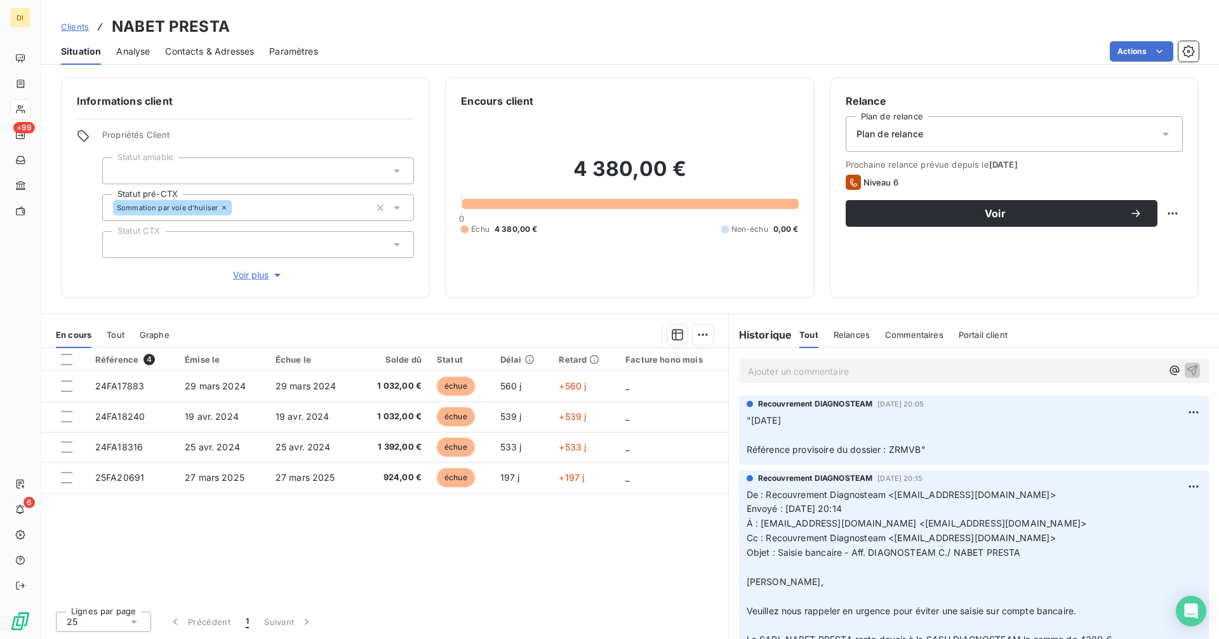
click at [99, 27] on icon at bounding box center [99, 27] width 5 height 8
click at [76, 28] on span "Clients" at bounding box center [75, 27] width 28 height 10
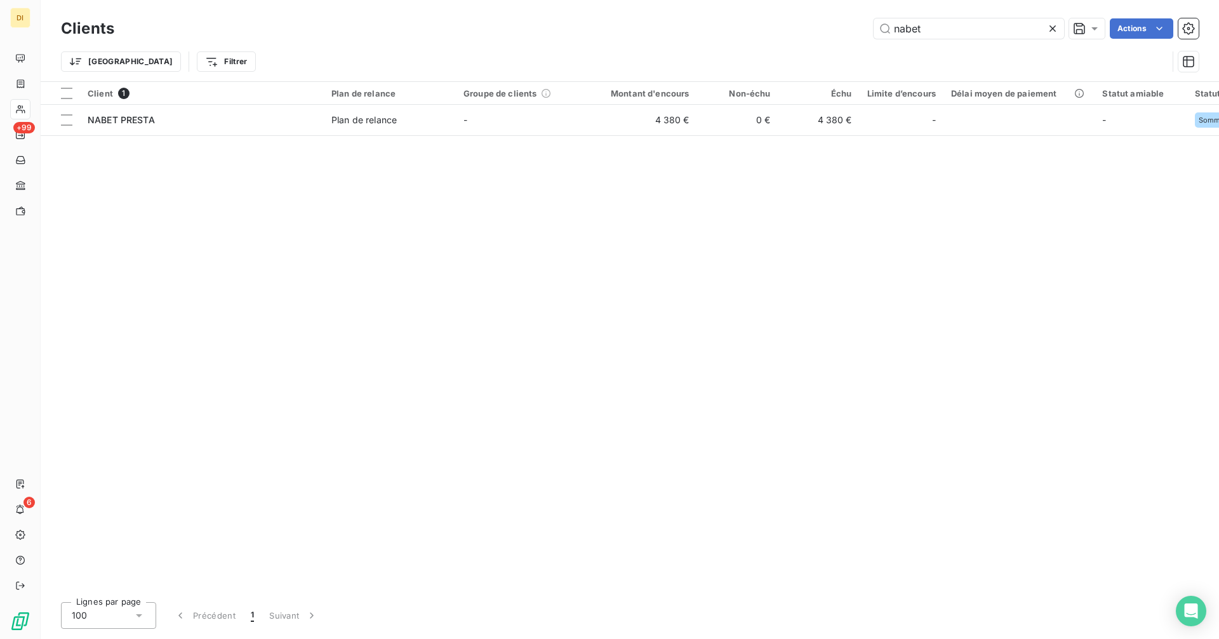
click at [1048, 29] on icon at bounding box center [1052, 28] width 13 height 13
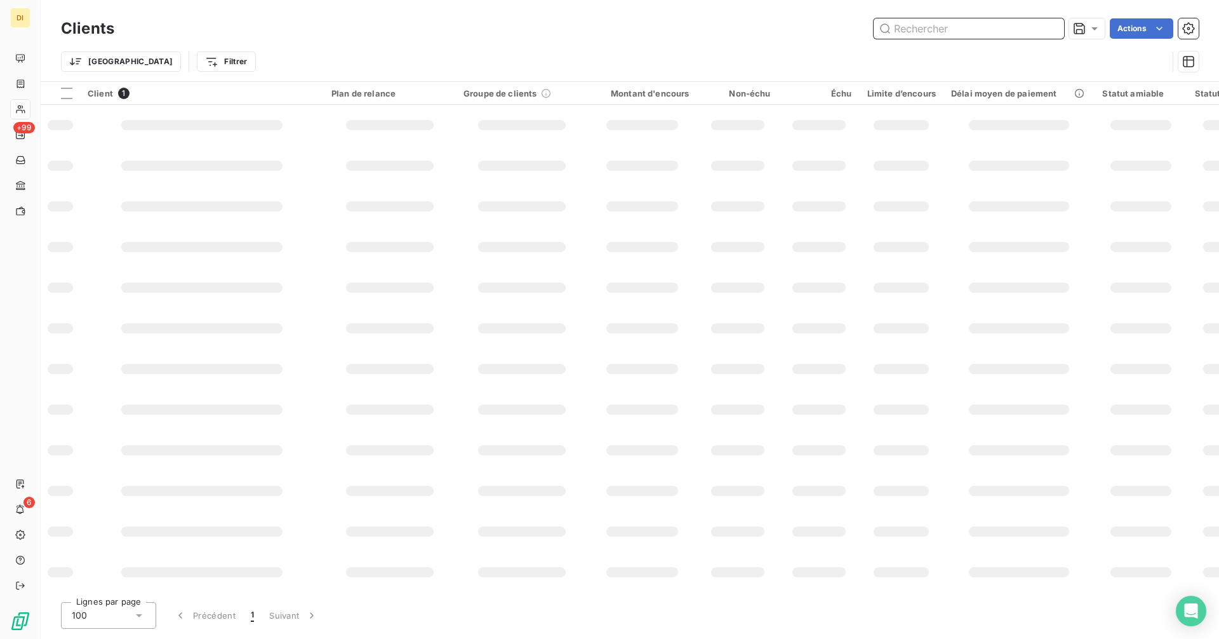
click at [1017, 29] on input "text" at bounding box center [968, 28] width 190 height 20
paste input "UFEN ENERGY"
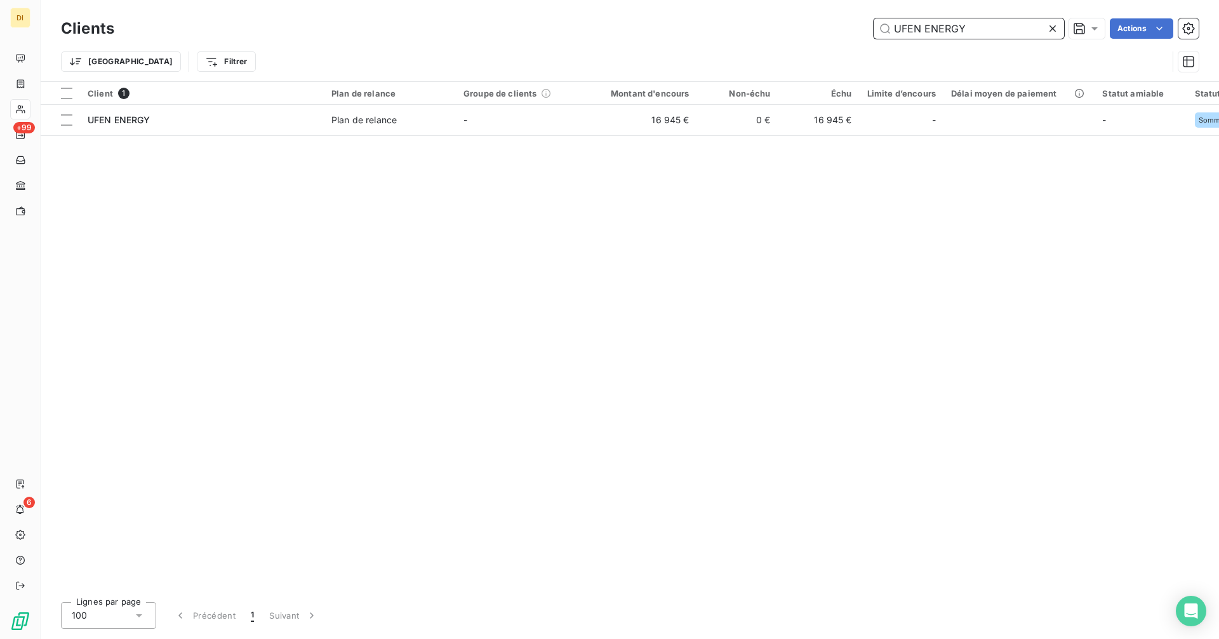
type input "UFEN ENERGY"
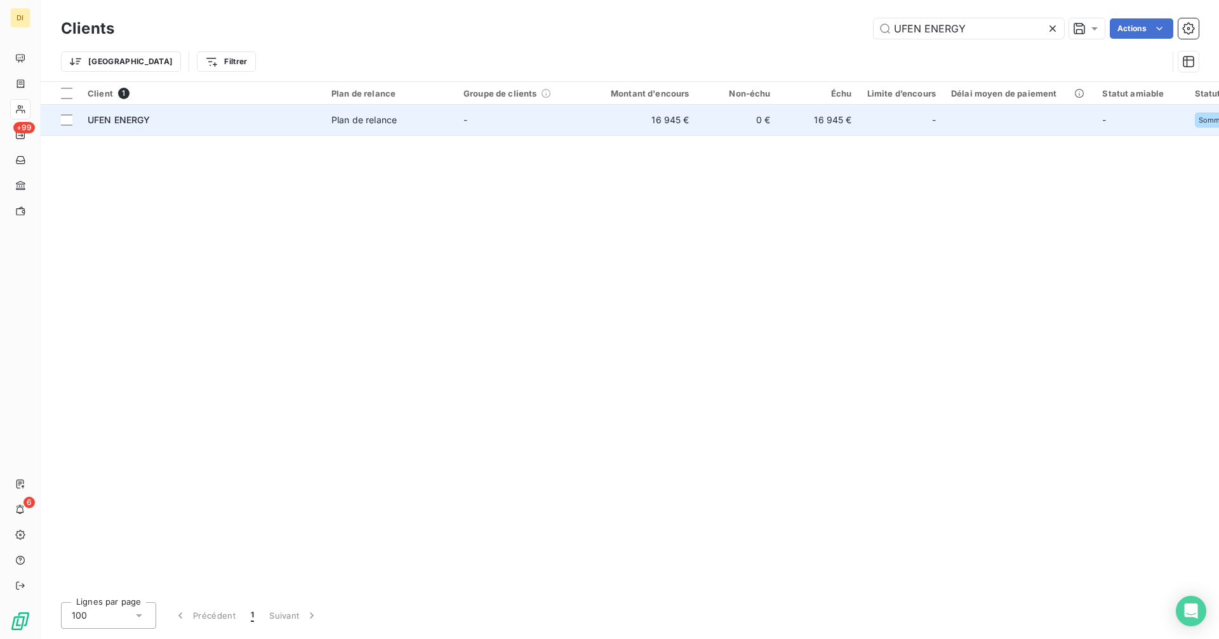
click at [632, 124] on td "16 945 €" at bounding box center [642, 120] width 109 height 30
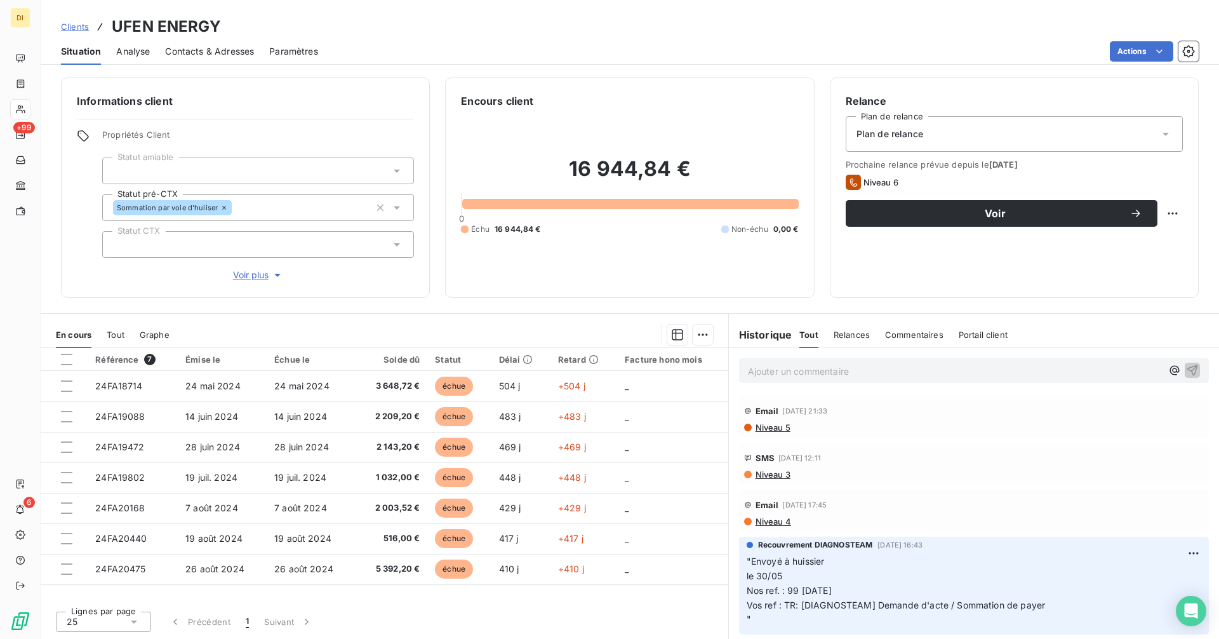
click at [220, 51] on span "Contacts & Adresses" at bounding box center [209, 51] width 89 height 13
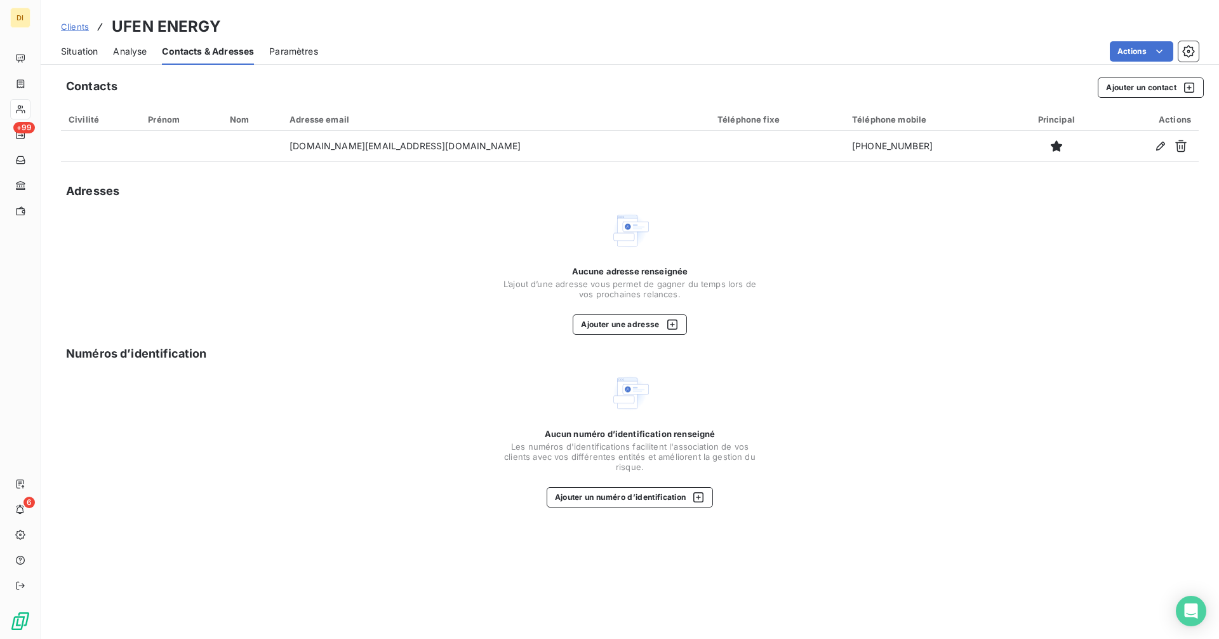
click at [69, 51] on span "Situation" at bounding box center [79, 51] width 37 height 13
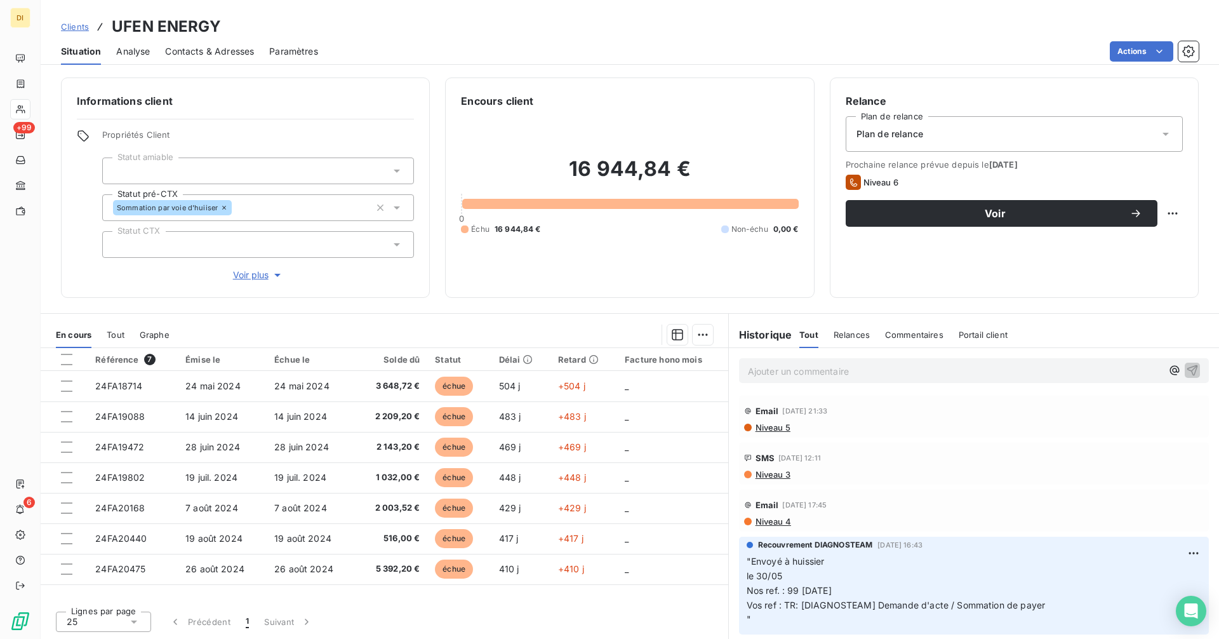
click at [769, 472] on span "Niveau 3" at bounding box center [772, 474] width 36 height 10
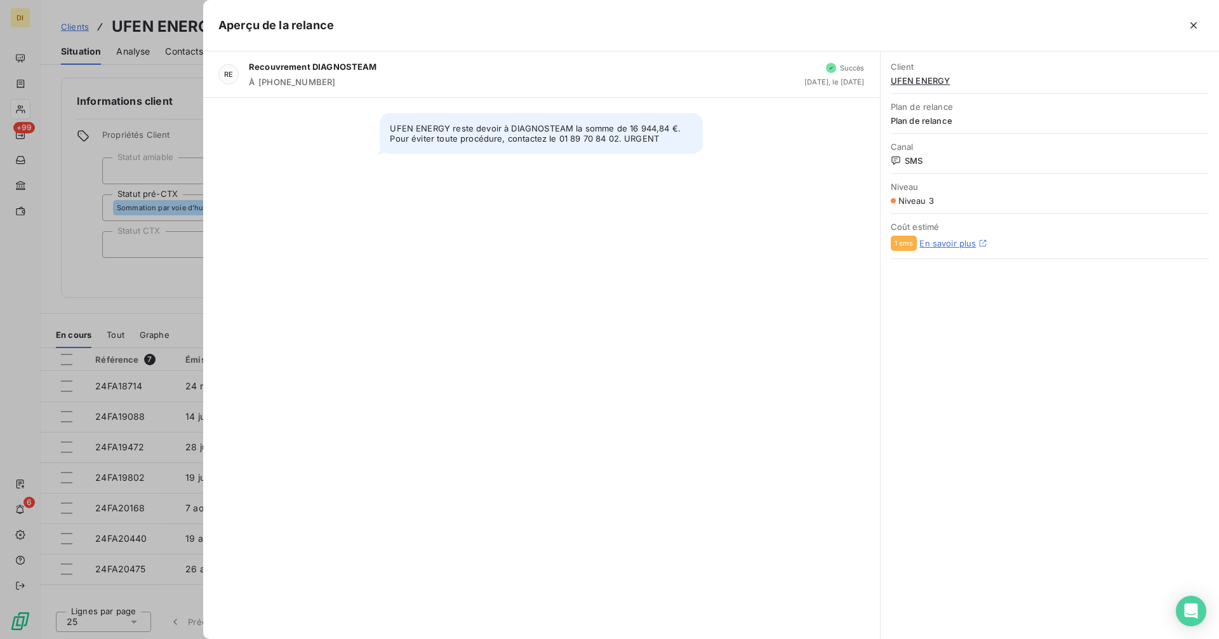
click at [65, 253] on div at bounding box center [609, 319] width 1219 height 639
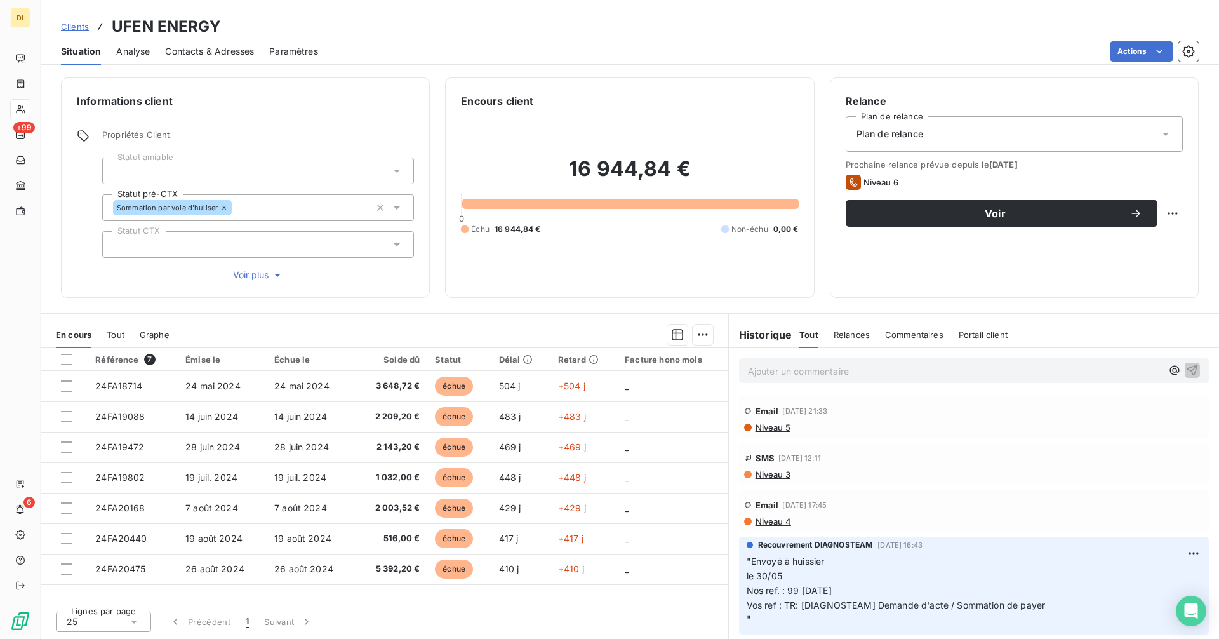
click at [66, 30] on span "Clients" at bounding box center [75, 27] width 28 height 10
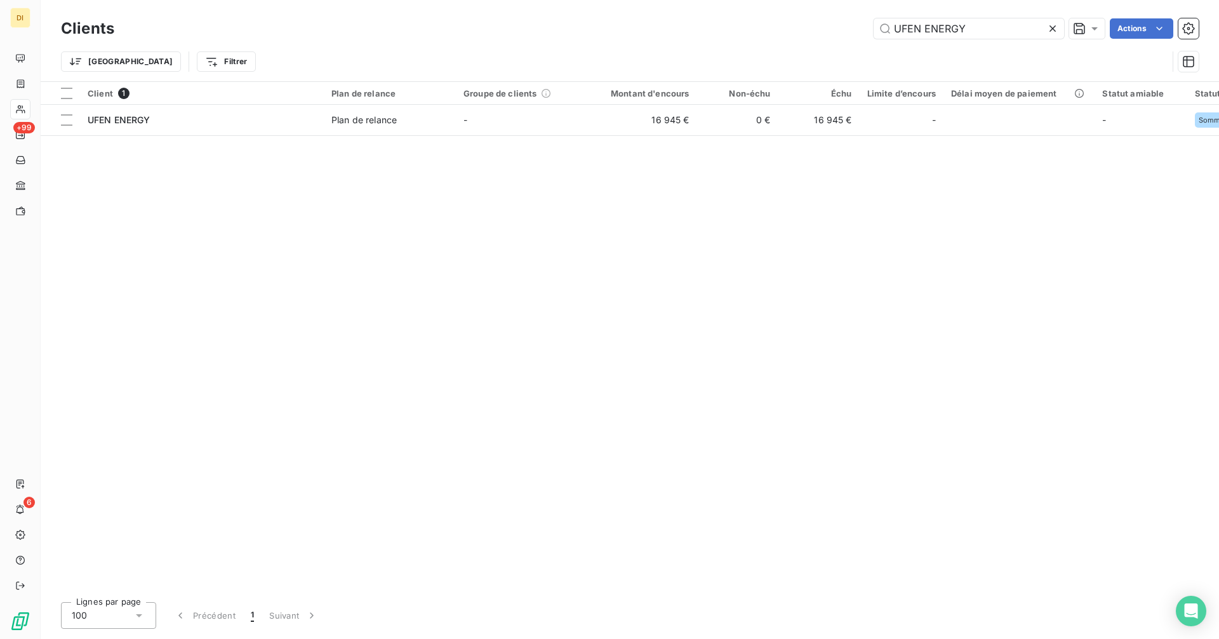
click at [1050, 29] on icon at bounding box center [1052, 28] width 13 height 13
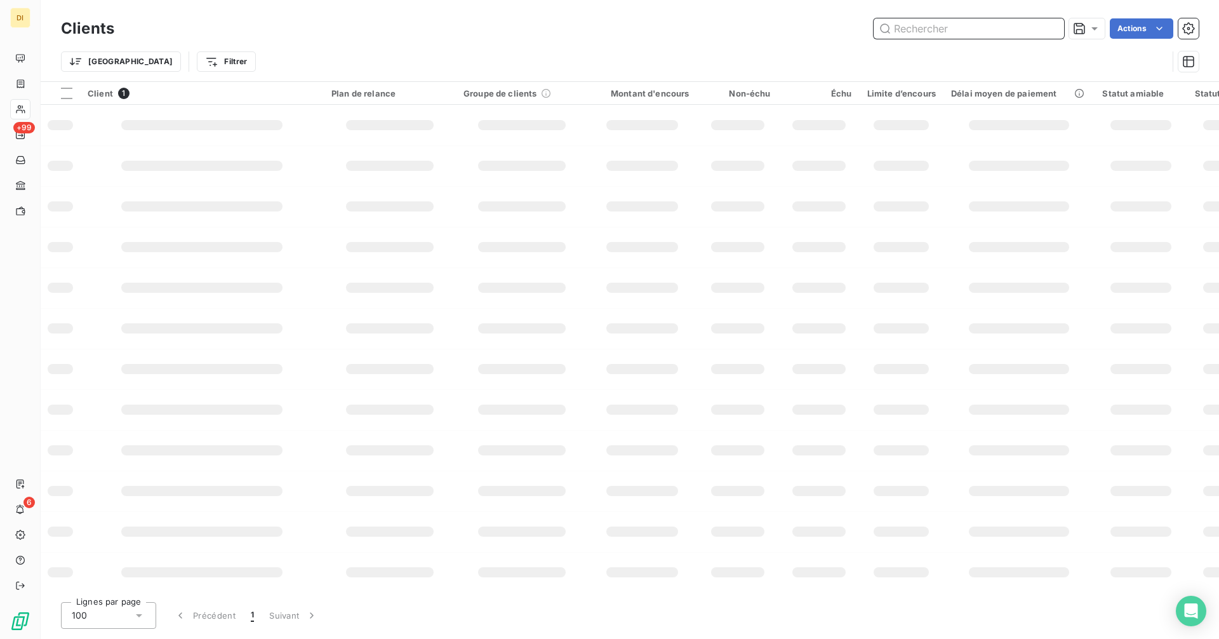
click at [1014, 31] on input "text" at bounding box center [968, 28] width 190 height 20
paste input "BG GROUPE"
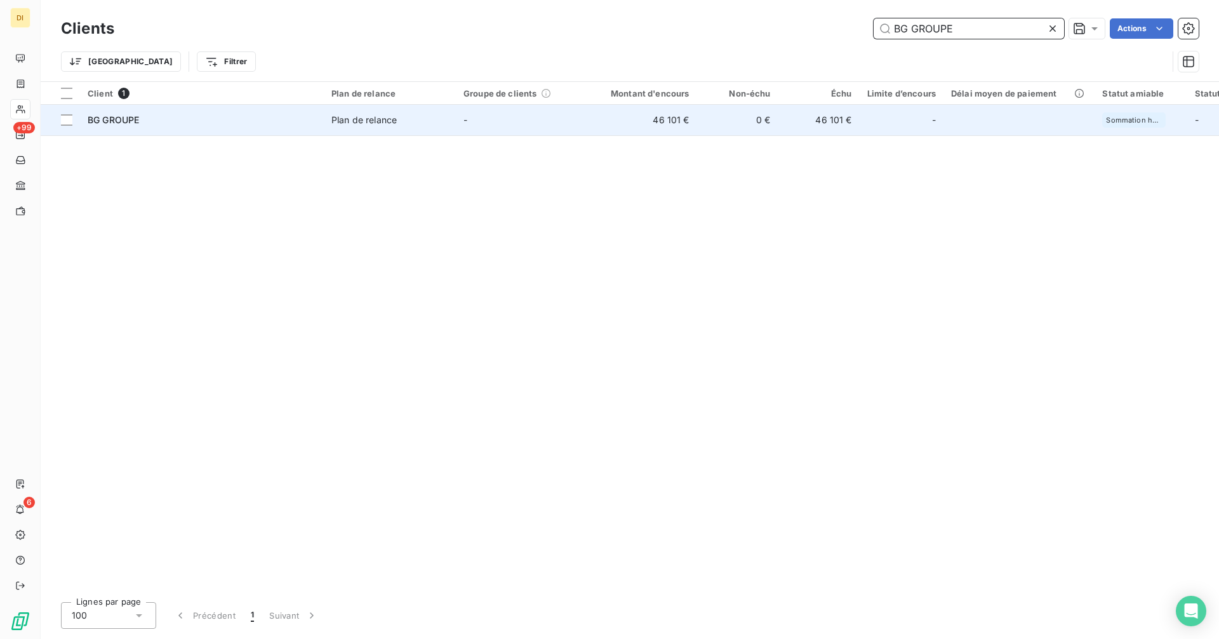
type input "BG GROUPE"
click at [369, 127] on td "Plan de relance" at bounding box center [390, 120] width 132 height 30
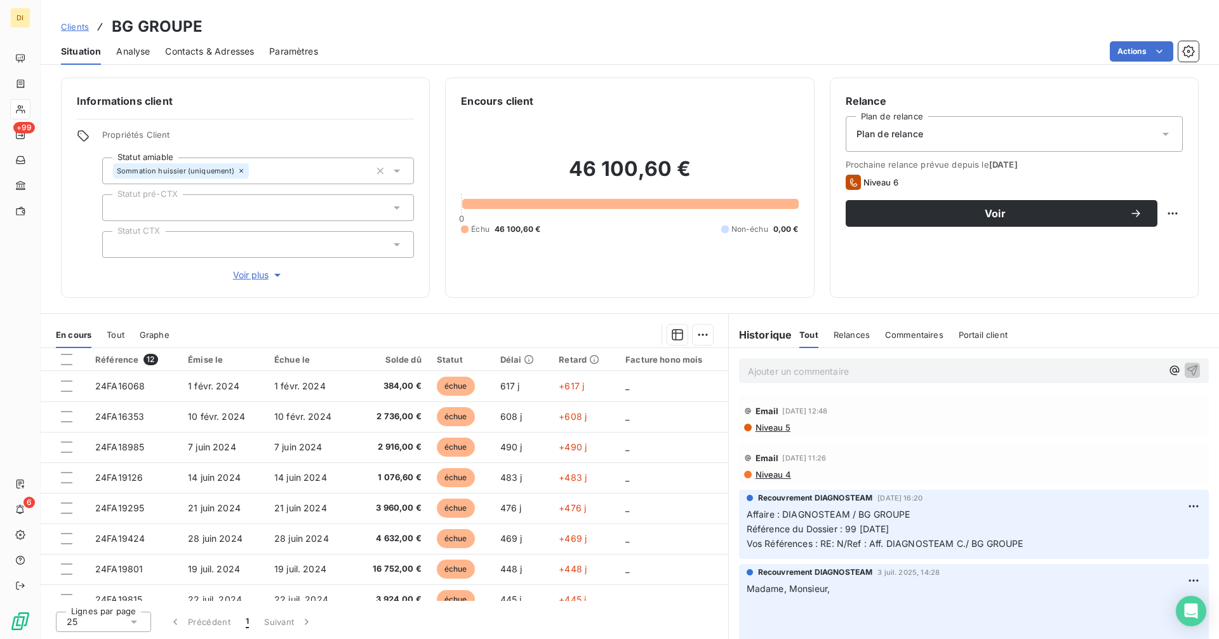
click at [783, 424] on span "Niveau 5" at bounding box center [772, 427] width 36 height 10
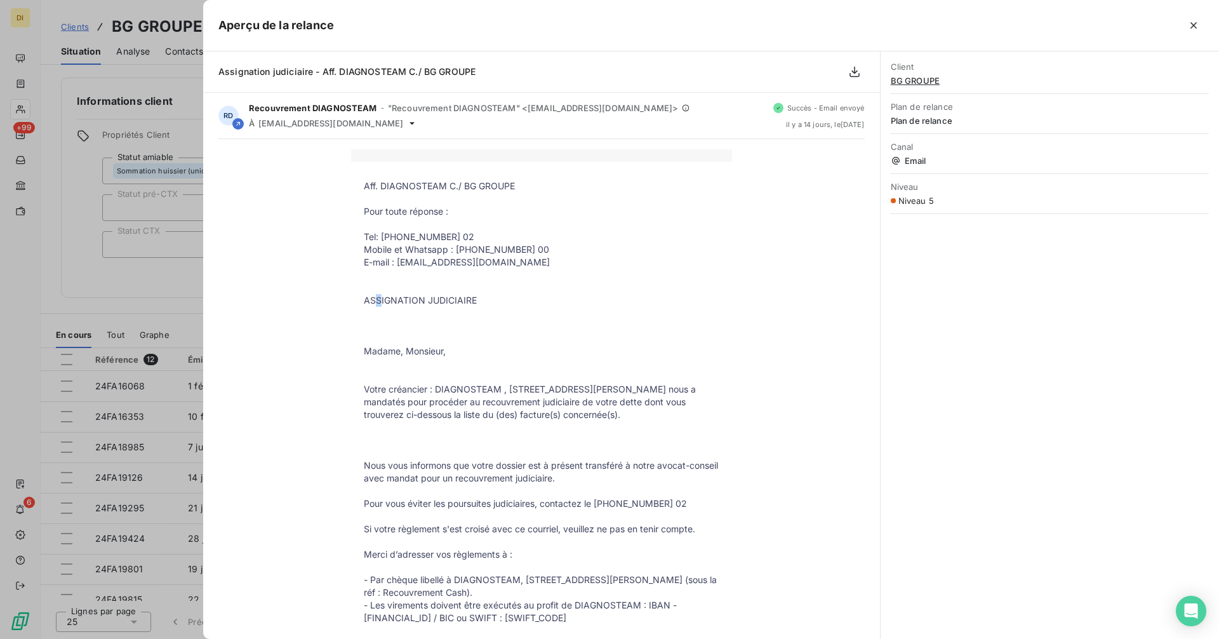
click at [379, 303] on p "ASSIGNATION JUDICIAIRE" at bounding box center [541, 300] width 355 height 13
drag, startPoint x: 414, startPoint y: 303, endPoint x: 531, endPoint y: 300, distance: 117.5
click at [531, 300] on p "ASSIGNATION JUDICIAIRE" at bounding box center [541, 300] width 355 height 13
click at [148, 304] on div at bounding box center [609, 319] width 1219 height 639
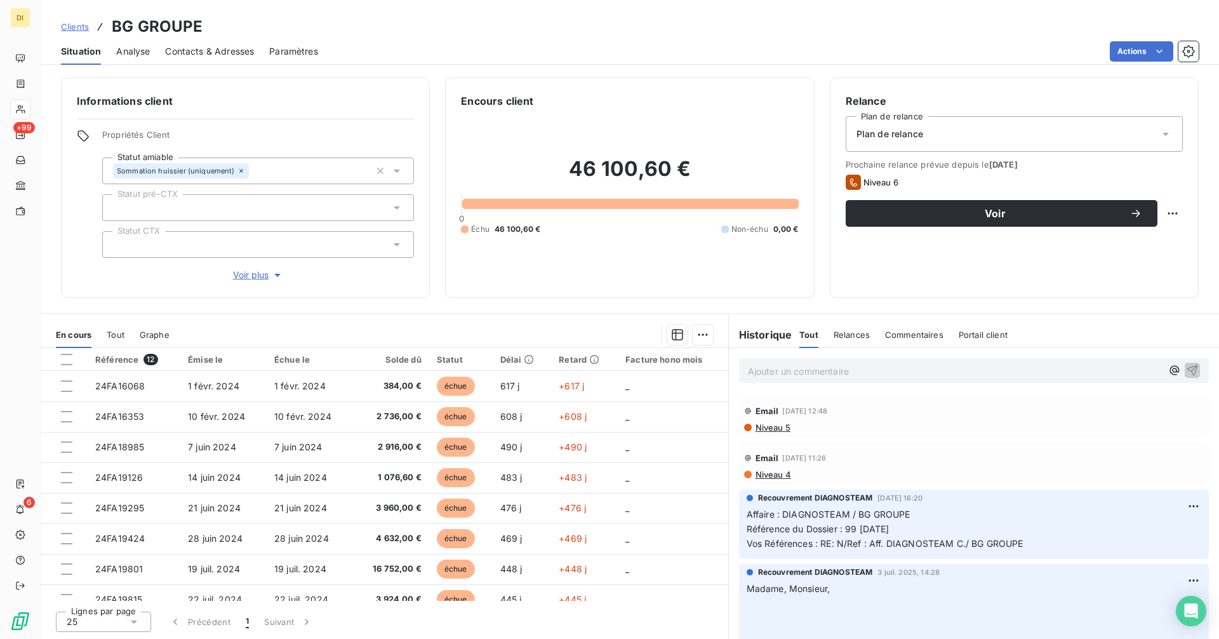
click at [231, 56] on span "Contacts & Adresses" at bounding box center [209, 51] width 89 height 13
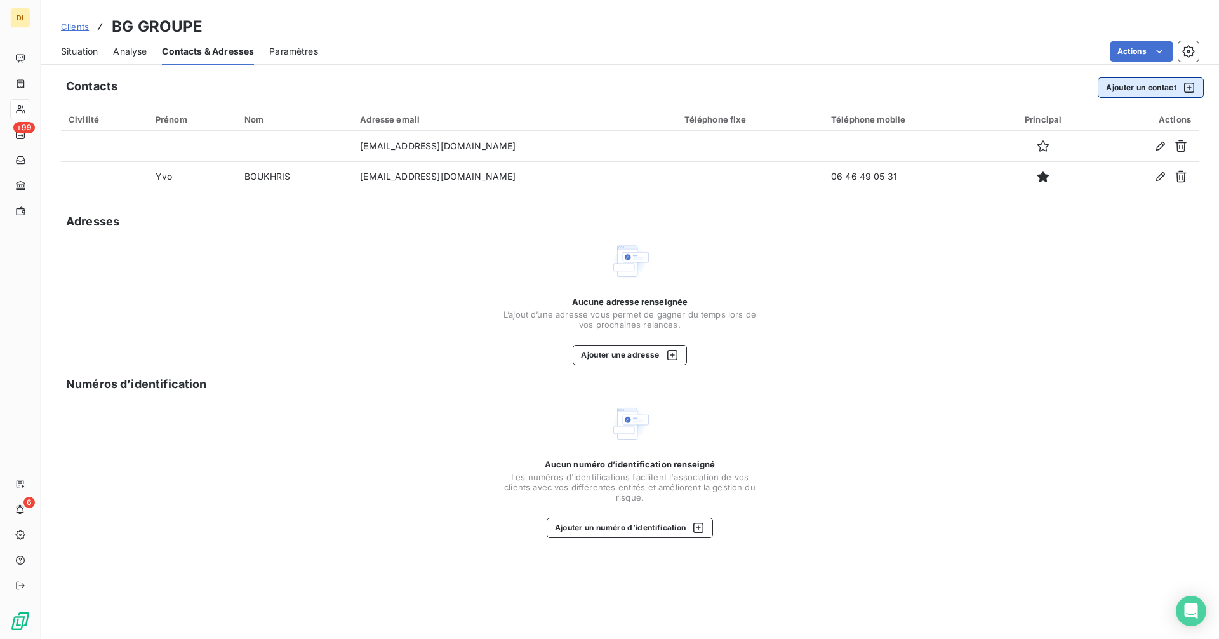
click at [1156, 87] on button "Ajouter un contact" at bounding box center [1150, 87] width 106 height 20
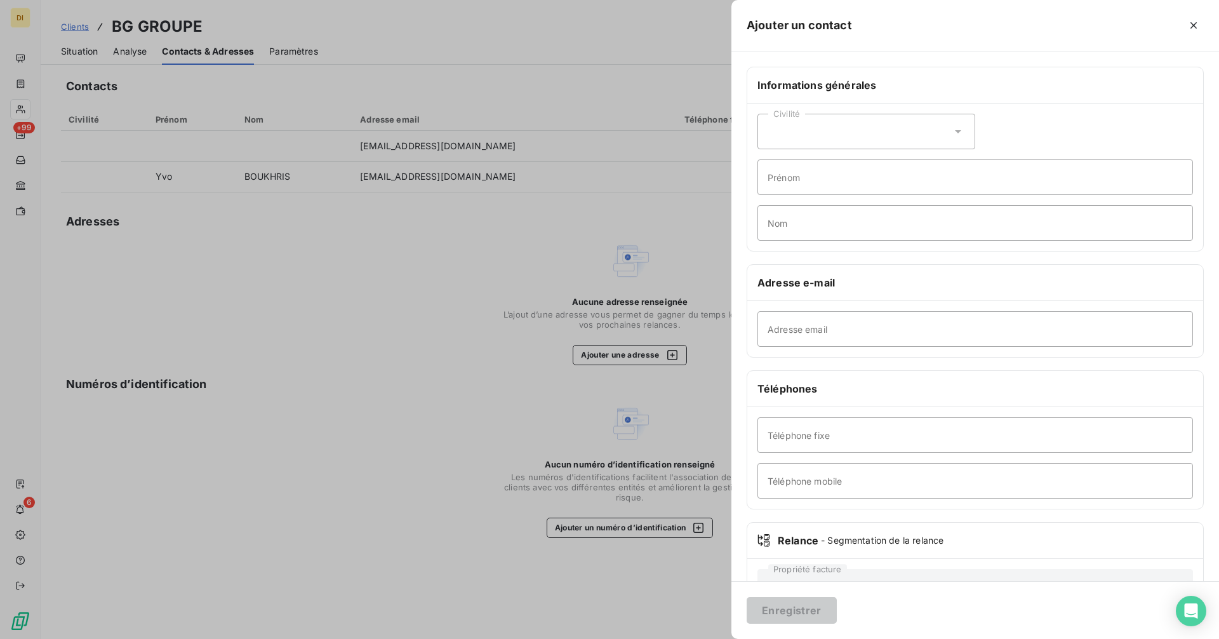
click at [512, 274] on div at bounding box center [609, 319] width 1219 height 639
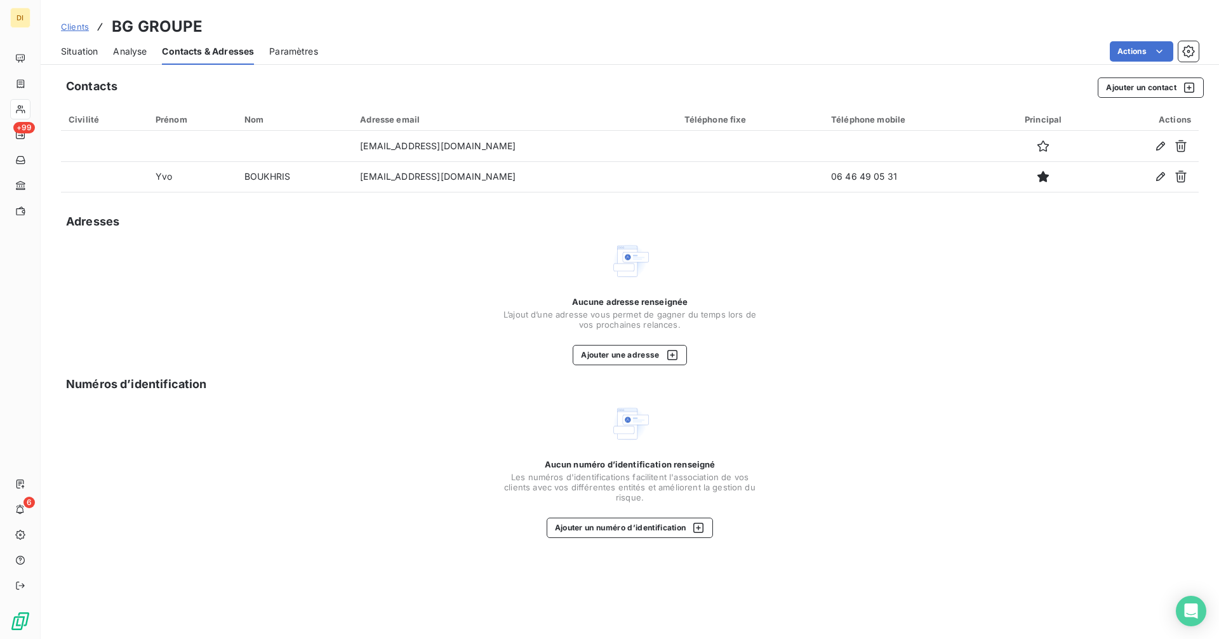
click at [72, 30] on span "Clients" at bounding box center [75, 27] width 28 height 10
